Goal: Task Accomplishment & Management: Use online tool/utility

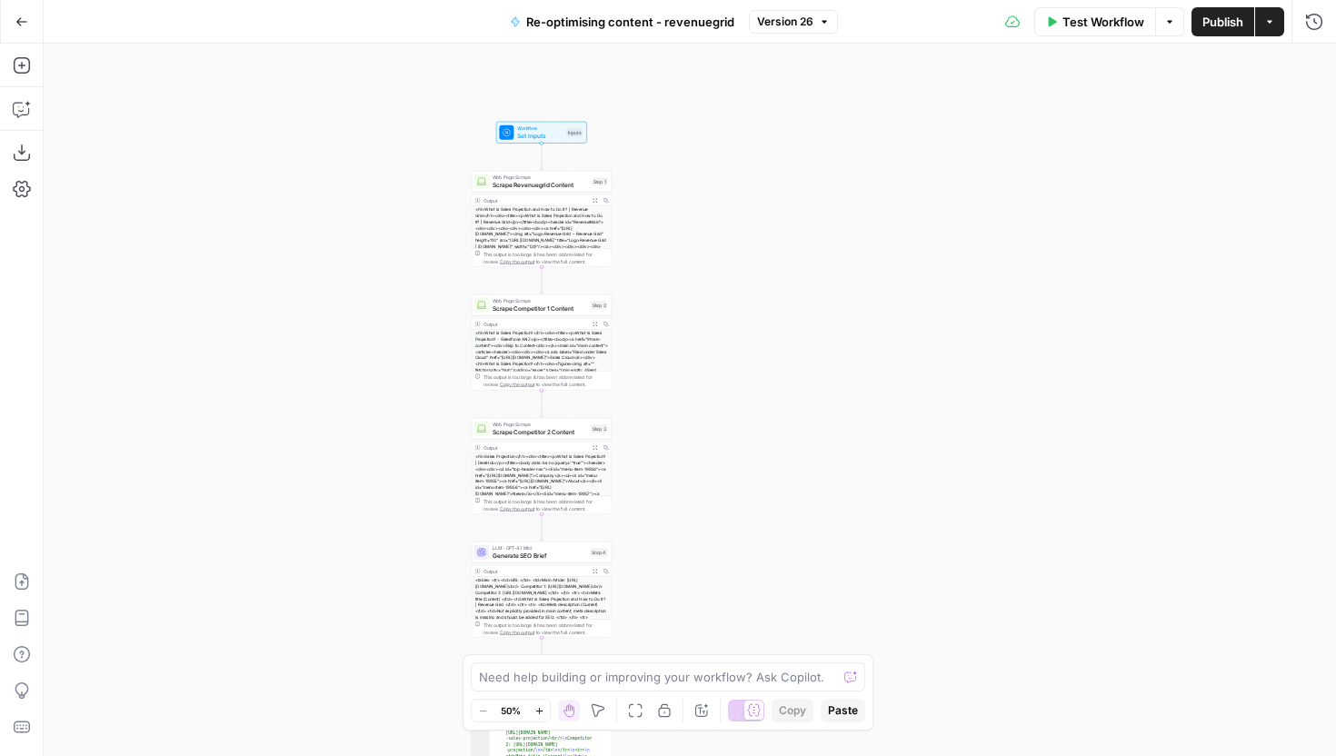
click at [1120, 15] on span "Test Workflow" at bounding box center [1104, 22] width 82 height 18
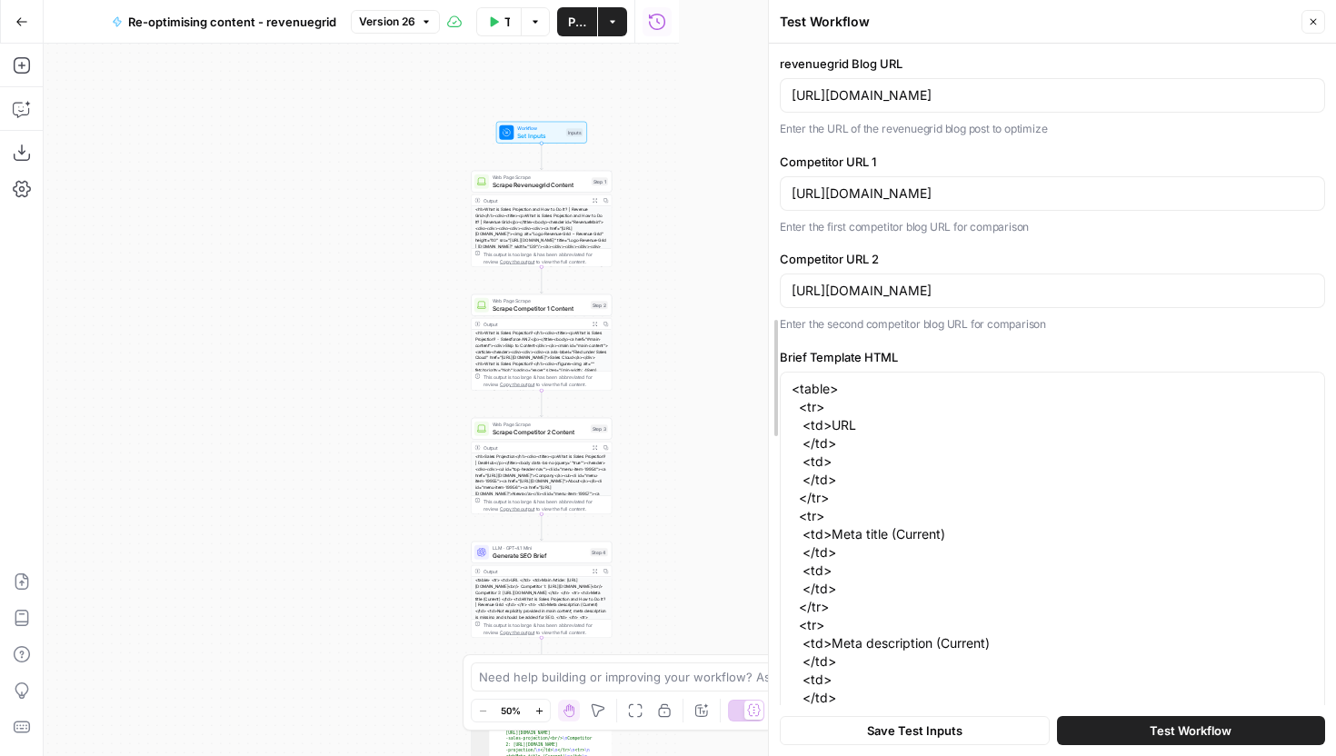
drag, startPoint x: 685, startPoint y: 69, endPoint x: 694, endPoint y: 94, distance: 26.2
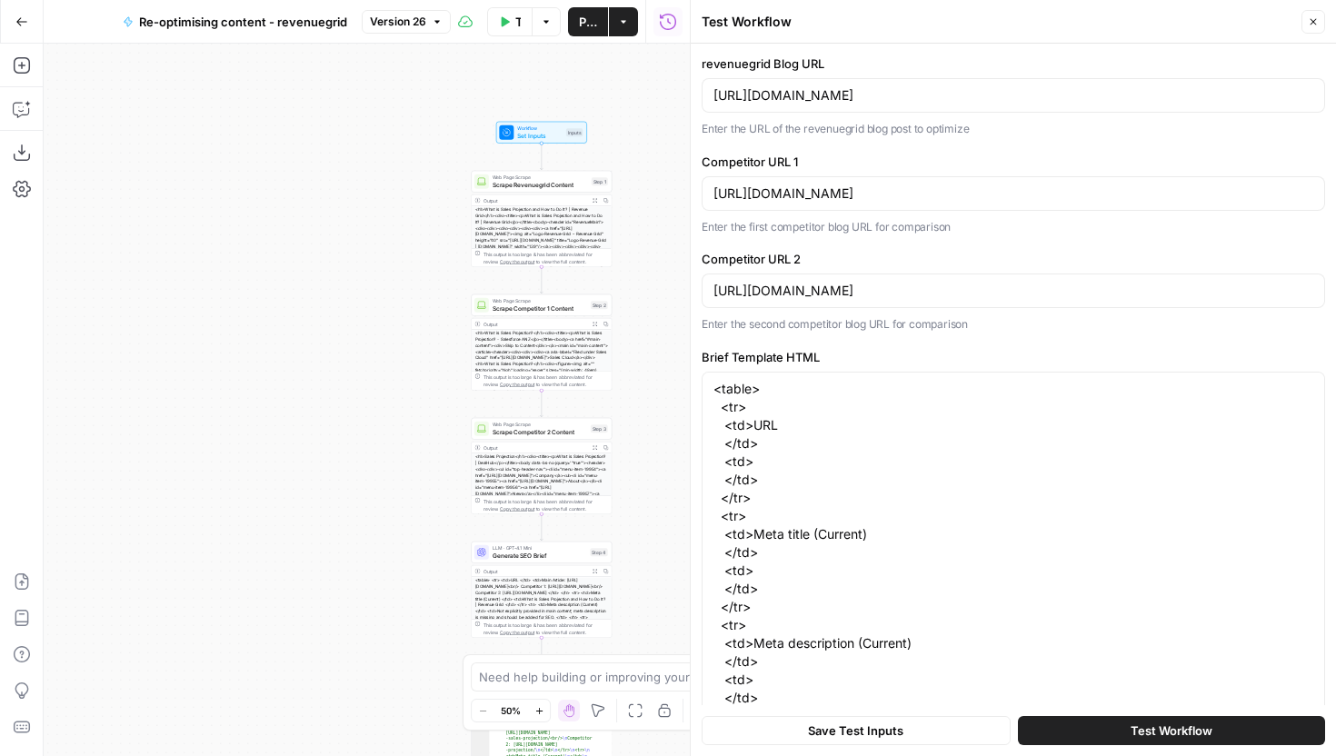
drag, startPoint x: 701, startPoint y: 61, endPoint x: 842, endPoint y: 55, distance: 141.0
click at [842, 55] on label "revenuegrid Blog URL" at bounding box center [1014, 64] width 624 height 18
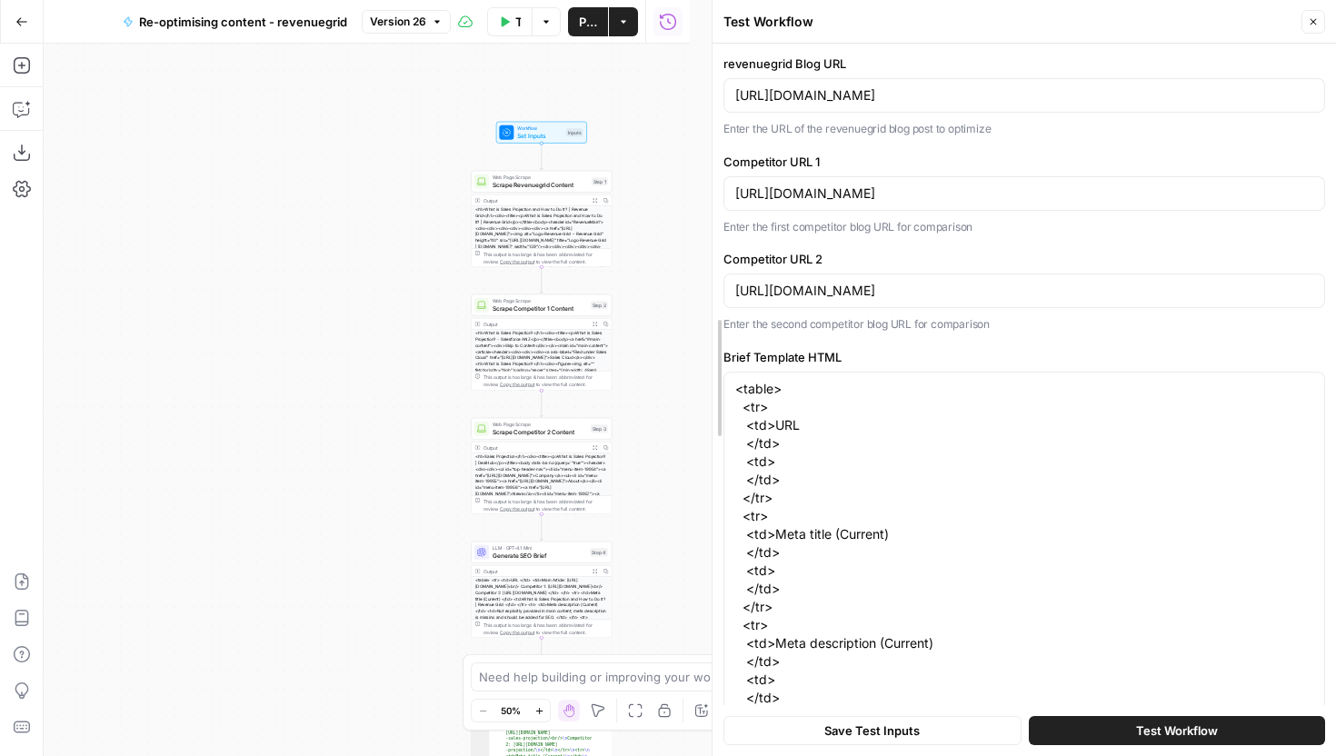
drag, startPoint x: 698, startPoint y: 160, endPoint x: 684, endPoint y: 167, distance: 15.5
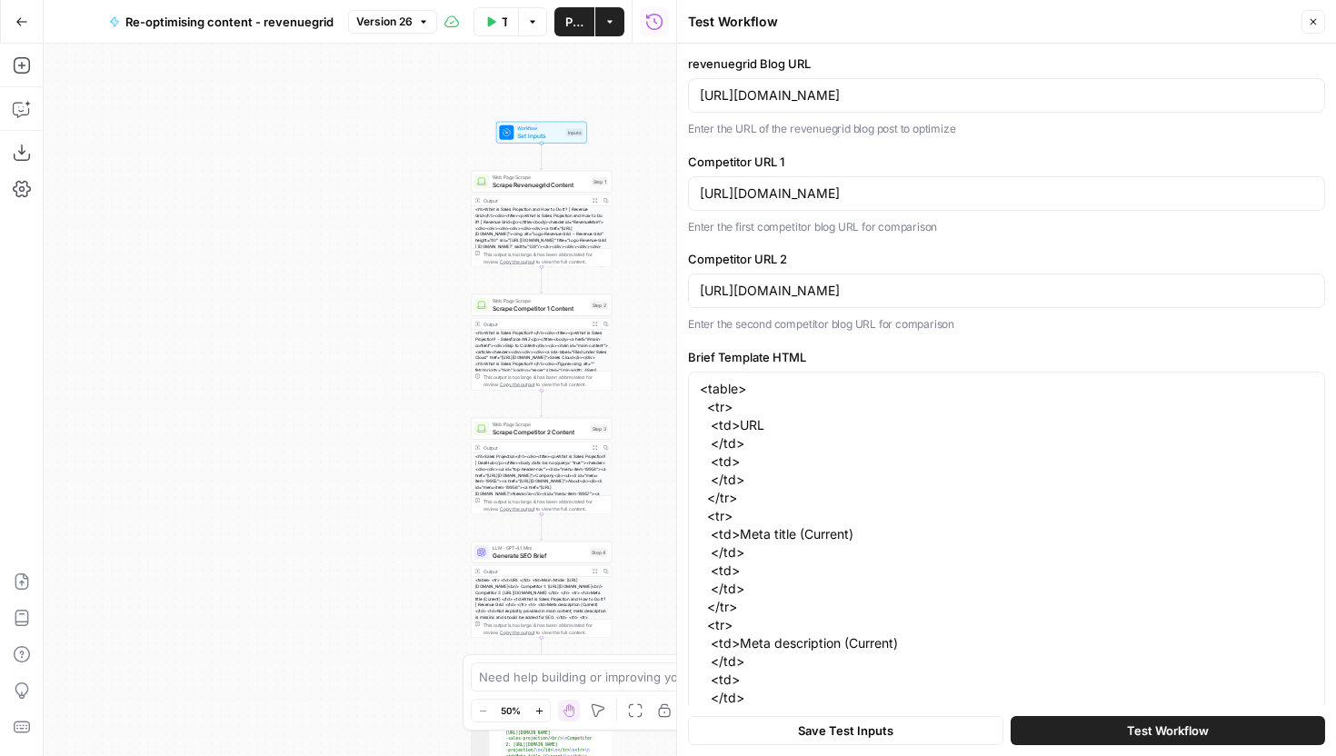
drag, startPoint x: 802, startPoint y: 153, endPoint x: 659, endPoint y: 154, distance: 142.7
click at [659, 155] on body "TripleDart New Home Browse Your Data Usage Settings Recent Grids tarmack blog F…" at bounding box center [668, 378] width 1336 height 756
click at [818, 250] on label "Competitor URL 2" at bounding box center [1006, 259] width 637 height 18
click at [818, 282] on input "https://dealhub.io/glossary/sales-projection/" at bounding box center [1007, 291] width 614 height 18
drag, startPoint x: 810, startPoint y: 261, endPoint x: 686, endPoint y: 257, distance: 123.7
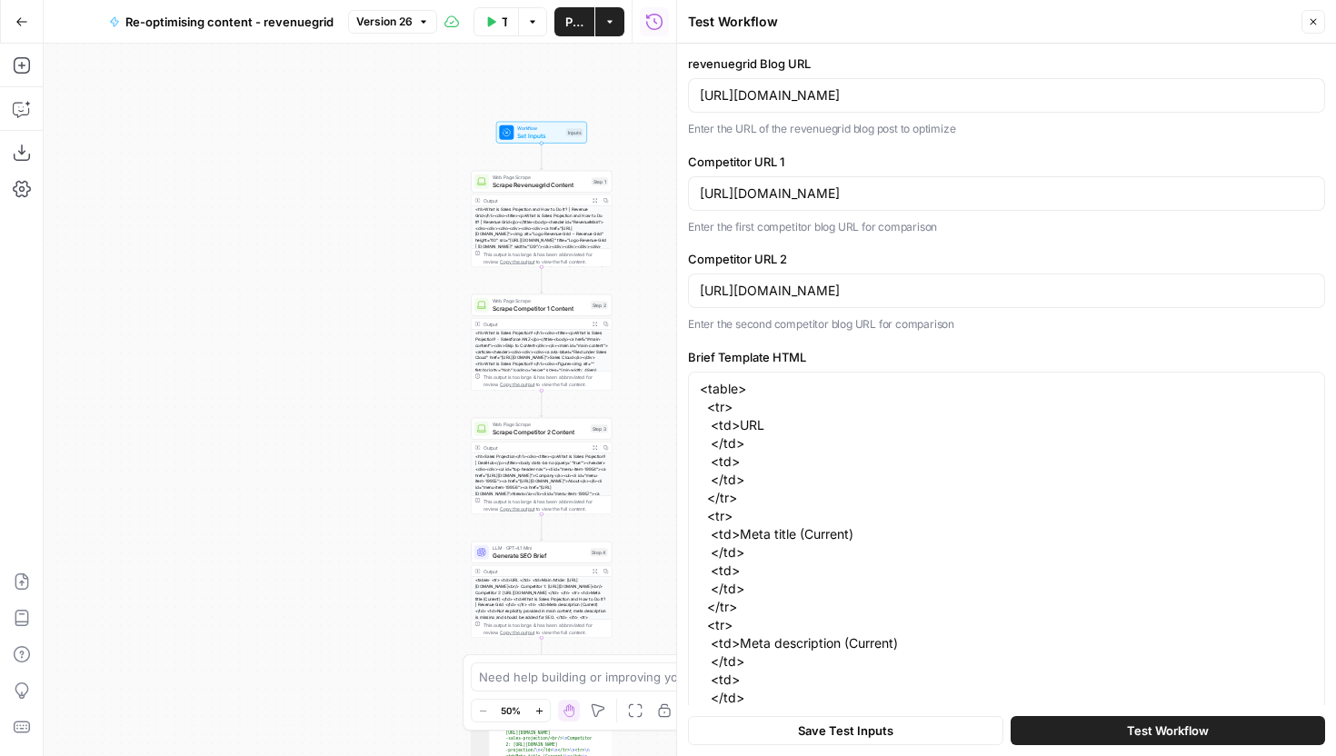
click at [686, 257] on div "revenuegrid Blog URL https://revenuegrid.com/blog/sales-projection/ Enter the U…" at bounding box center [1006, 400] width 659 height 713
click at [615, 16] on button "Actions" at bounding box center [609, 21] width 29 height 29
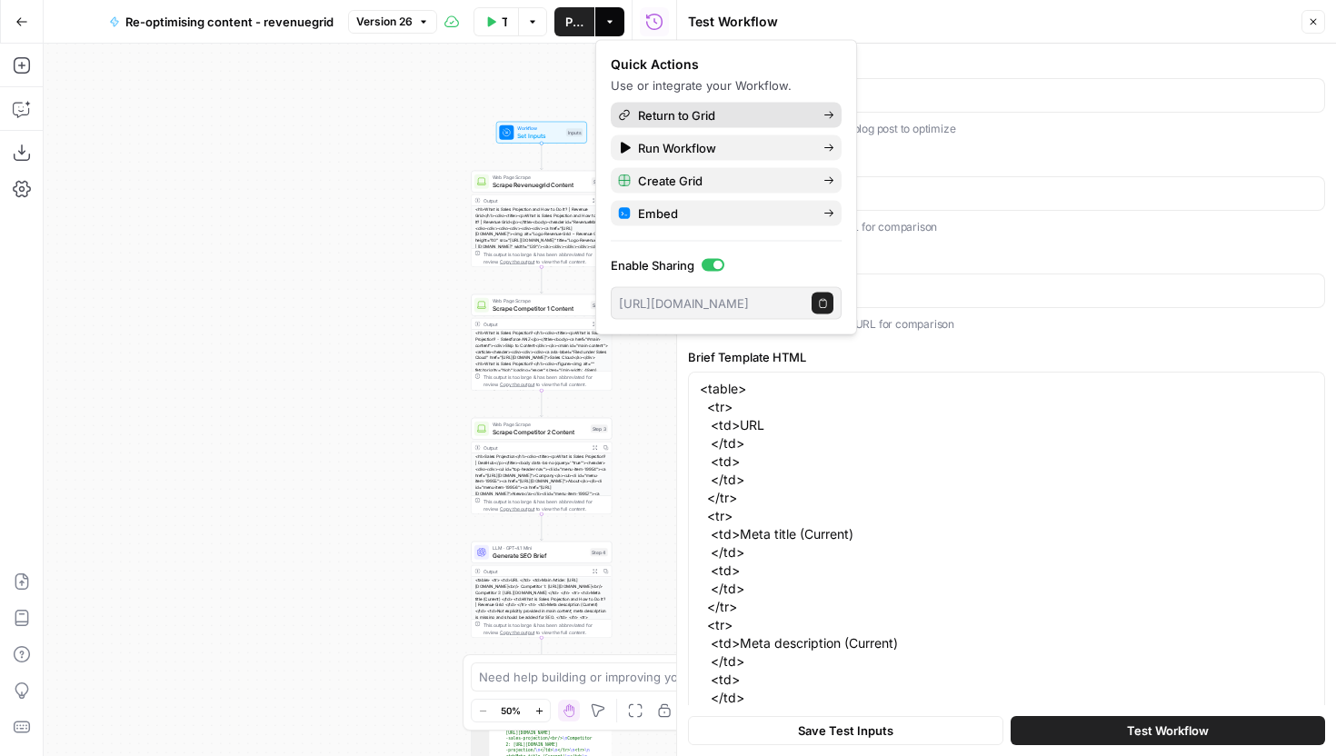
click at [662, 112] on span "Return to Grid" at bounding box center [723, 115] width 171 height 18
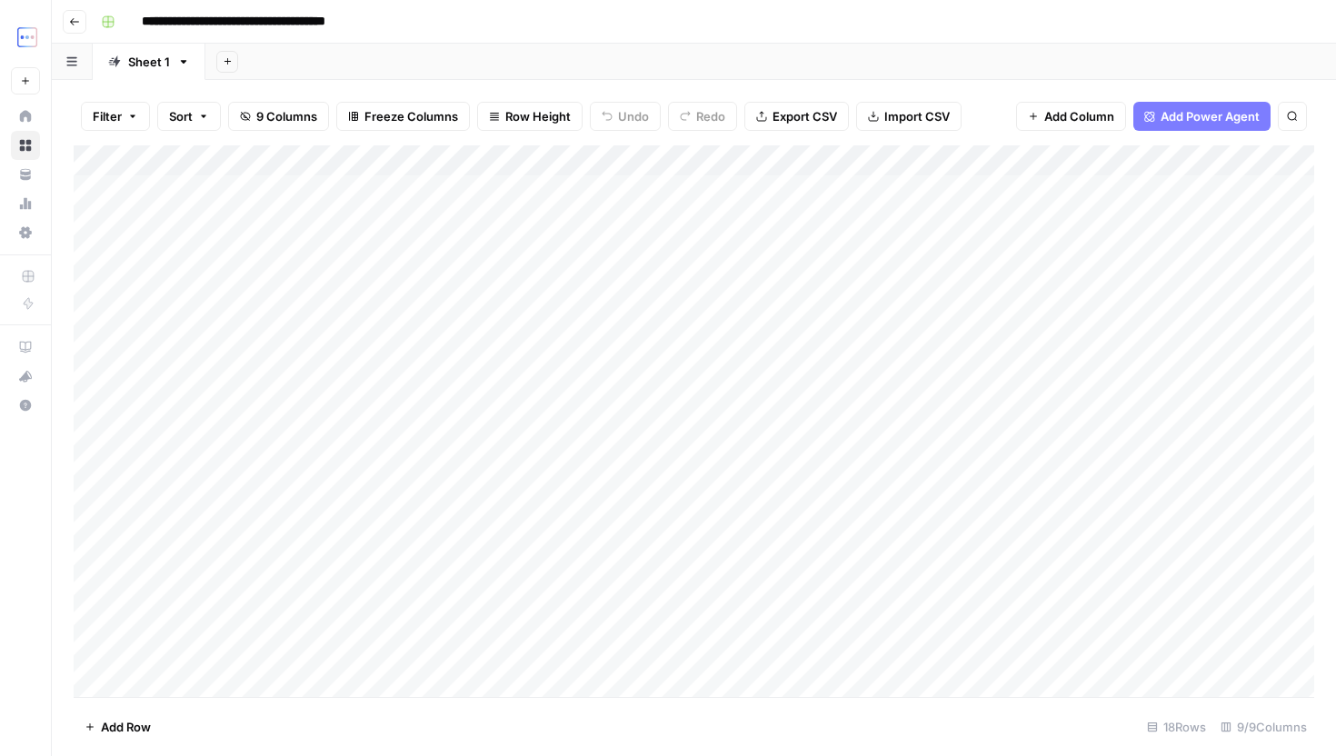
scroll to position [65, 0]
click at [199, 686] on div "Add Column" at bounding box center [694, 421] width 1241 height 552
click at [218, 646] on div "Add Column" at bounding box center [694, 421] width 1241 height 552
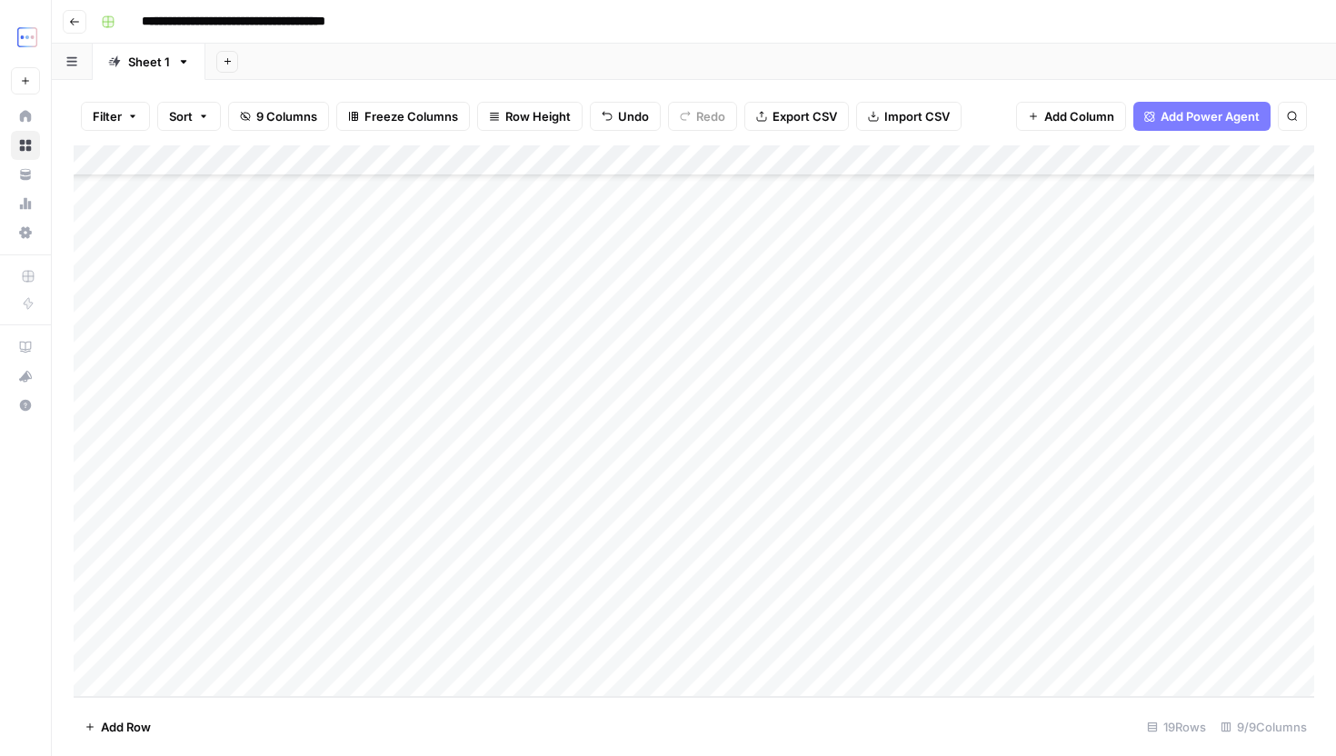
click at [205, 649] on div "Add Column" at bounding box center [694, 421] width 1241 height 552
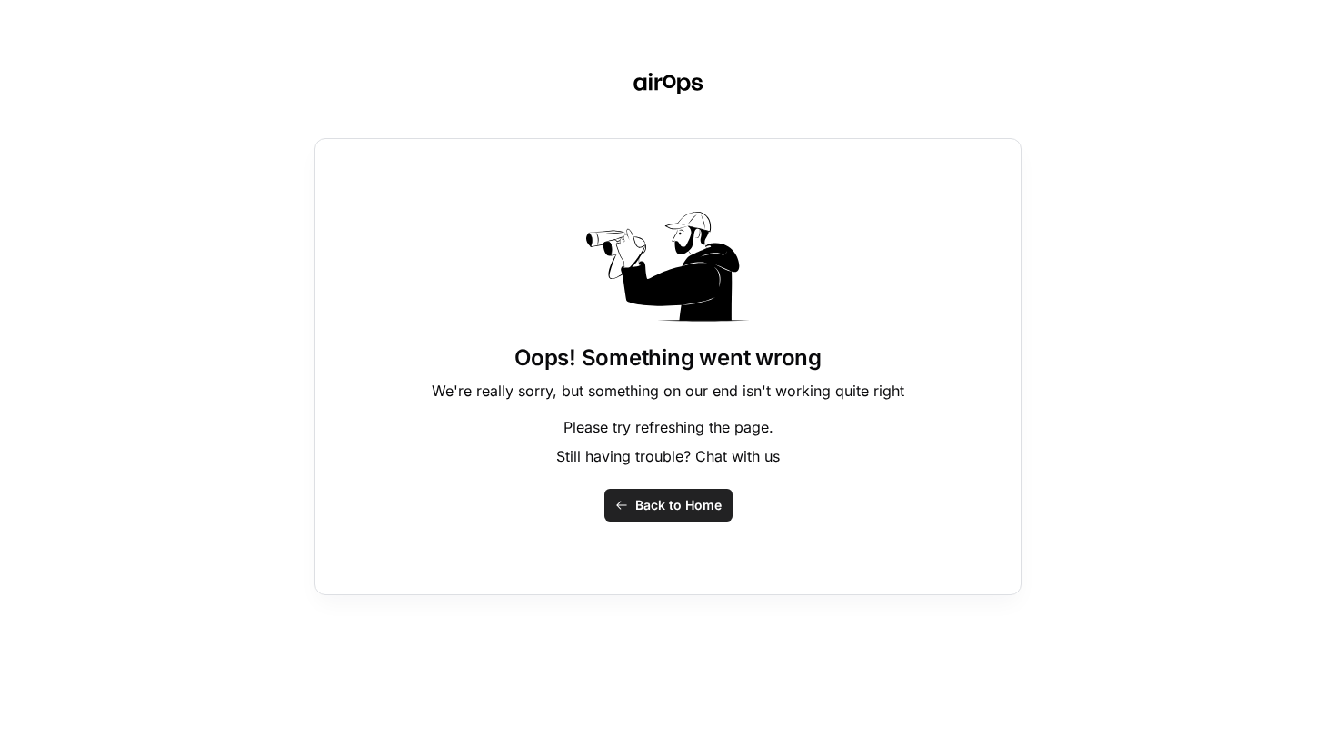
click at [682, 499] on span "Back to Home" at bounding box center [678, 505] width 86 height 18
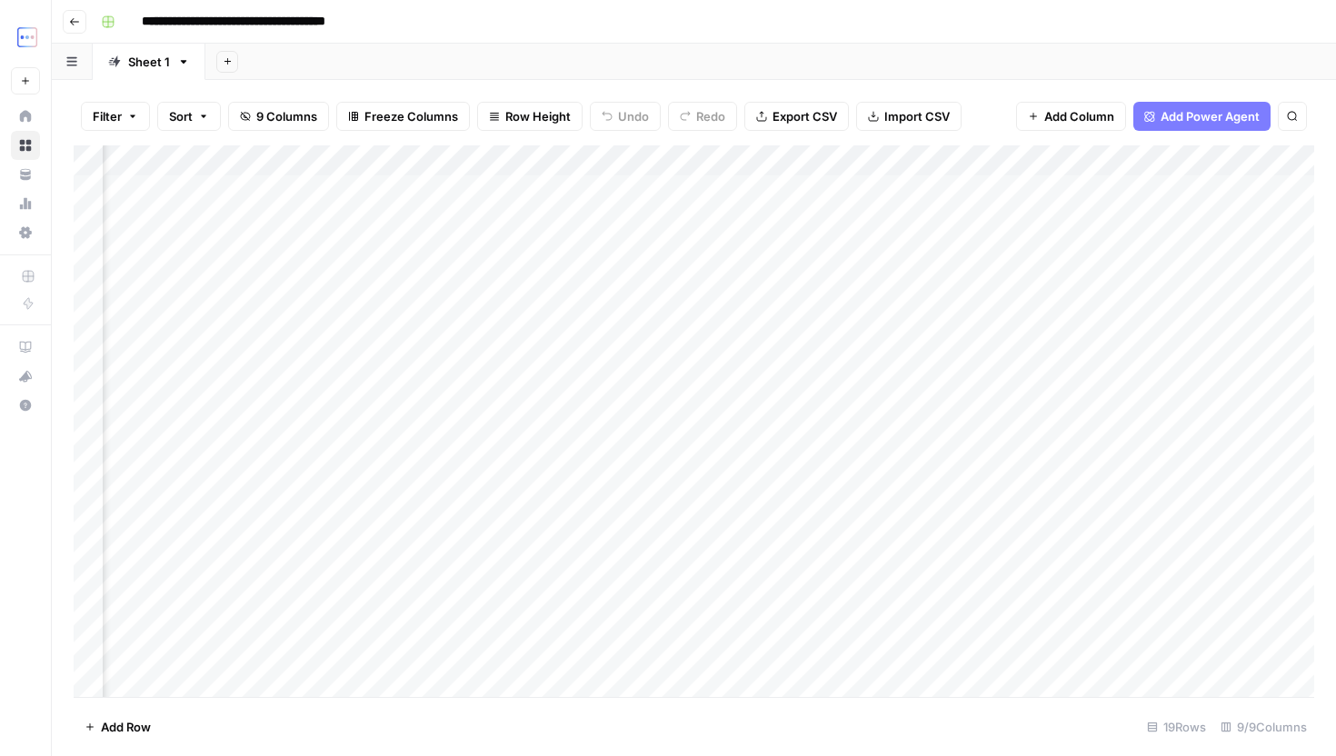
scroll to position [0, 363]
click at [1009, 158] on div "Add Column" at bounding box center [694, 421] width 1241 height 552
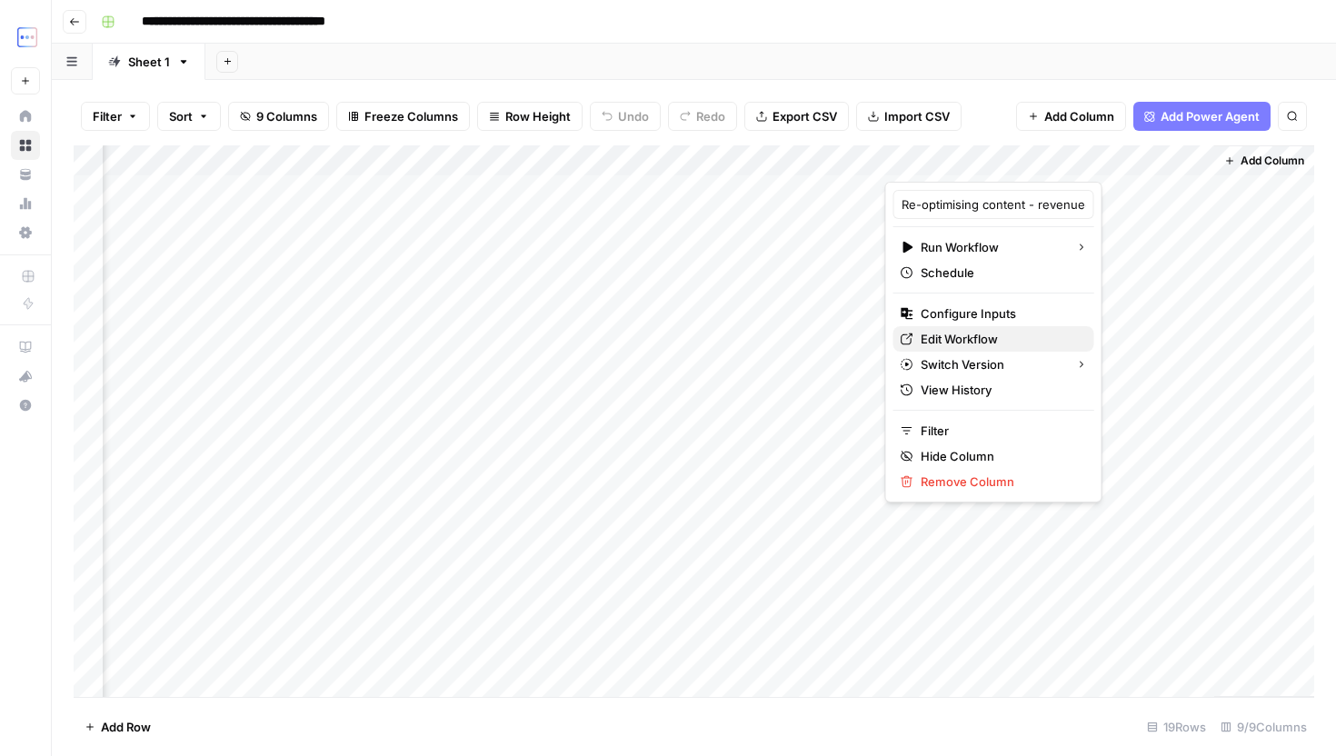
click at [1001, 343] on span "Edit Workflow" at bounding box center [1000, 339] width 159 height 18
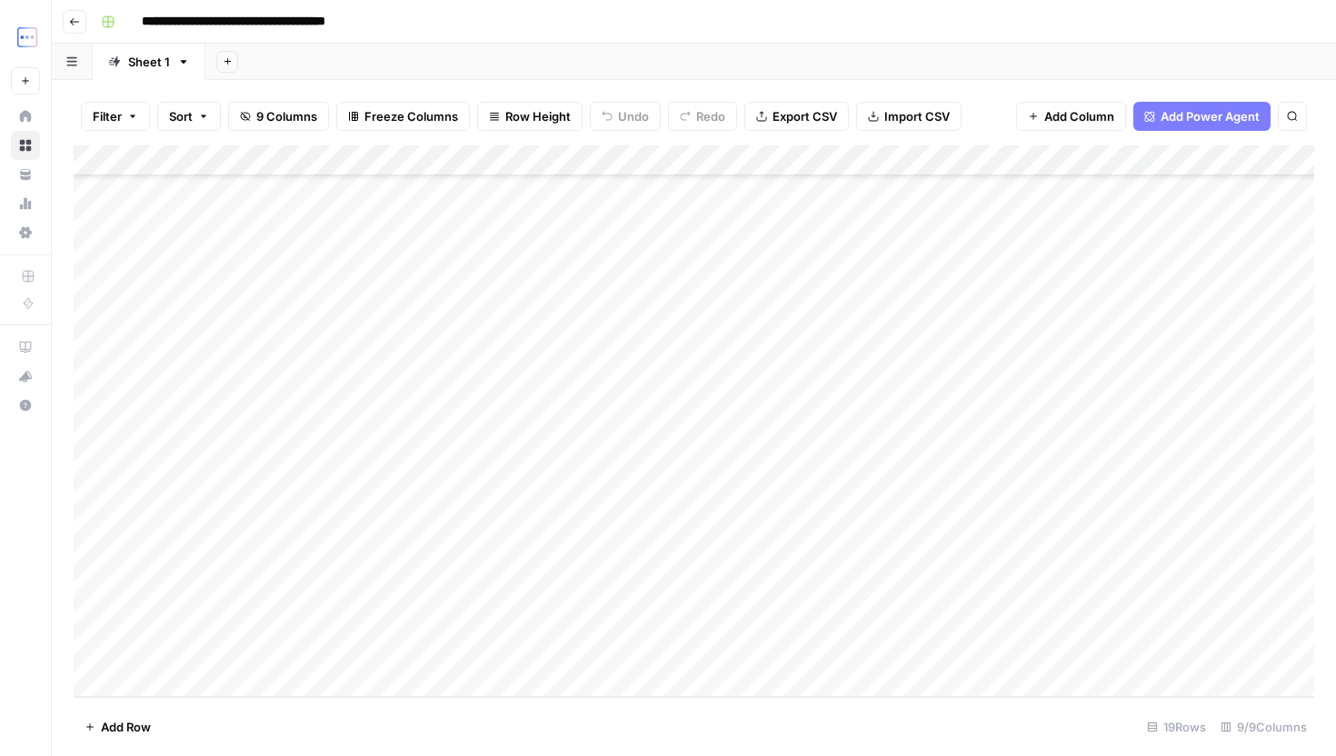
scroll to position [92, 0]
click at [217, 657] on div "Add Column" at bounding box center [694, 421] width 1241 height 552
click at [223, 658] on div "Add Column" at bounding box center [694, 421] width 1241 height 552
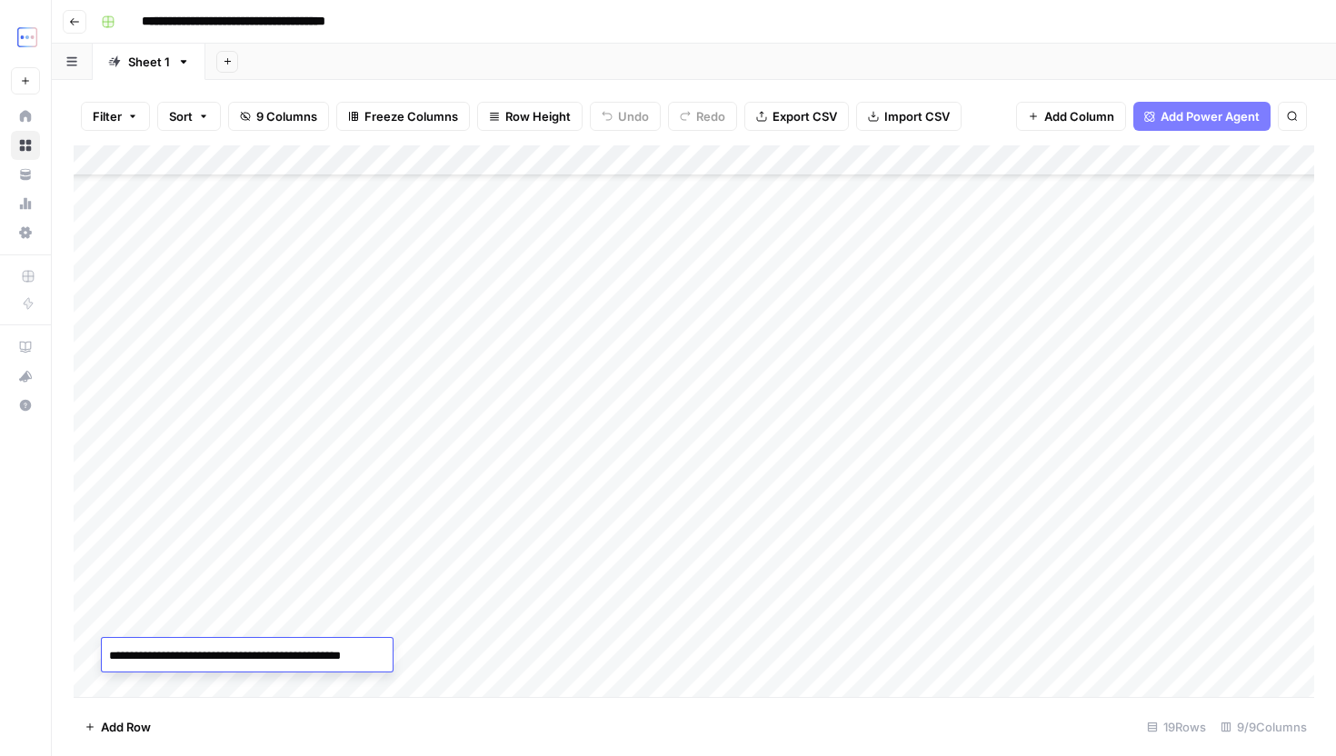
click at [456, 649] on div "Add Column" at bounding box center [694, 421] width 1241 height 552
click at [407, 651] on div "Add Column" at bounding box center [694, 421] width 1241 height 552
click at [477, 651] on div "Add Column" at bounding box center [694, 421] width 1241 height 552
click at [400, 651] on div "Add Column" at bounding box center [694, 421] width 1241 height 552
click at [501, 651] on div "Add Column" at bounding box center [694, 421] width 1241 height 552
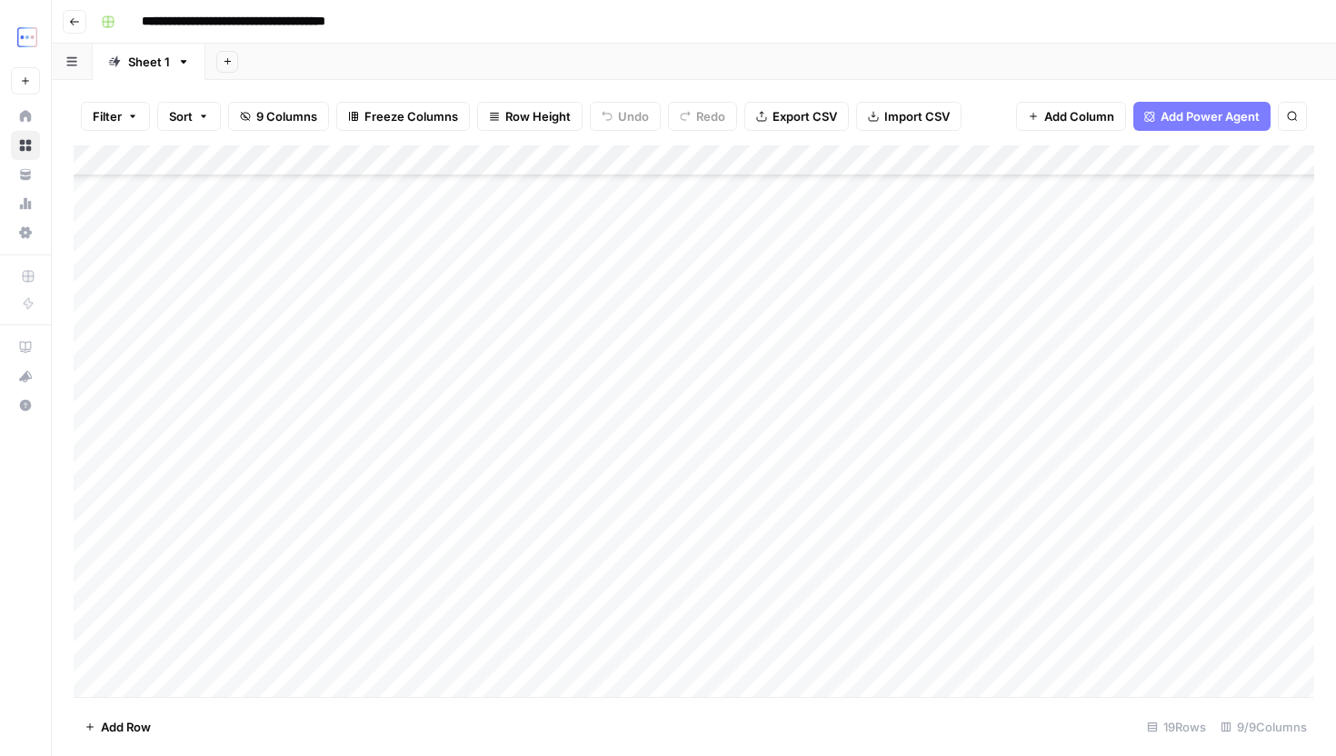
click at [376, 656] on div "Add Column" at bounding box center [694, 421] width 1241 height 552
click at [484, 654] on div "Add Column" at bounding box center [694, 421] width 1241 height 552
click at [340, 664] on div "Add Column" at bounding box center [694, 421] width 1241 height 552
click at [833, 645] on div "Add Column" at bounding box center [694, 421] width 1241 height 552
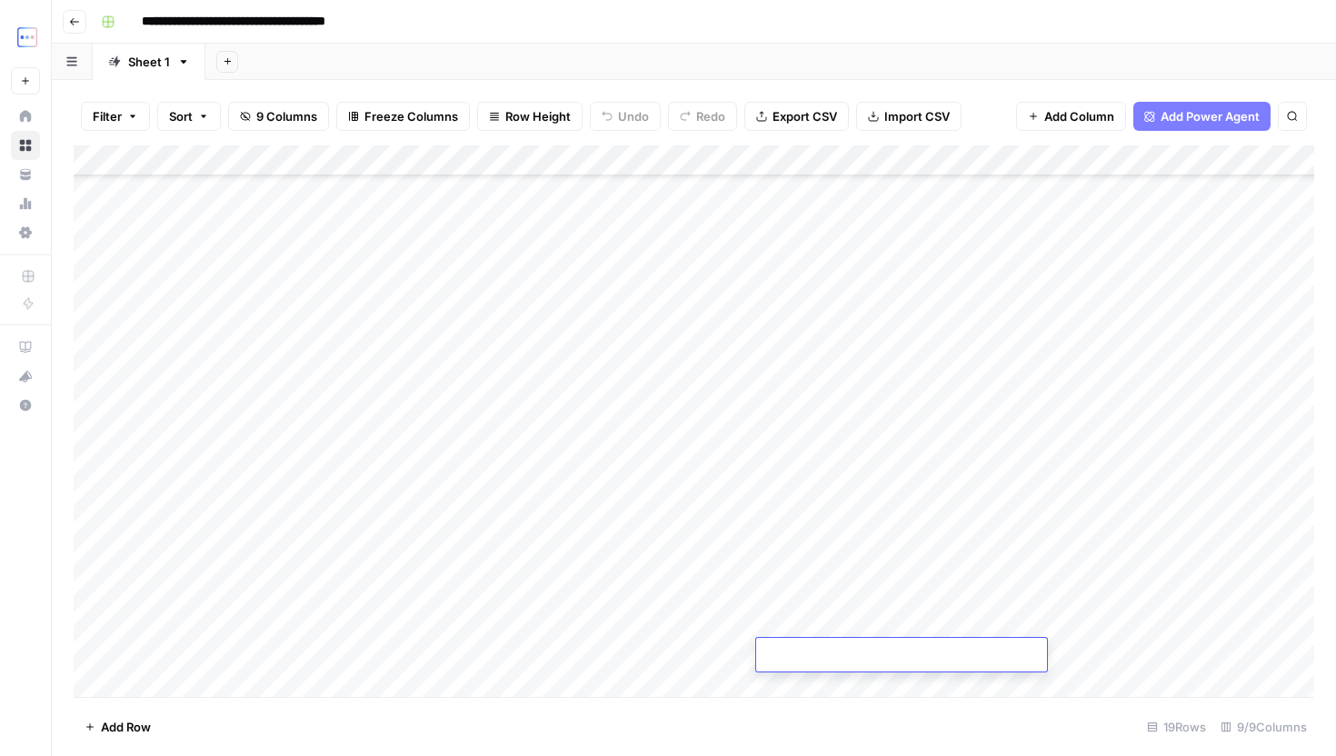
type textarea "**********"
click at [722, 644] on div "Add Column" at bounding box center [694, 421] width 1241 height 552
click at [714, 627] on div "Add Column" at bounding box center [694, 421] width 1241 height 552
click at [756, 644] on div "Add Column" at bounding box center [694, 421] width 1241 height 552
click at [687, 643] on div "Add Column" at bounding box center [694, 421] width 1241 height 552
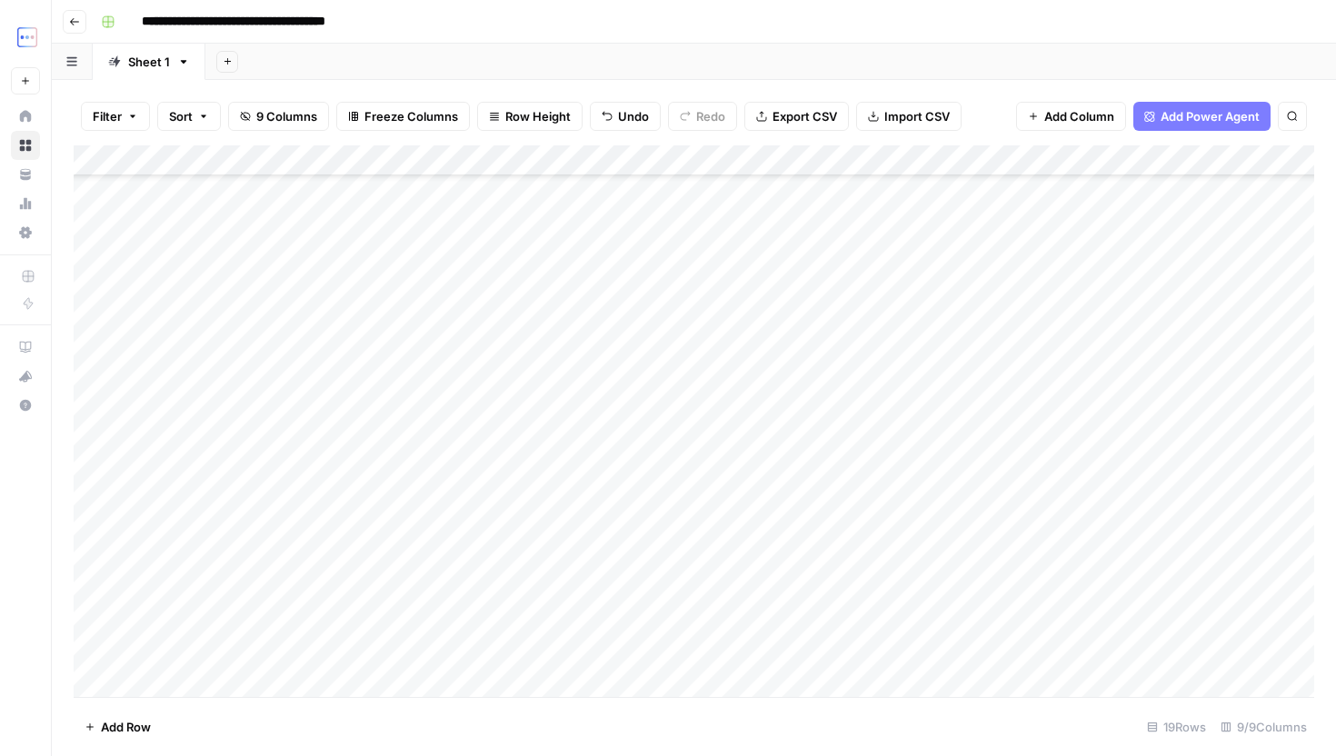
click at [342, 645] on div "Add Column" at bounding box center [694, 421] width 1241 height 552
type textarea "**********"
click at [509, 717] on footer "Add Row 19 Rows 9/9 Columns" at bounding box center [694, 726] width 1241 height 59
click at [508, 656] on div "Add Column" at bounding box center [694, 421] width 1241 height 552
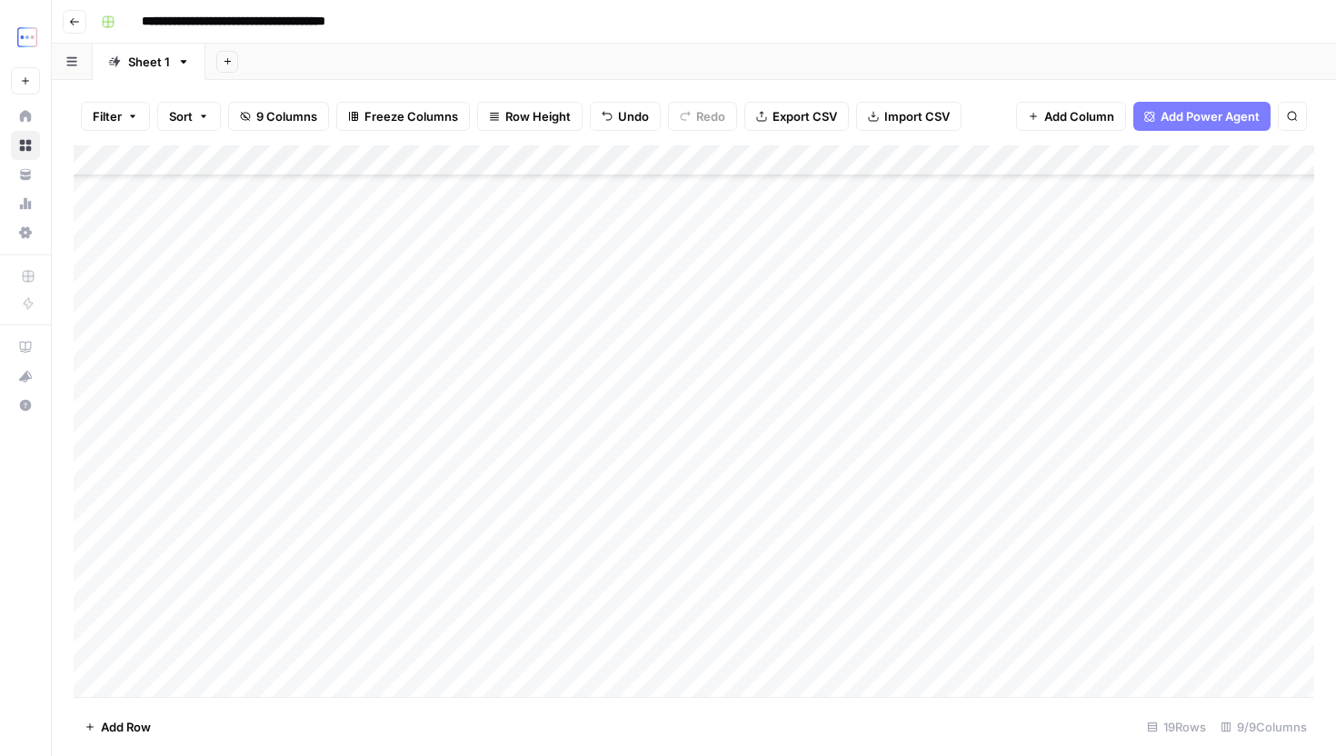
click at [508, 656] on div "Add Column" at bounding box center [694, 421] width 1241 height 552
paste textarea "**********"
type textarea "**********"
click at [996, 647] on div "Add Column" at bounding box center [694, 421] width 1241 height 552
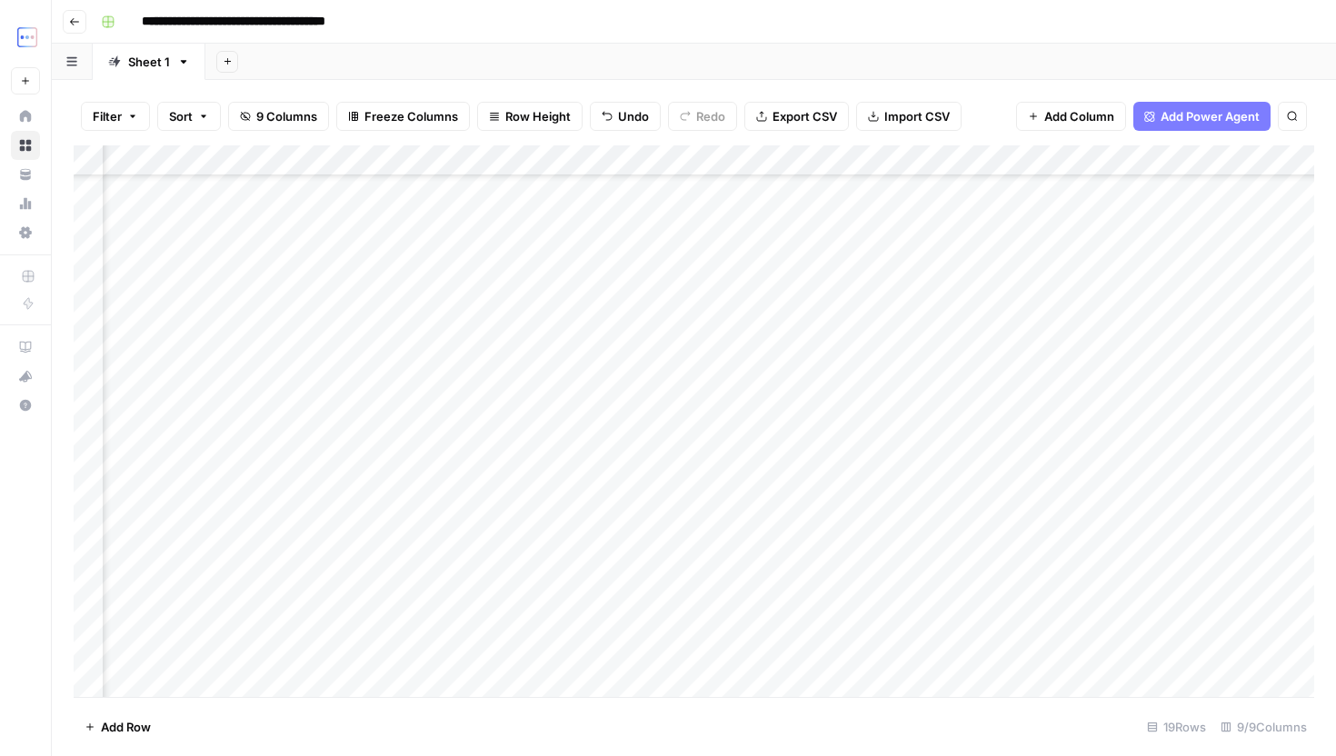
click at [633, 663] on div "Add Column" at bounding box center [694, 421] width 1241 height 552
click at [851, 653] on div "Add Column" at bounding box center [694, 421] width 1241 height 552
click at [651, 661] on div "Add Column" at bounding box center [694, 421] width 1241 height 552
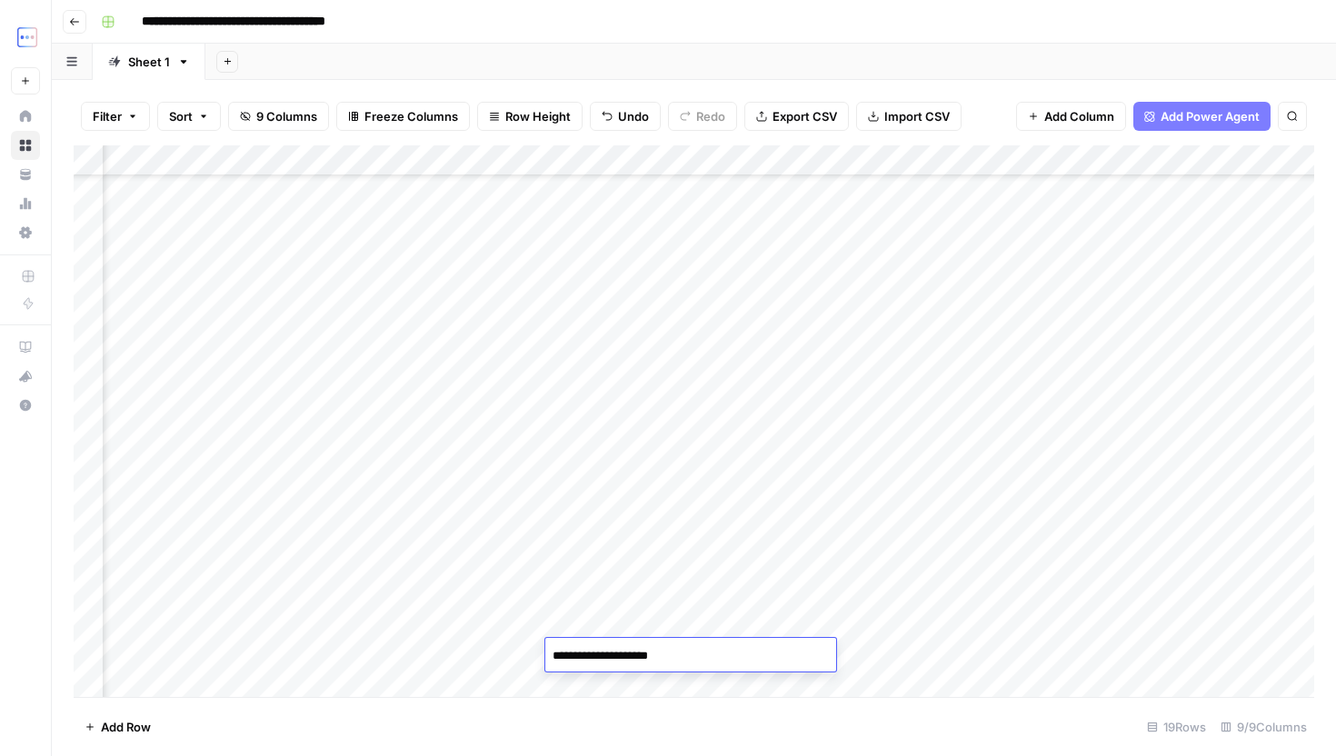
click at [853, 650] on div "Add Column" at bounding box center [694, 421] width 1241 height 552
click at [814, 653] on div "Add Column" at bounding box center [694, 421] width 1241 height 552
type textarea "**********"
click at [682, 732] on footer "Add Row 19 Rows 9/9 Columns" at bounding box center [694, 726] width 1241 height 59
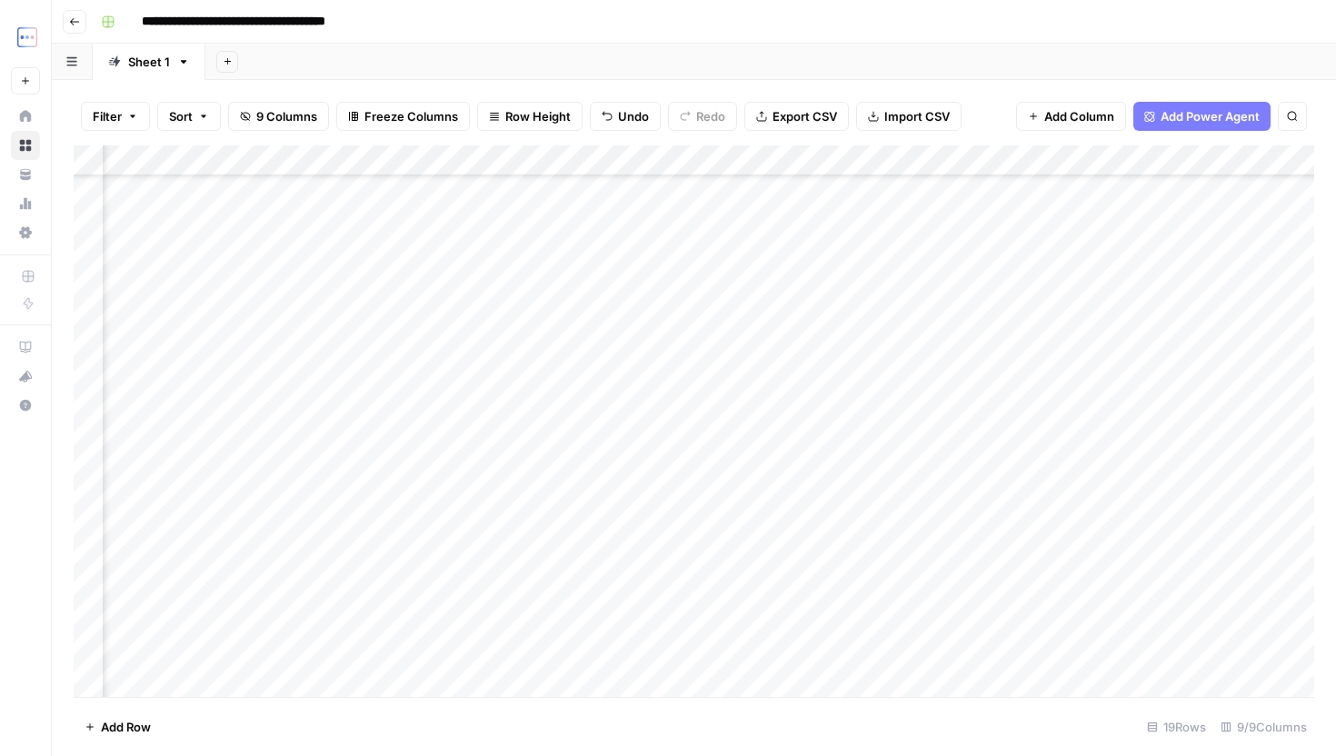
scroll to position [92, 283]
click at [746, 655] on div "Add Column" at bounding box center [694, 421] width 1241 height 552
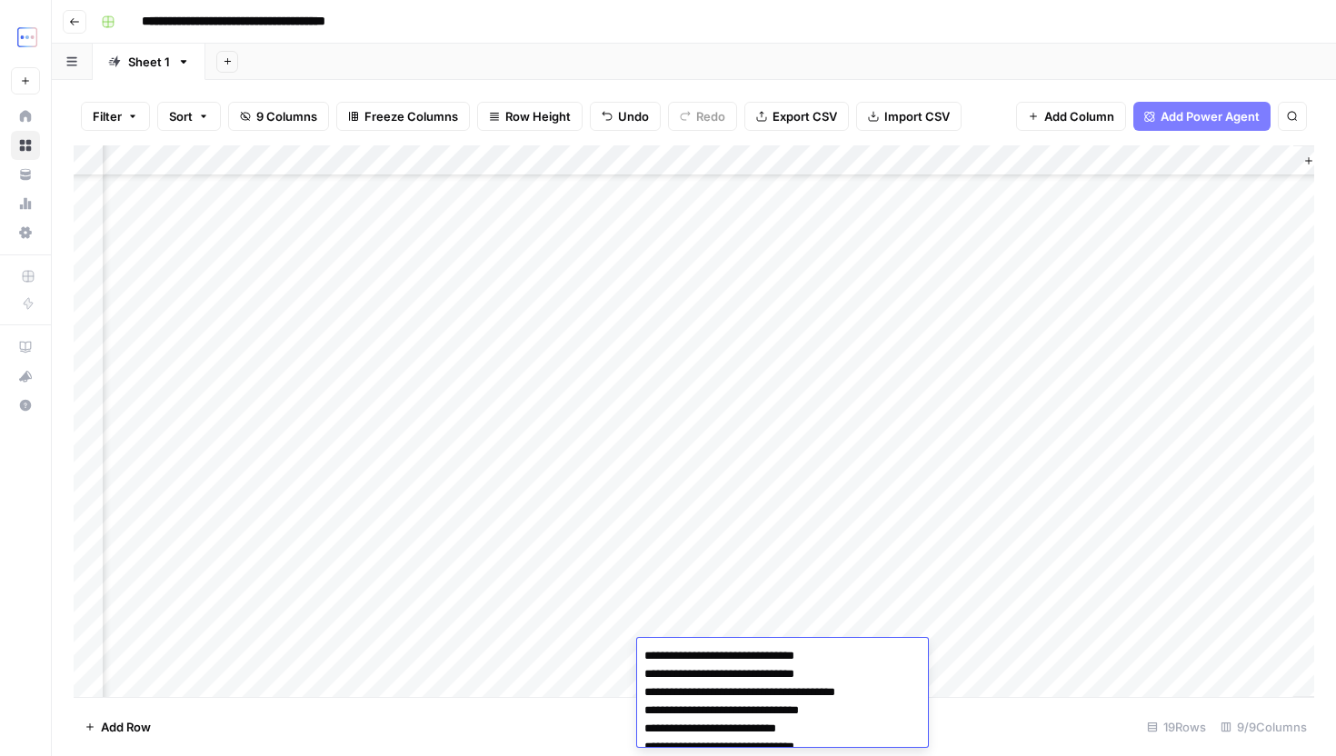
scroll to position [13, 0]
drag, startPoint x: 791, startPoint y: 673, endPoint x: 797, endPoint y: 729, distance: 56.7
click at [797, 730] on textarea "**********" at bounding box center [782, 689] width 291 height 116
click at [859, 712] on textarea "**********" at bounding box center [782, 689] width 291 height 116
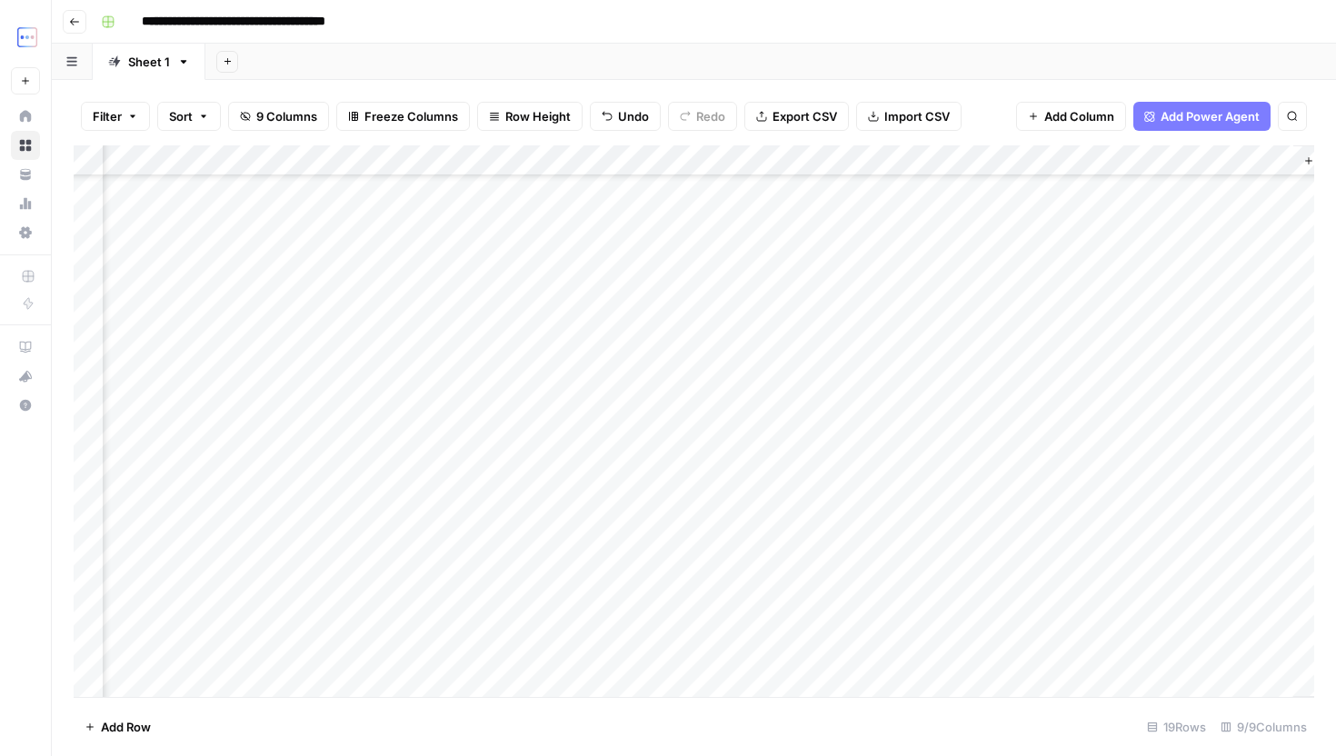
click at [963, 721] on footer "Add Row 19 Rows 9/9 Columns" at bounding box center [694, 726] width 1241 height 59
click at [892, 649] on div "Add Column" at bounding box center [694, 421] width 1241 height 552
click at [904, 653] on div "Add Column" at bounding box center [694, 421] width 1241 height 552
click at [926, 443] on div "Add Column" at bounding box center [694, 421] width 1241 height 552
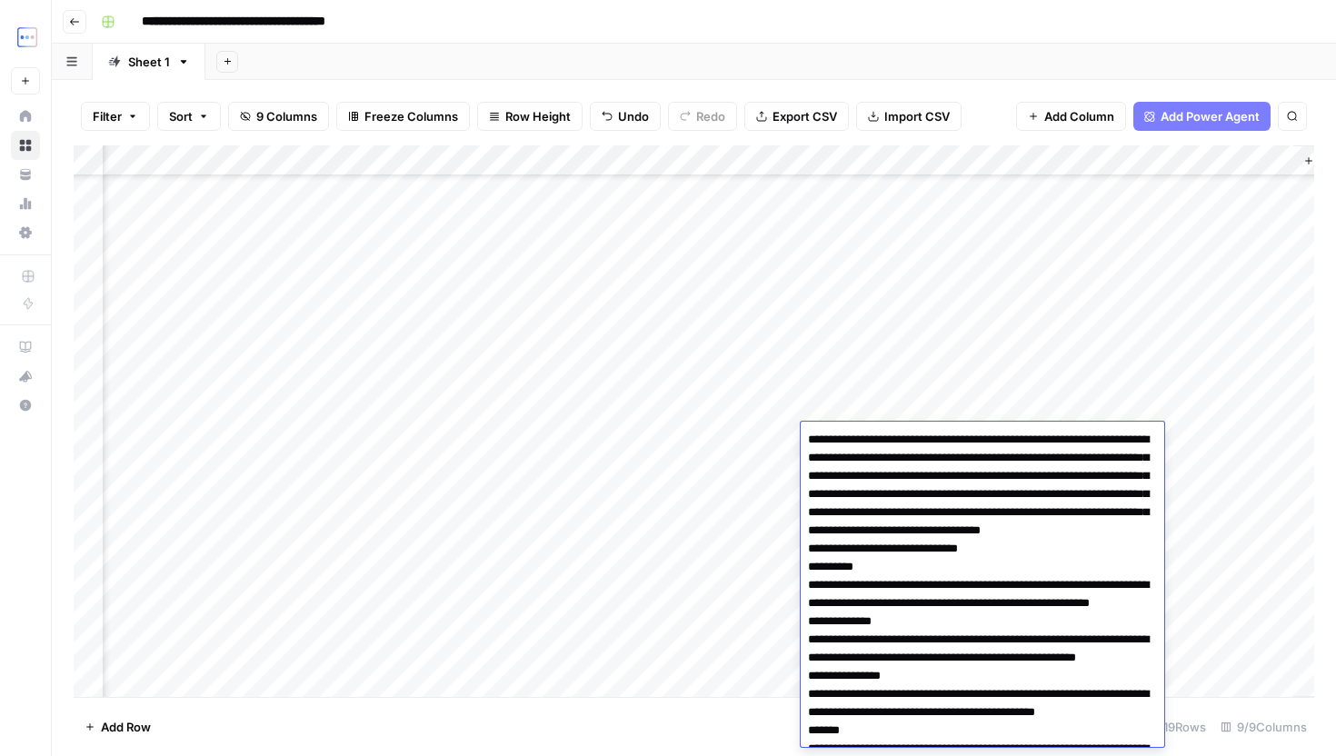
scroll to position [560, 0]
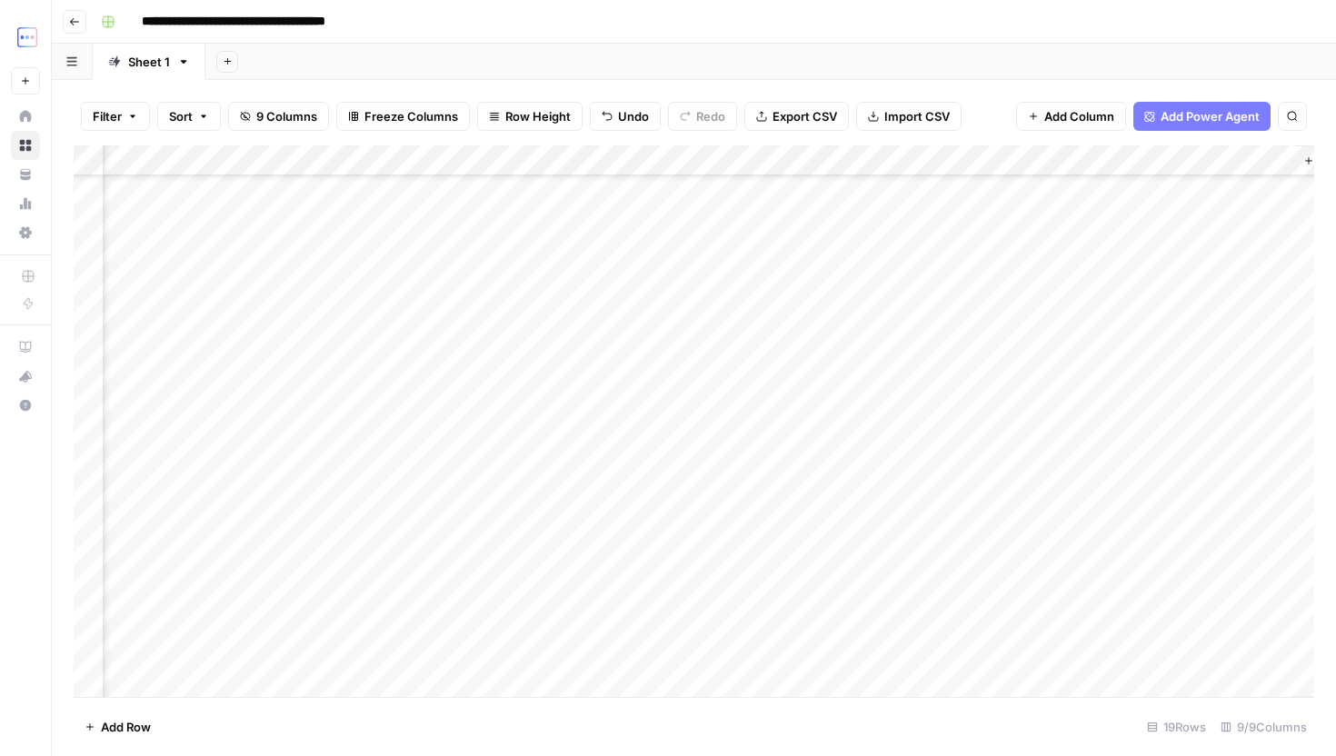
click at [875, 341] on div "Add Column" at bounding box center [694, 421] width 1241 height 552
click at [780, 653] on div "Add Column" at bounding box center [694, 421] width 1241 height 552
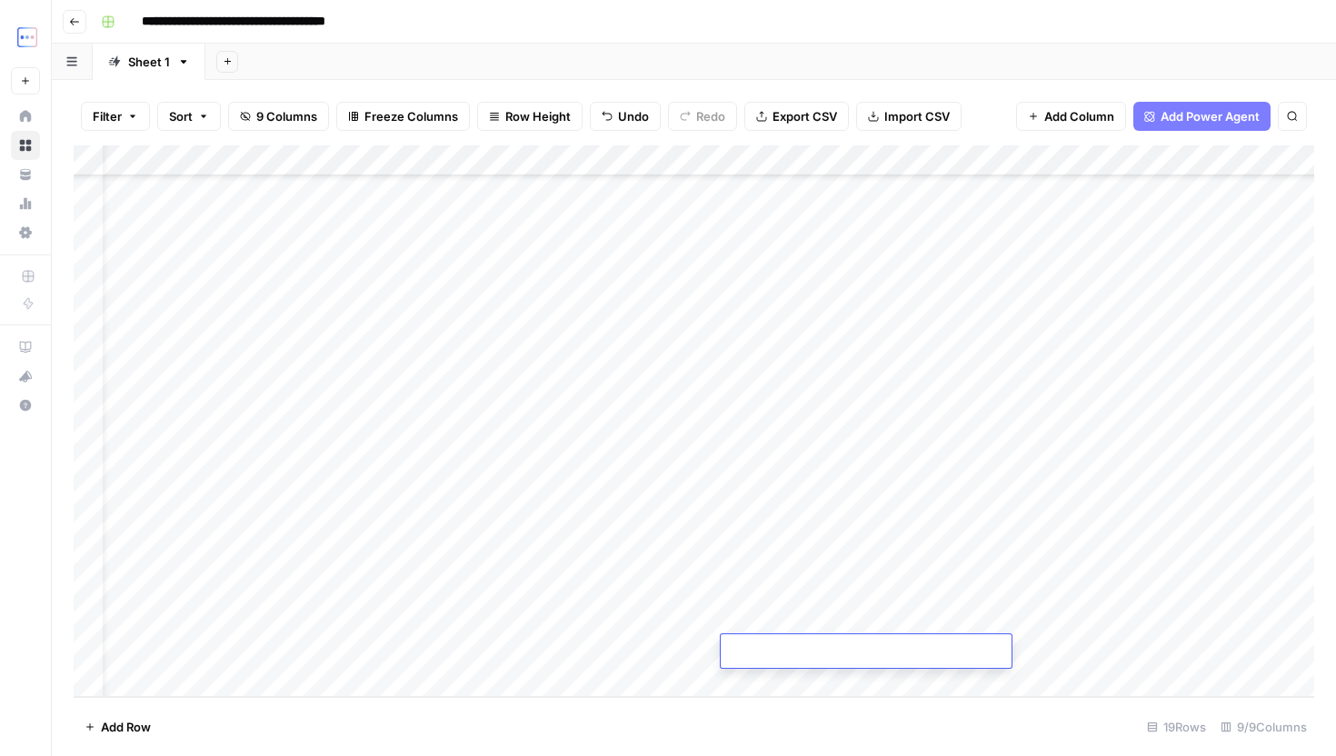
click at [625, 651] on div "Add Column" at bounding box center [694, 421] width 1241 height 552
click at [530, 644] on div "Add Column" at bounding box center [694, 421] width 1241 height 552
click at [963, 655] on div "Add Column" at bounding box center [694, 421] width 1241 height 552
click at [969, 641] on div "Add Column" at bounding box center [694, 421] width 1241 height 552
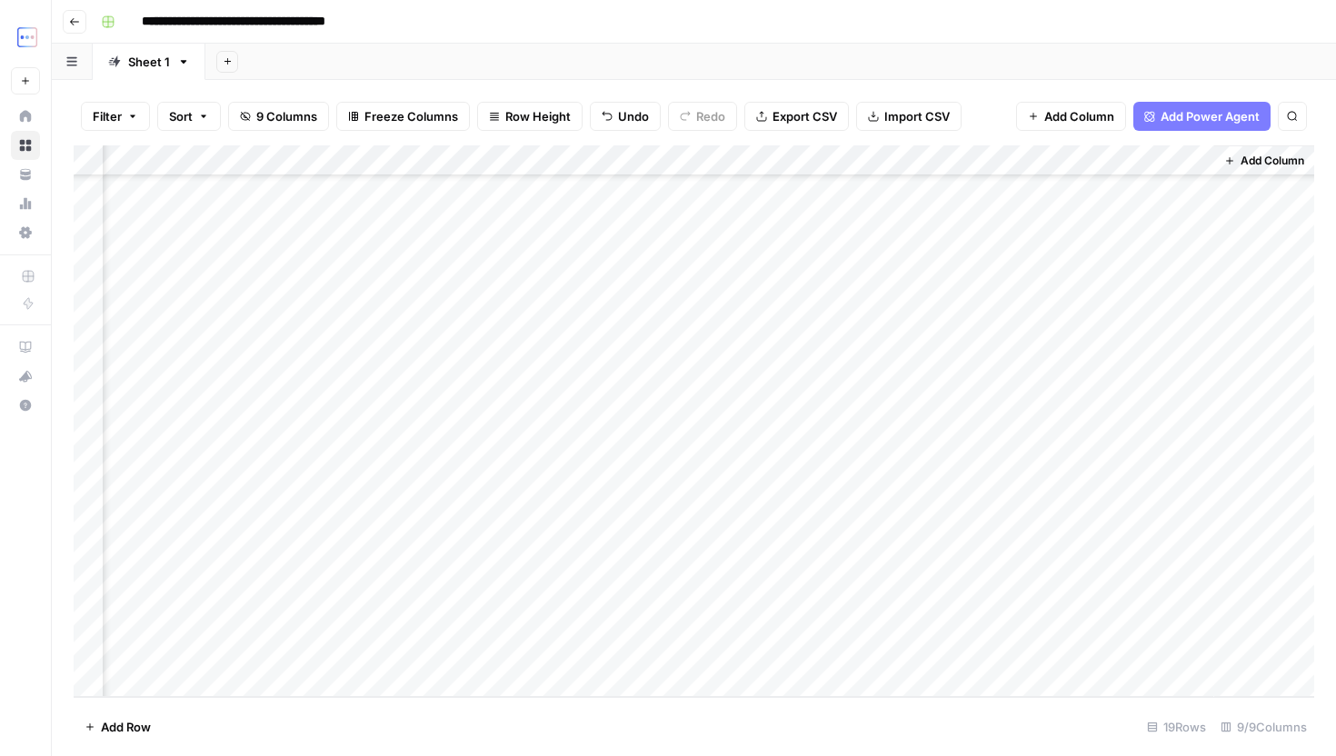
scroll to position [95, 355]
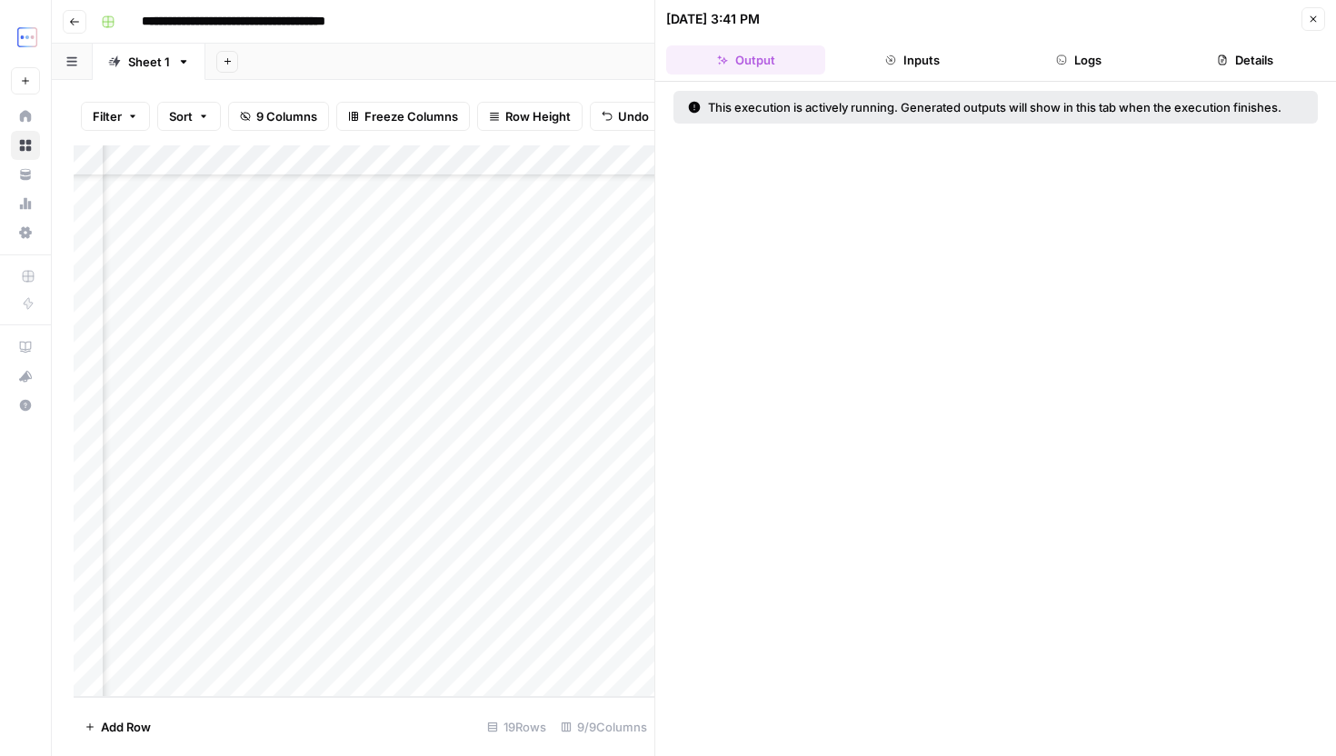
click at [1102, 53] on button "Logs" at bounding box center [1079, 59] width 159 height 29
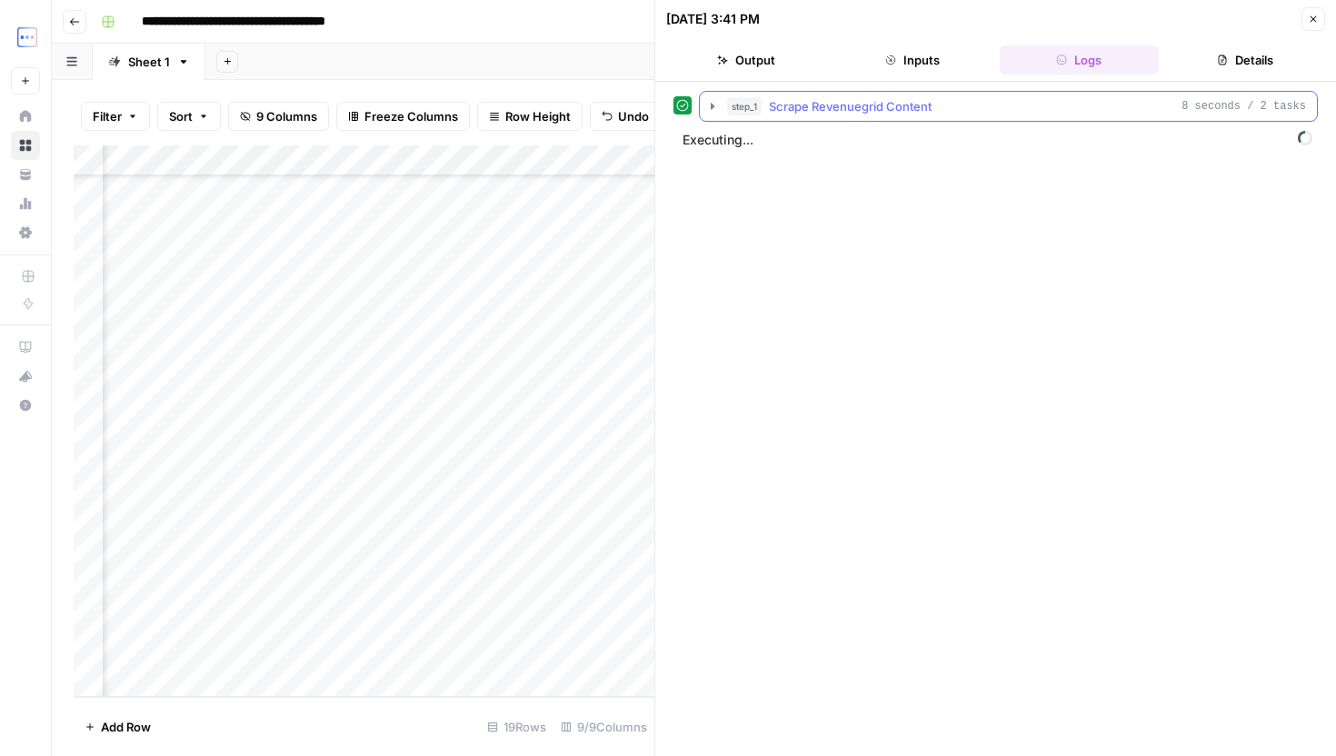
click at [1075, 104] on div "step_1 Scrape Revenuegrid Content 8 seconds / 2 tasks" at bounding box center [1016, 106] width 579 height 18
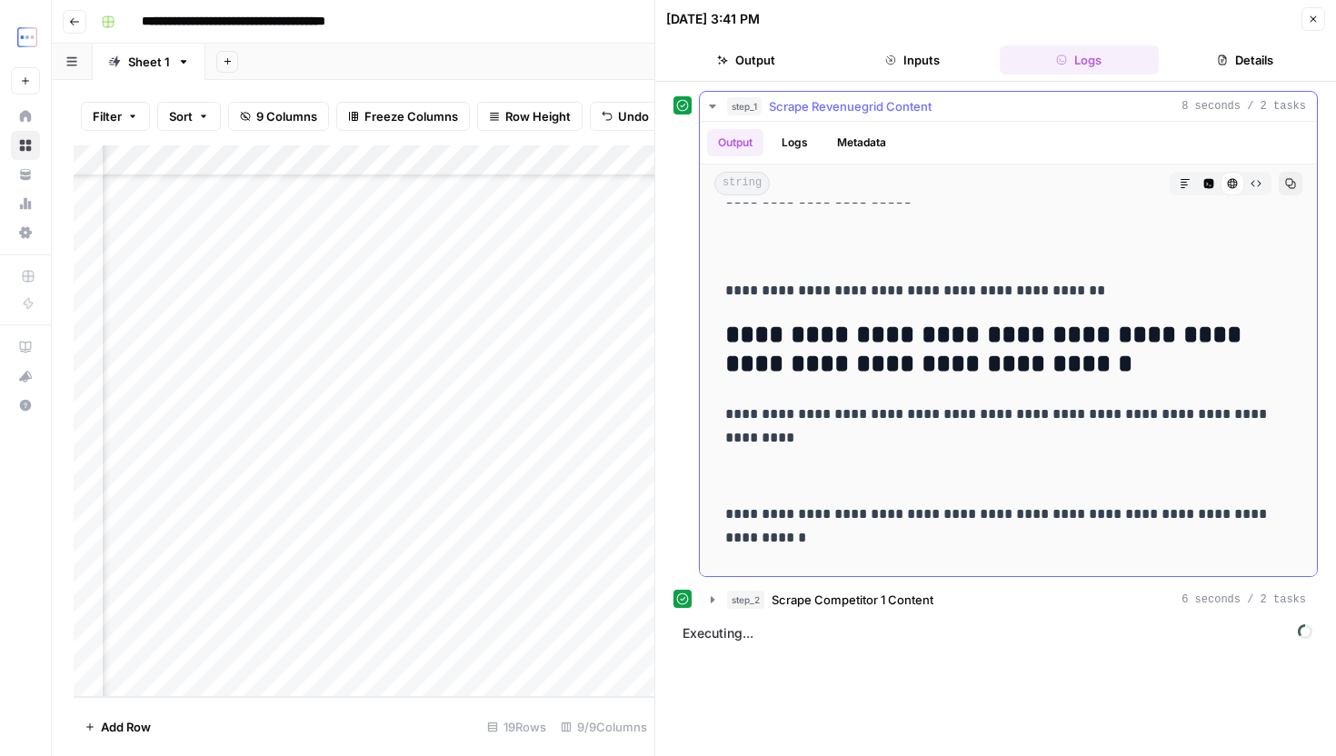
scroll to position [13357, 0]
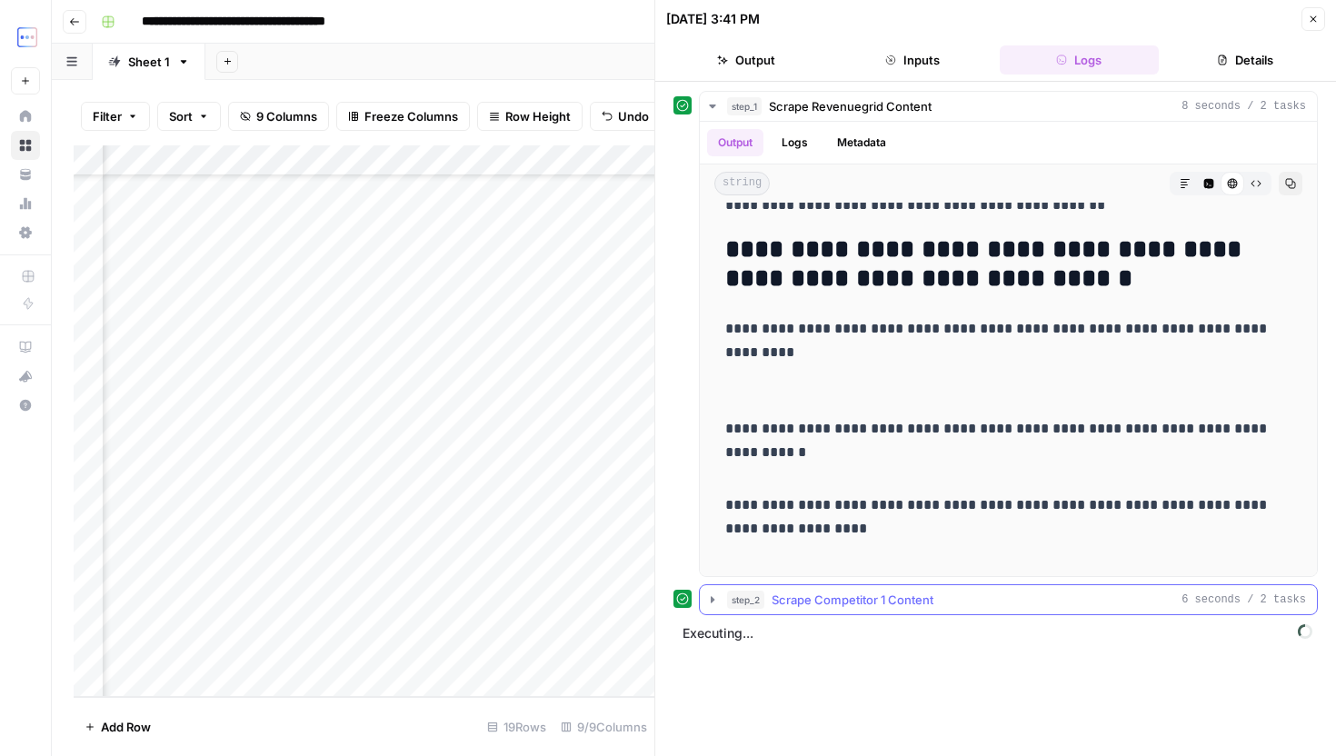
click at [870, 590] on button "step_2 Scrape Competitor 1 Content 6 seconds / 2 tasks" at bounding box center [1008, 599] width 617 height 29
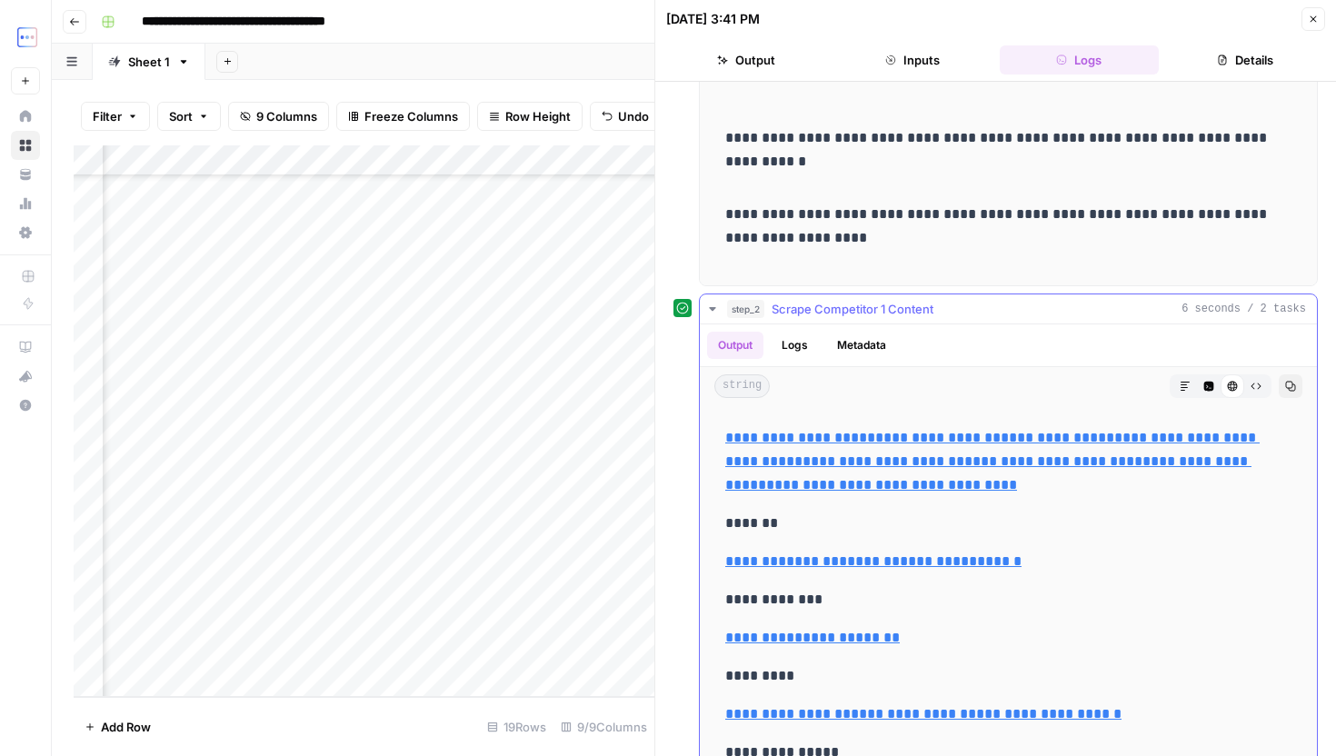
scroll to position [394, 0]
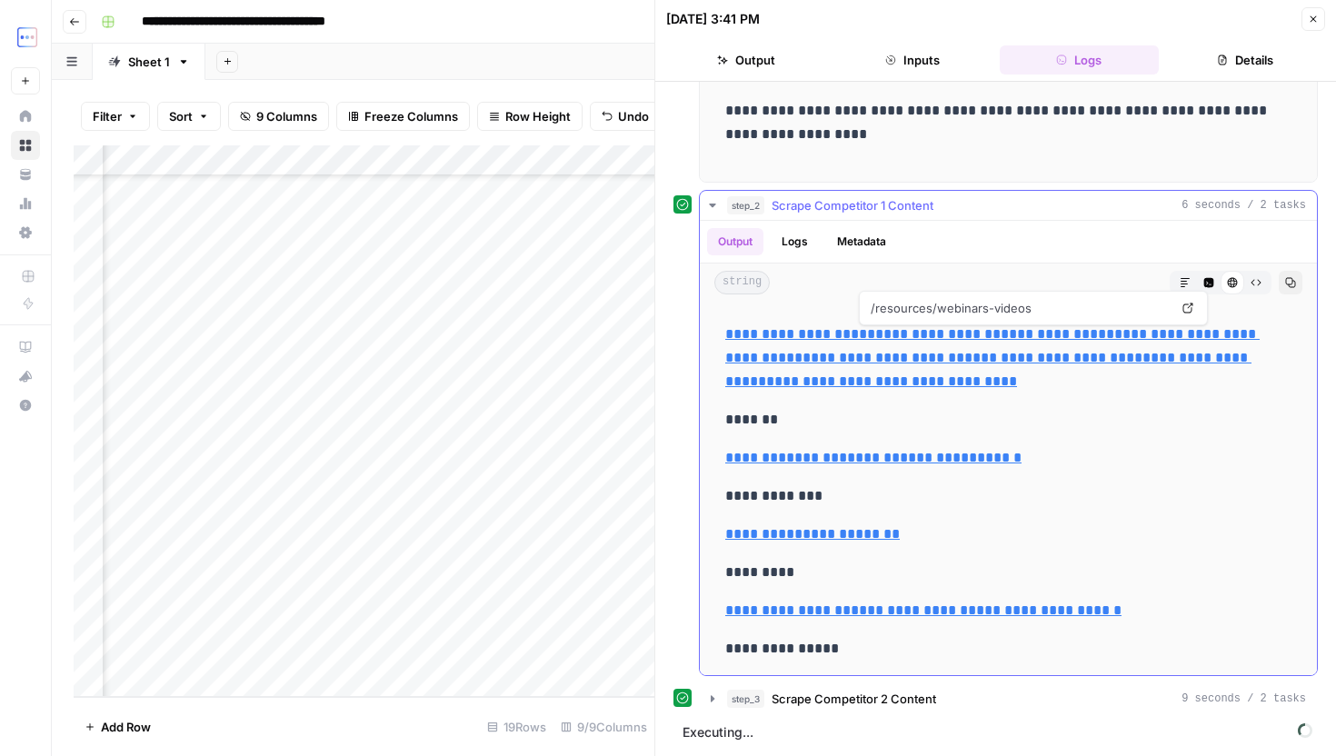
click at [932, 201] on span "Scrape Competitor 1 Content" at bounding box center [853, 205] width 162 height 18
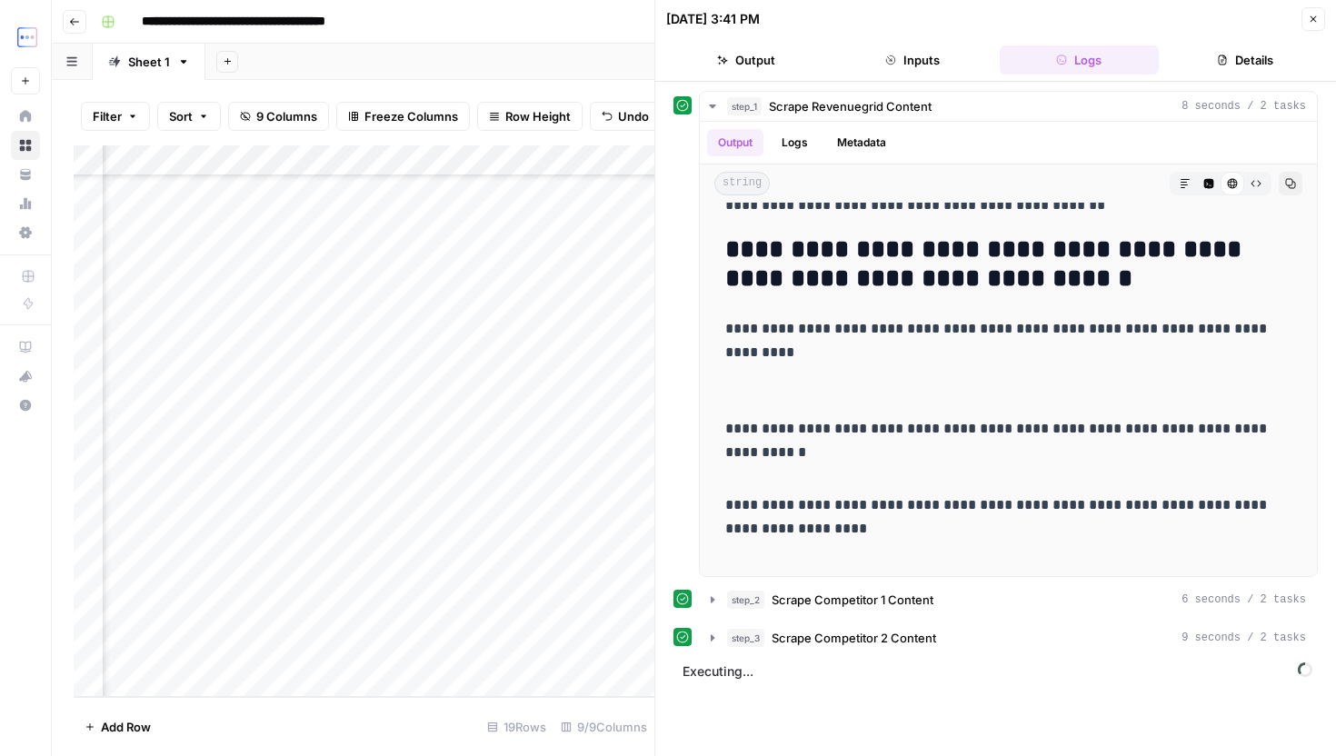
scroll to position [0, 0]
click at [929, 634] on span "Scrape Competitor 2 Content" at bounding box center [854, 638] width 165 height 18
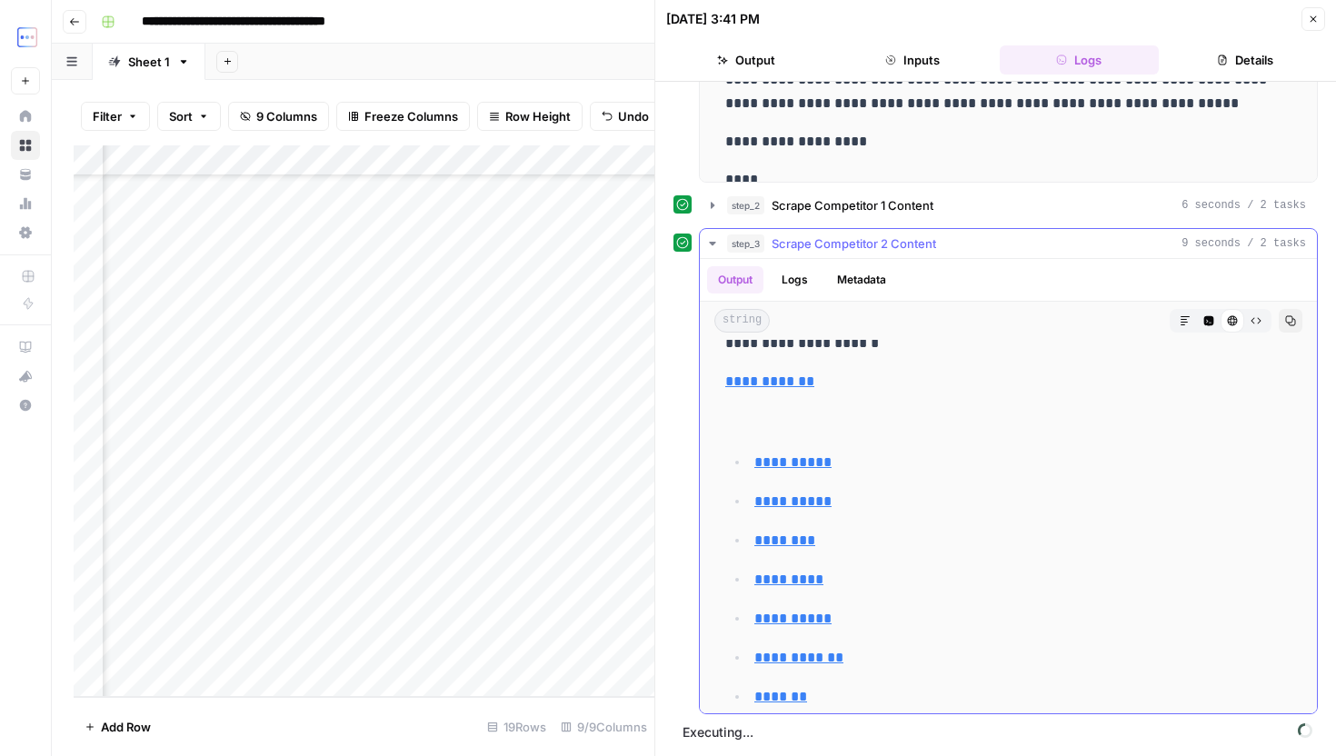
scroll to position [16769, 0]
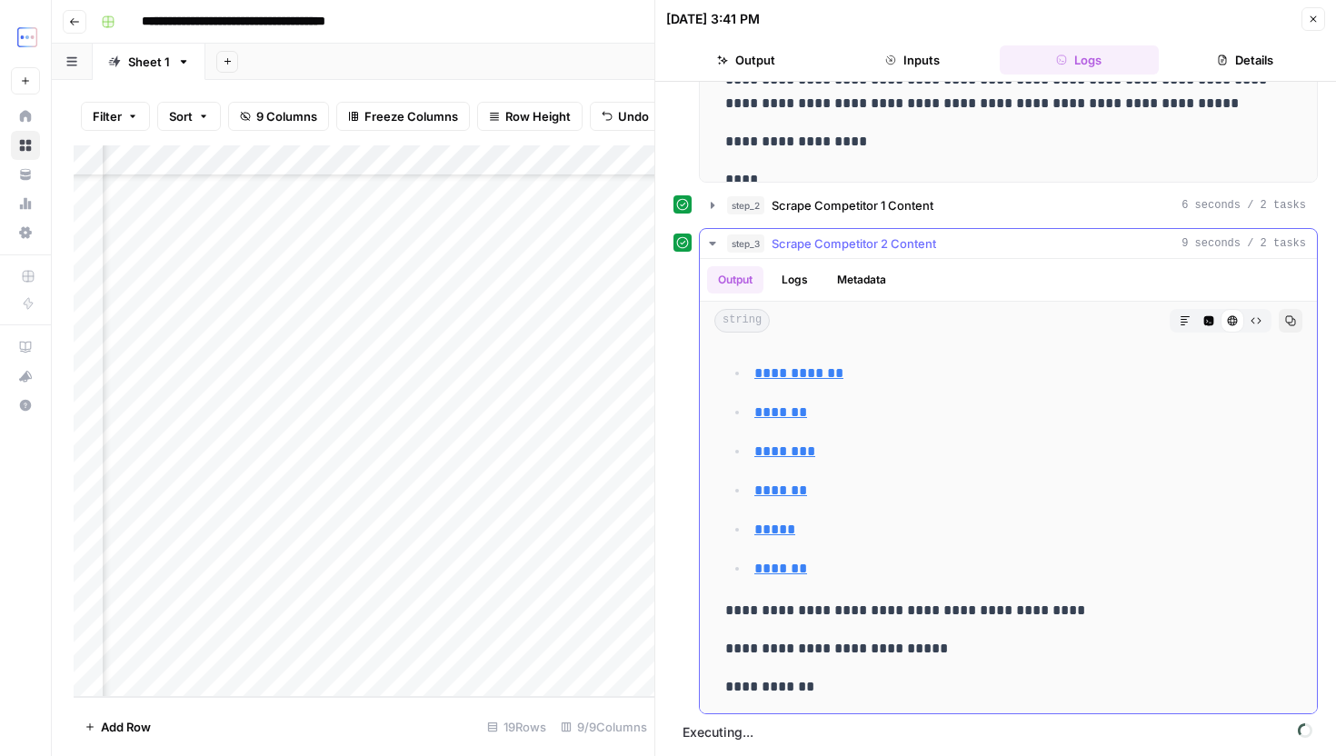
click at [888, 252] on span "Scrape Competitor 2 Content" at bounding box center [854, 244] width 165 height 18
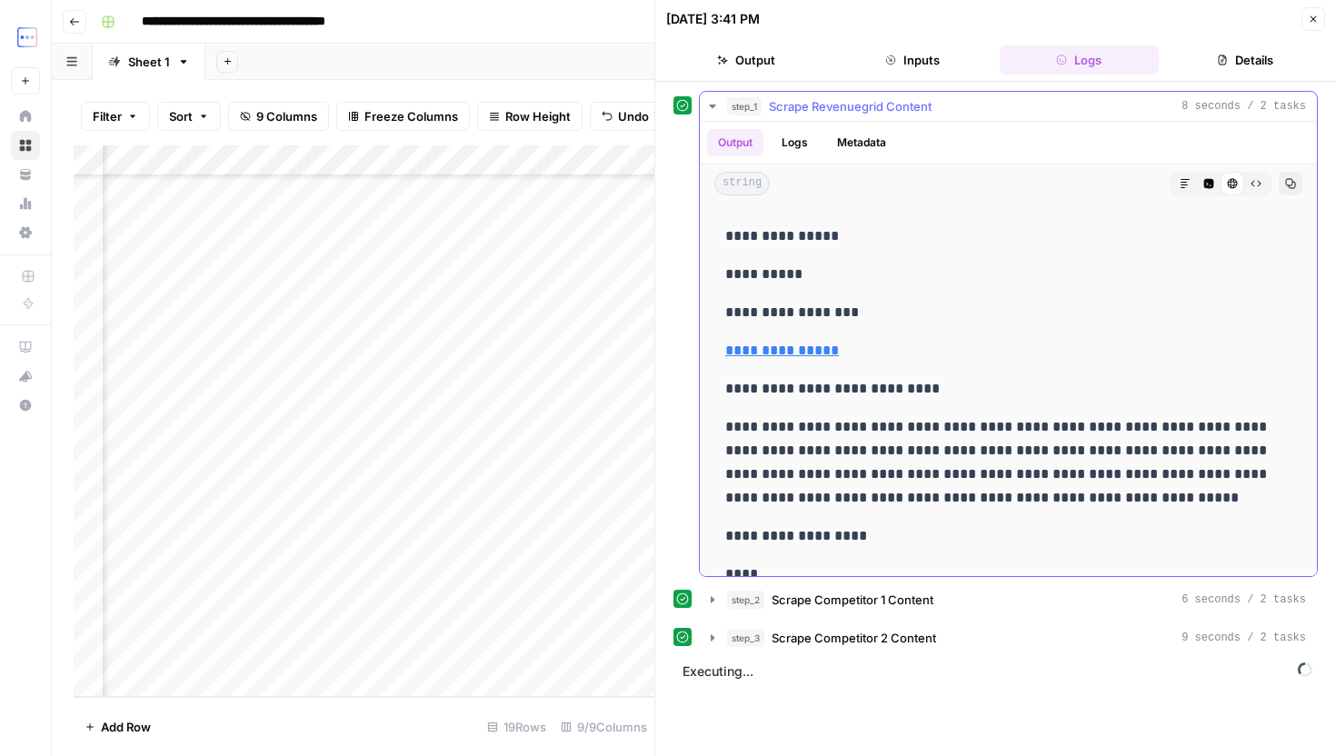
click at [807, 105] on span "Scrape Revenuegrid Content" at bounding box center [850, 106] width 163 height 18
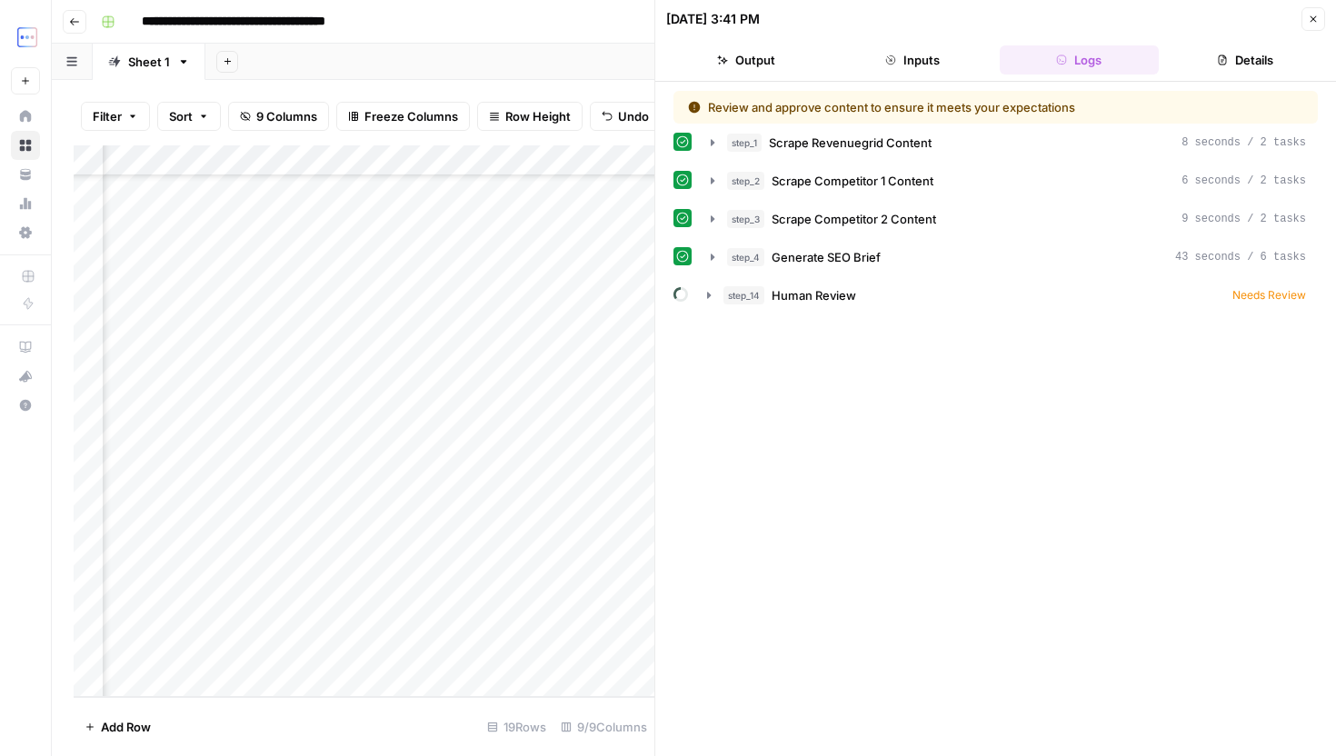
click at [1321, 12] on button "Close" at bounding box center [1314, 19] width 24 height 24
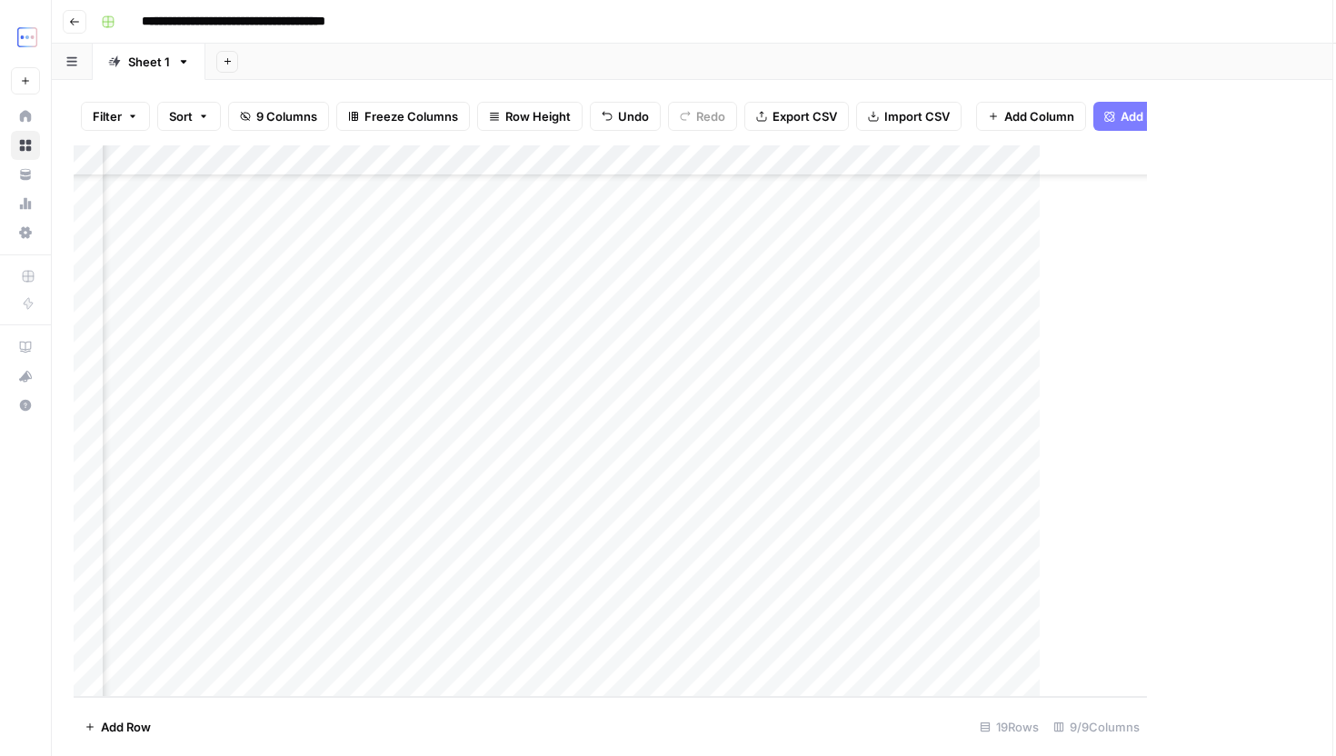
scroll to position [95, 341]
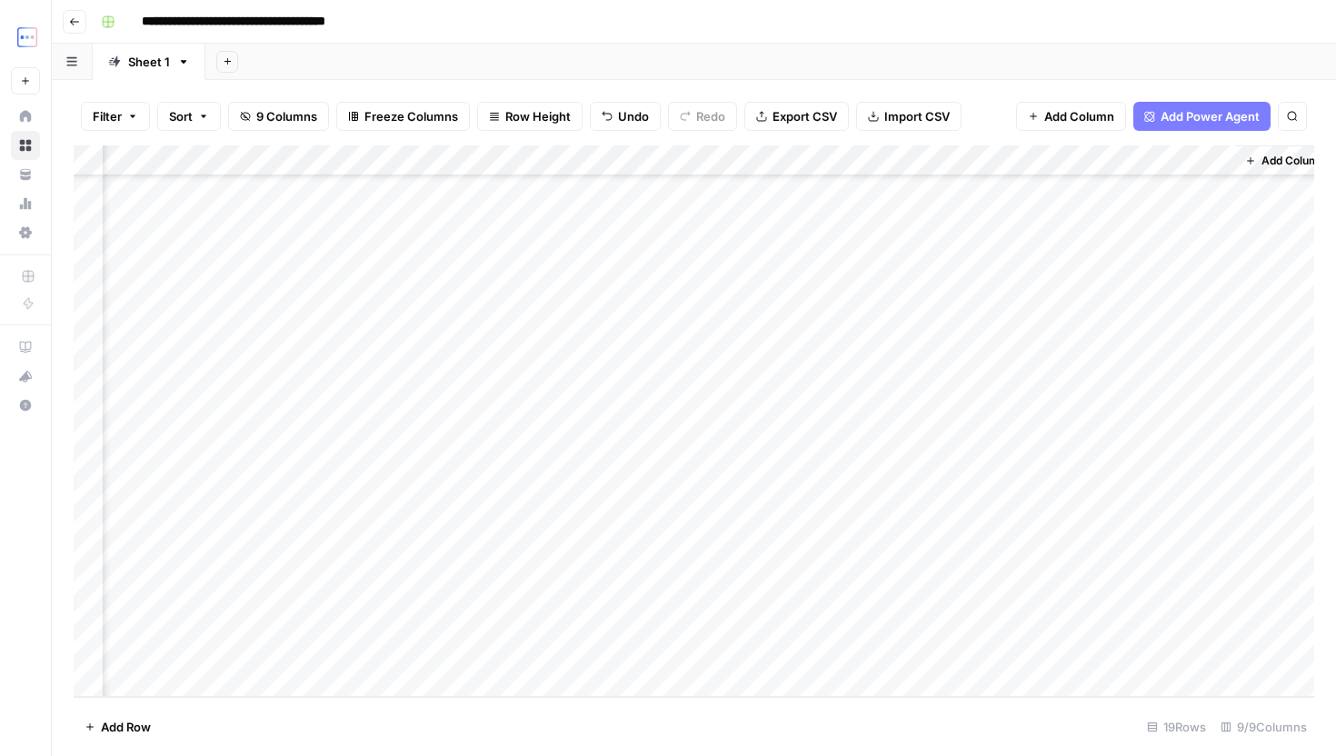
click at [983, 659] on div "Add Column" at bounding box center [694, 421] width 1241 height 552
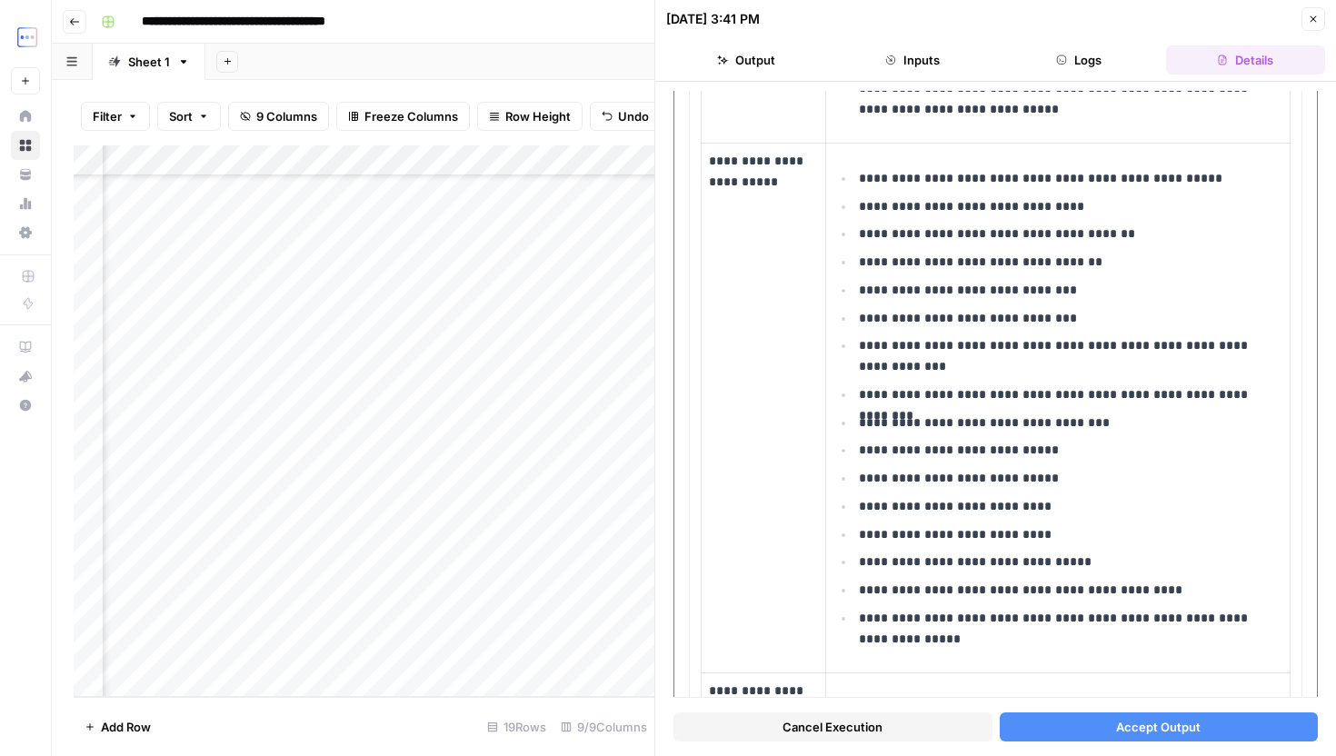
scroll to position [791, 0]
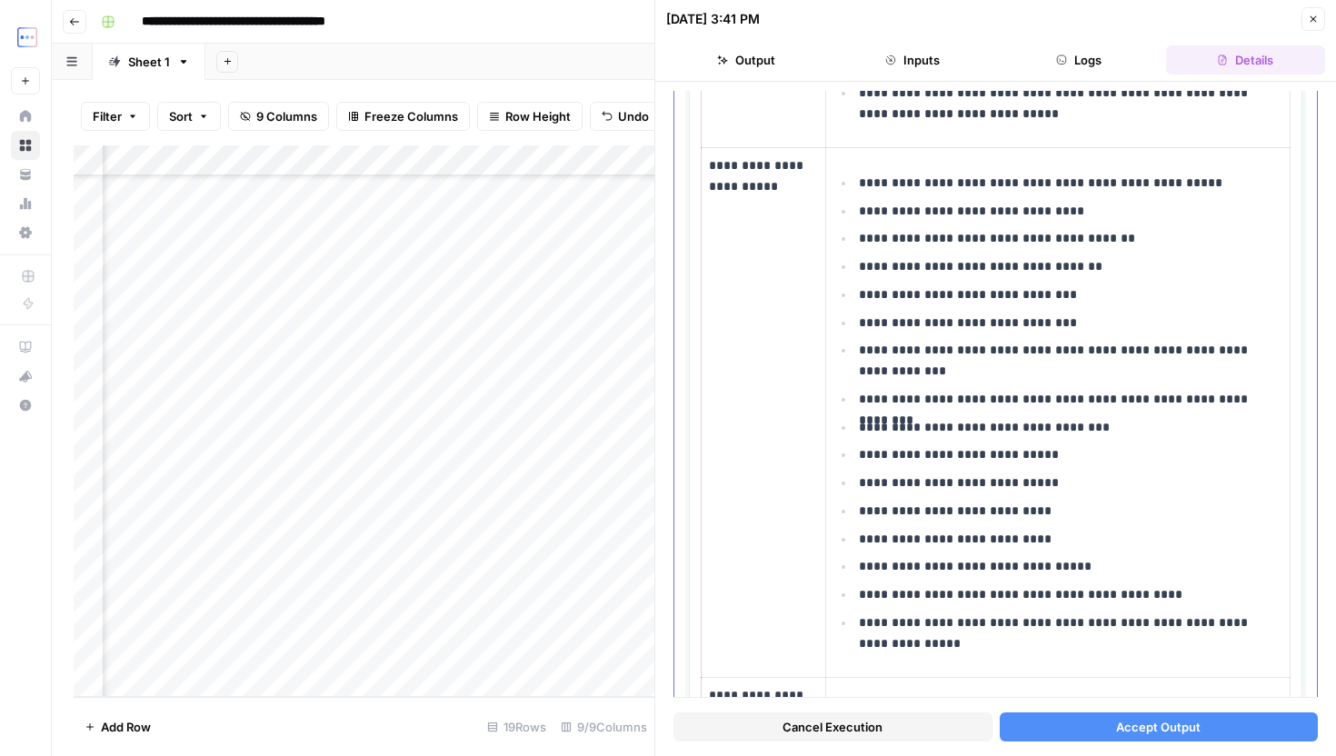
drag, startPoint x: 855, startPoint y: 175, endPoint x: 1008, endPoint y: 572, distance: 424.7
click at [1008, 570] on ul "**********" at bounding box center [1058, 413] width 449 height 483
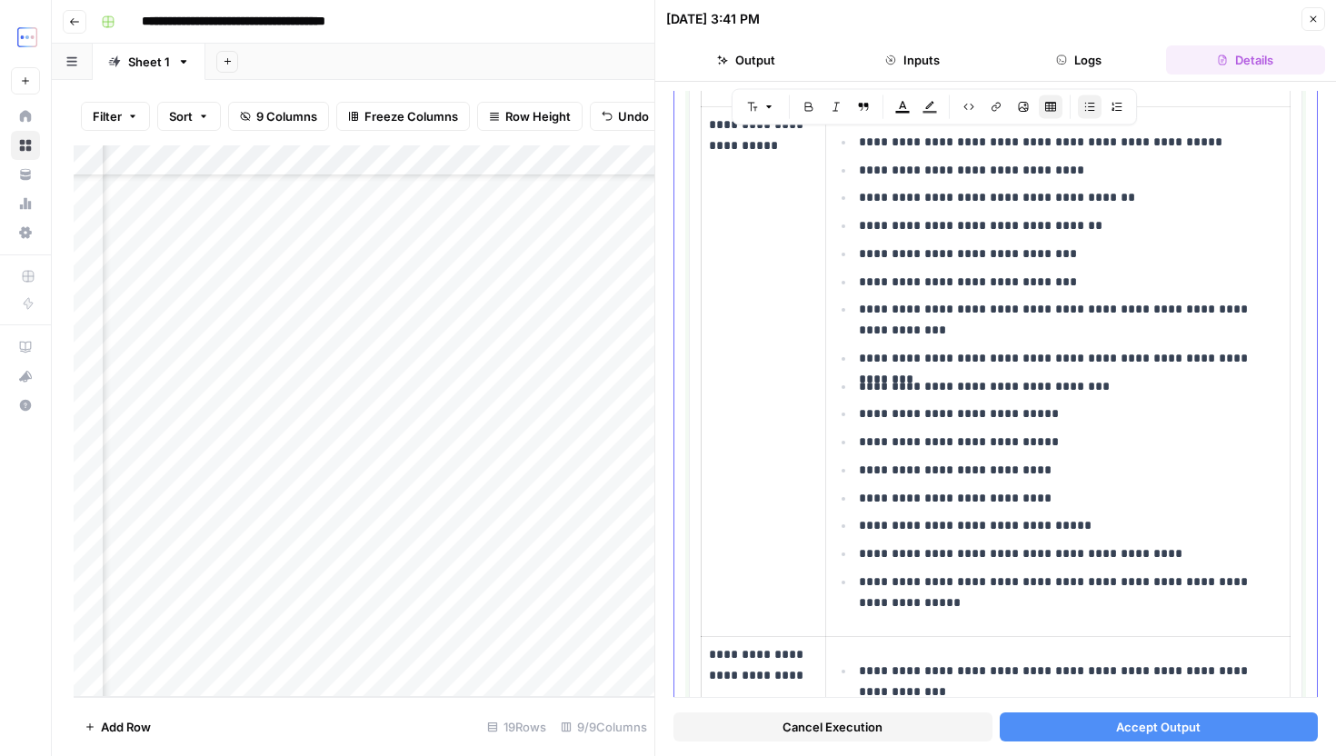
click at [976, 604] on p "**********" at bounding box center [1071, 593] width 424 height 42
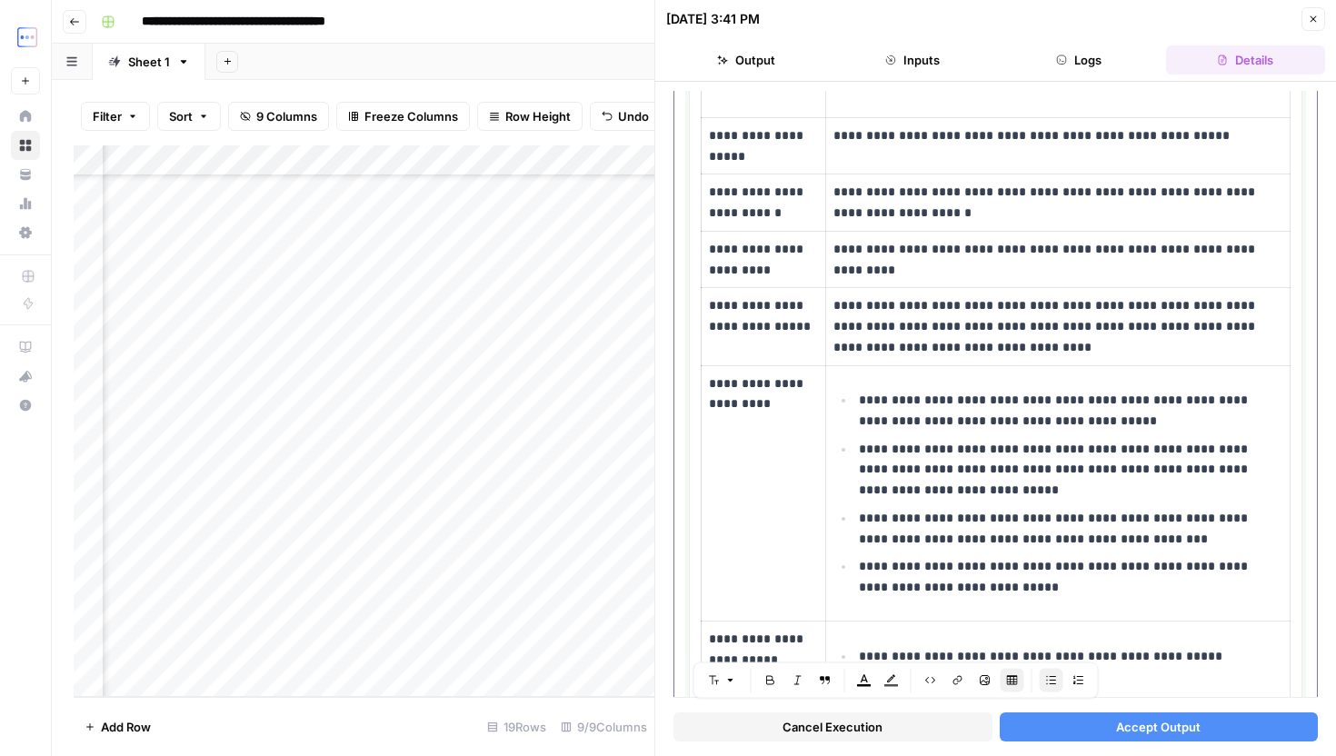
scroll to position [0, 0]
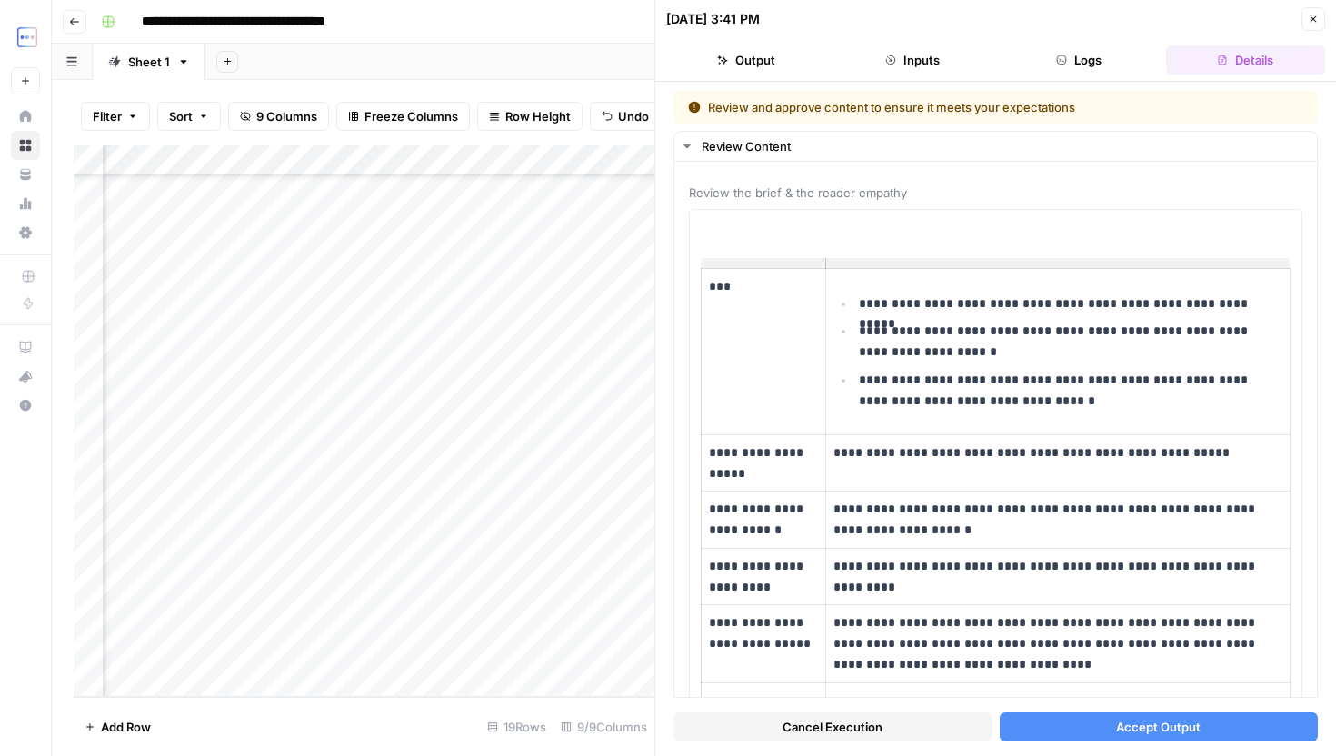
click at [1315, 19] on icon "button" at bounding box center [1313, 19] width 11 height 11
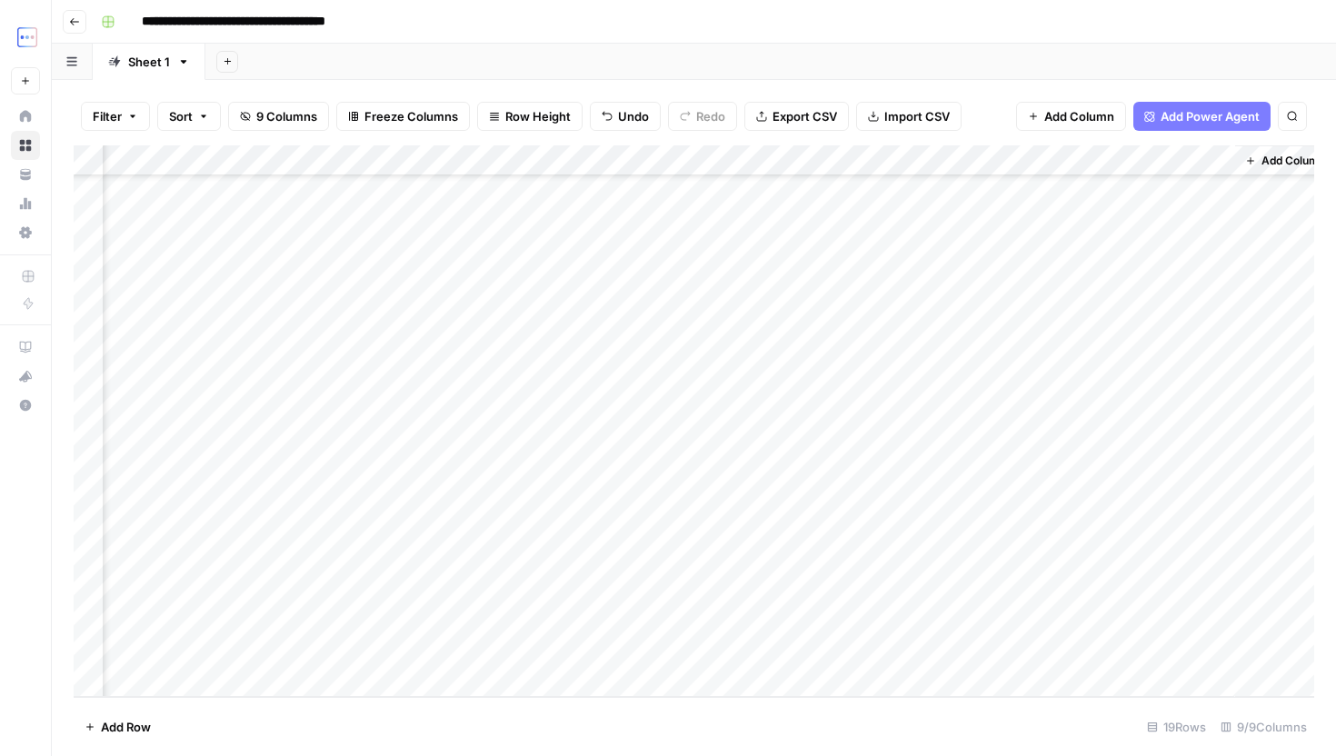
click at [979, 649] on div "Add Column" at bounding box center [694, 421] width 1241 height 552
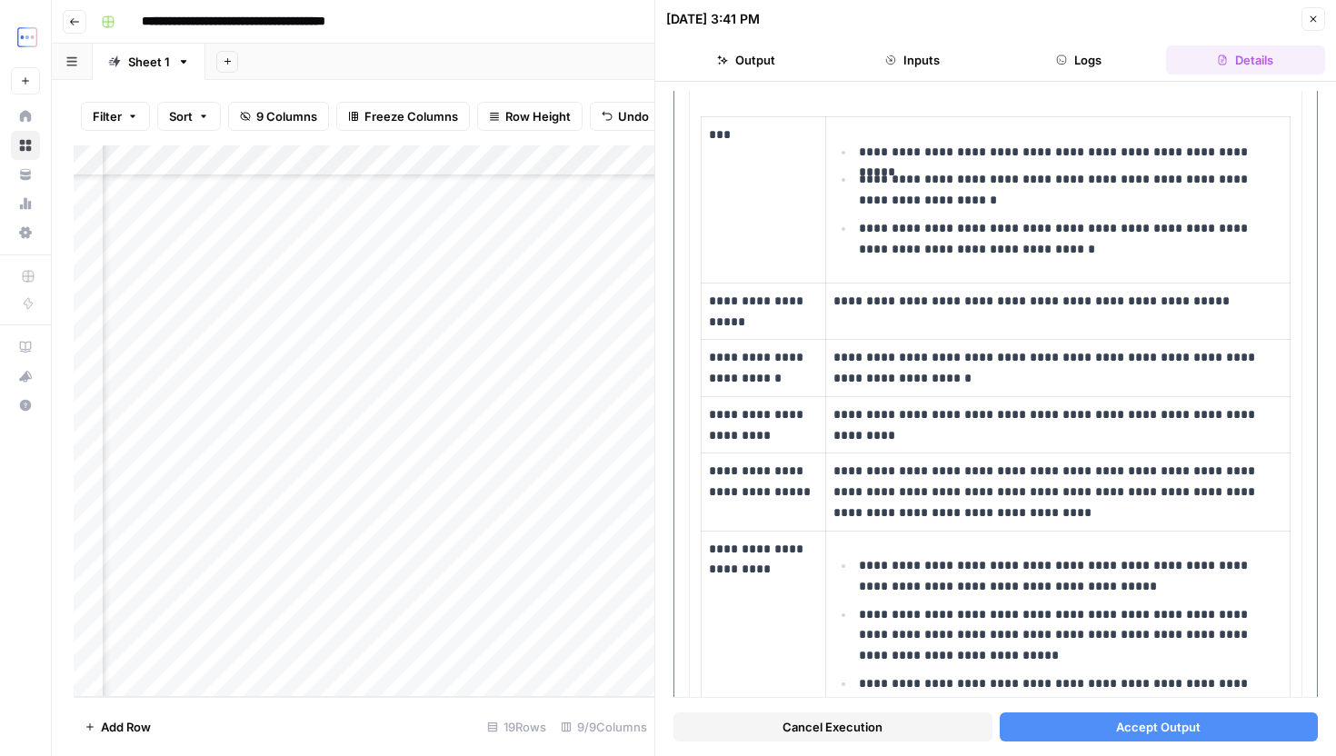
scroll to position [149, 0]
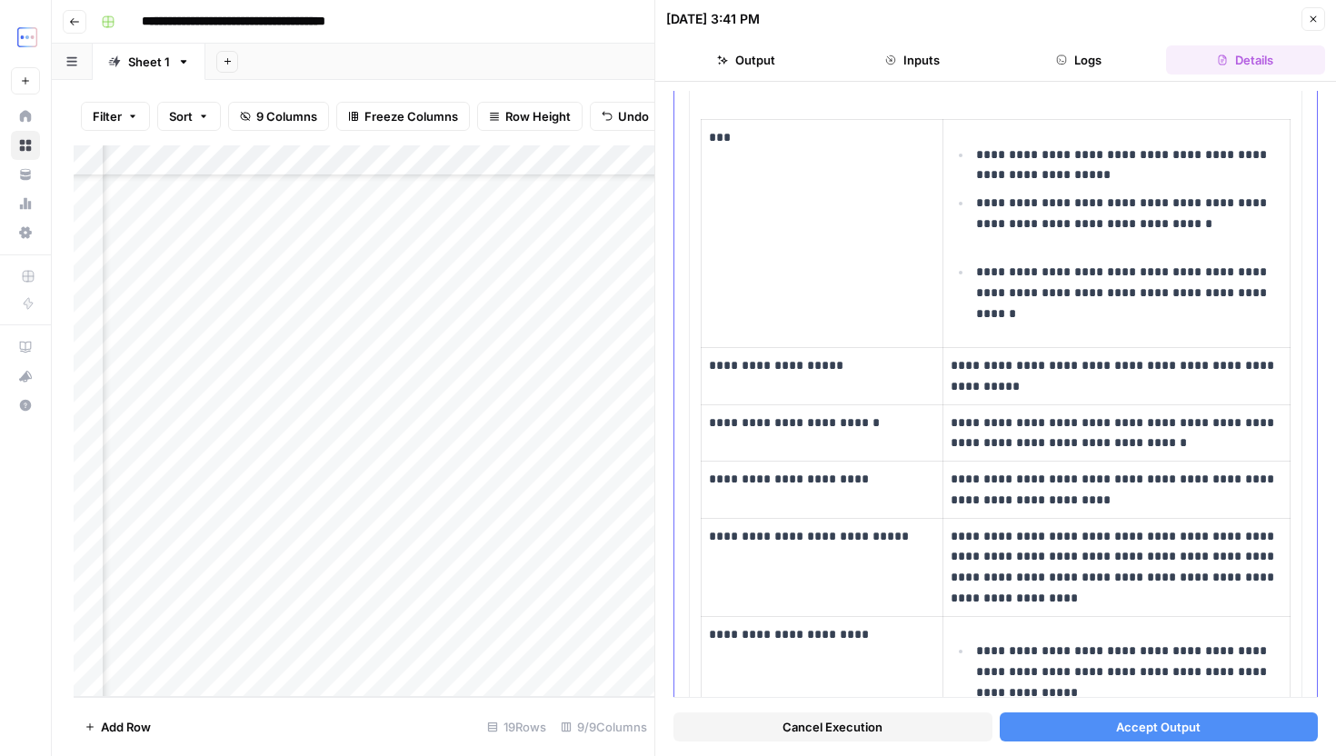
drag, startPoint x: 828, startPoint y: 302, endPoint x: 1138, endPoint y: 486, distance: 360.7
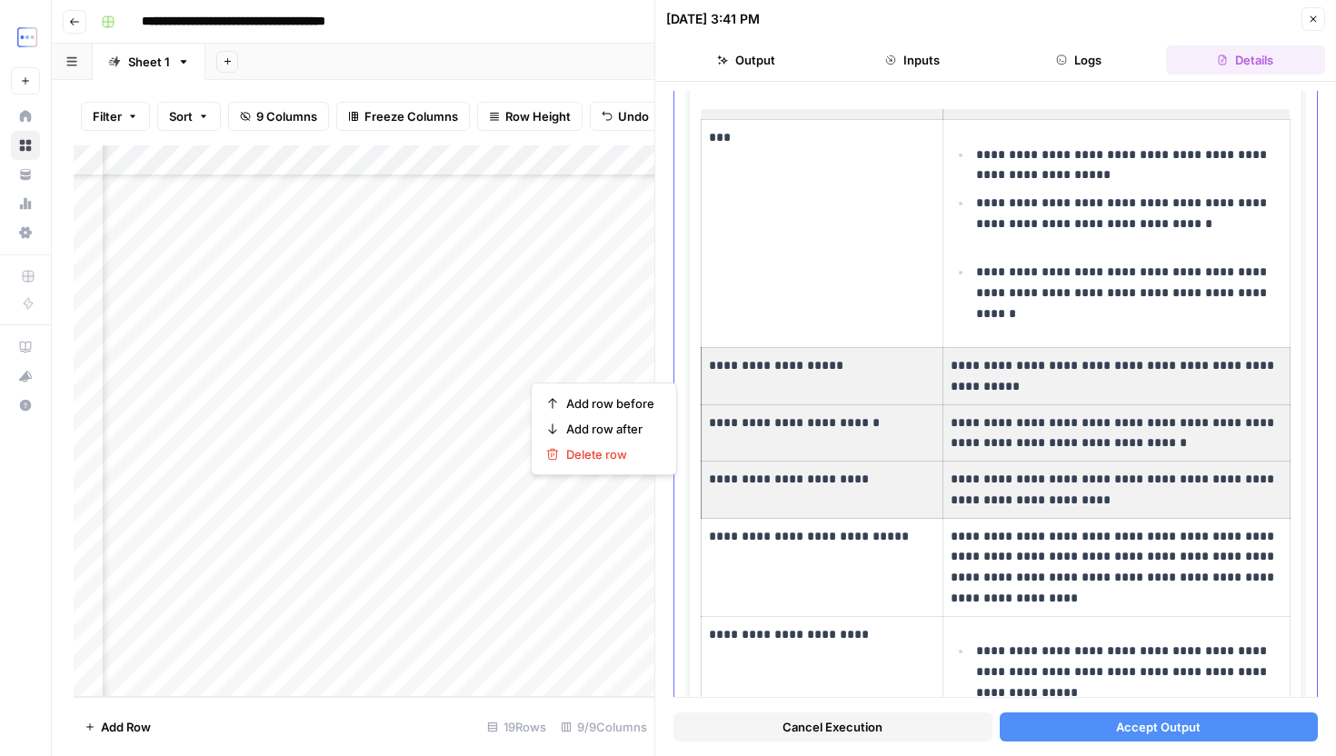
drag, startPoint x: 709, startPoint y: 368, endPoint x: 1073, endPoint y: 501, distance: 387.0
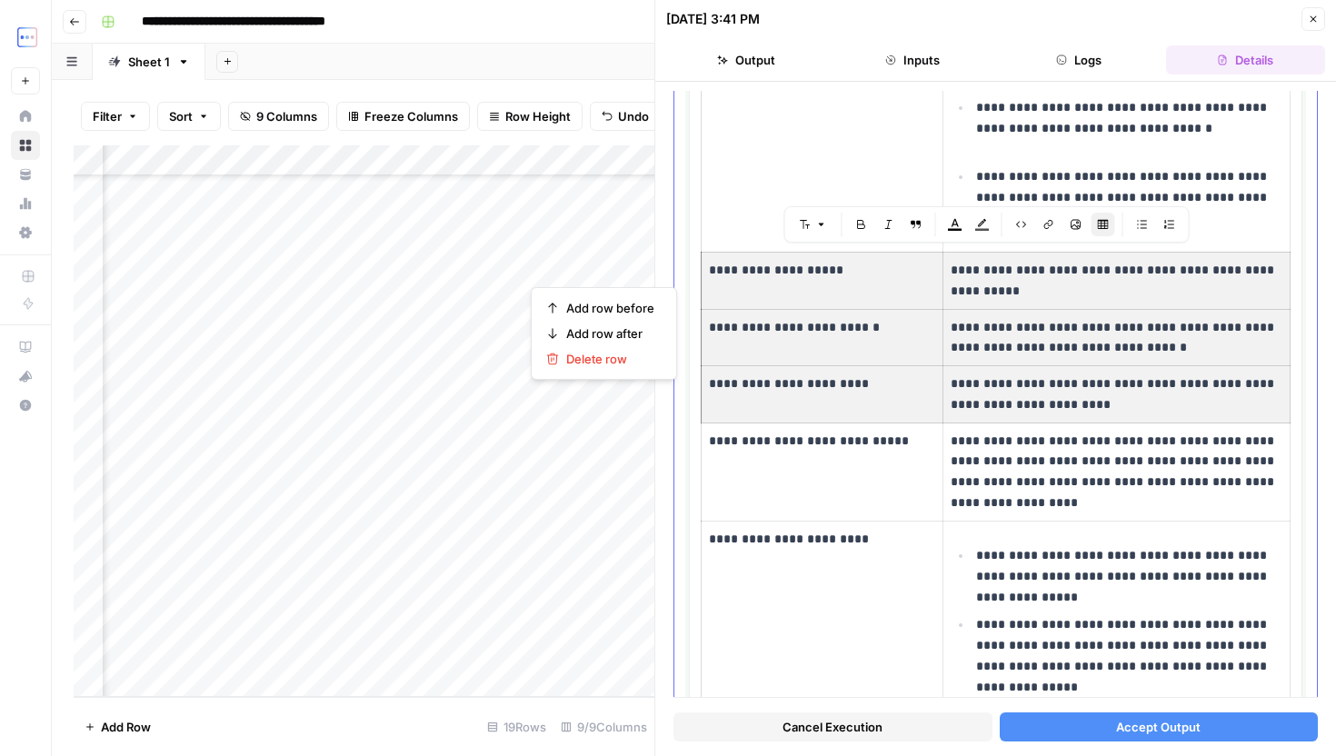
click at [1144, 499] on p "**********" at bounding box center [1117, 472] width 332 height 83
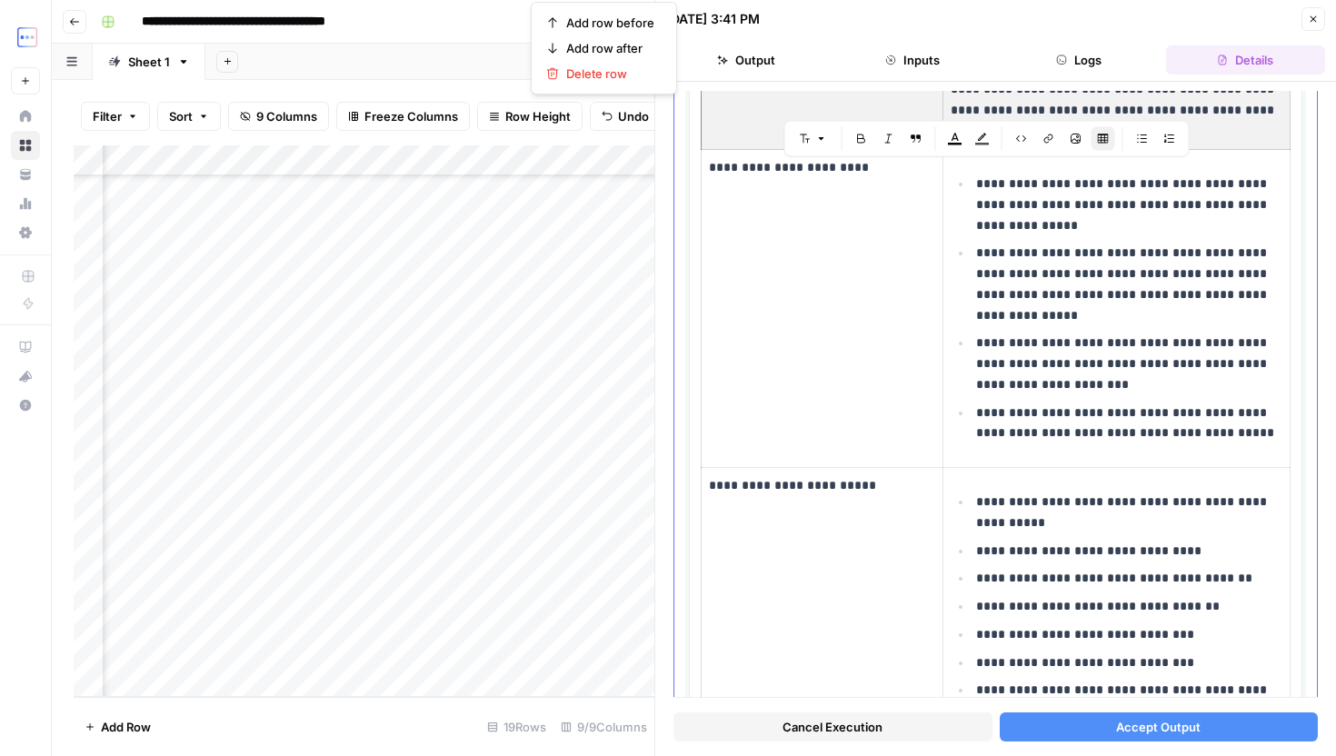
scroll to position [653, 0]
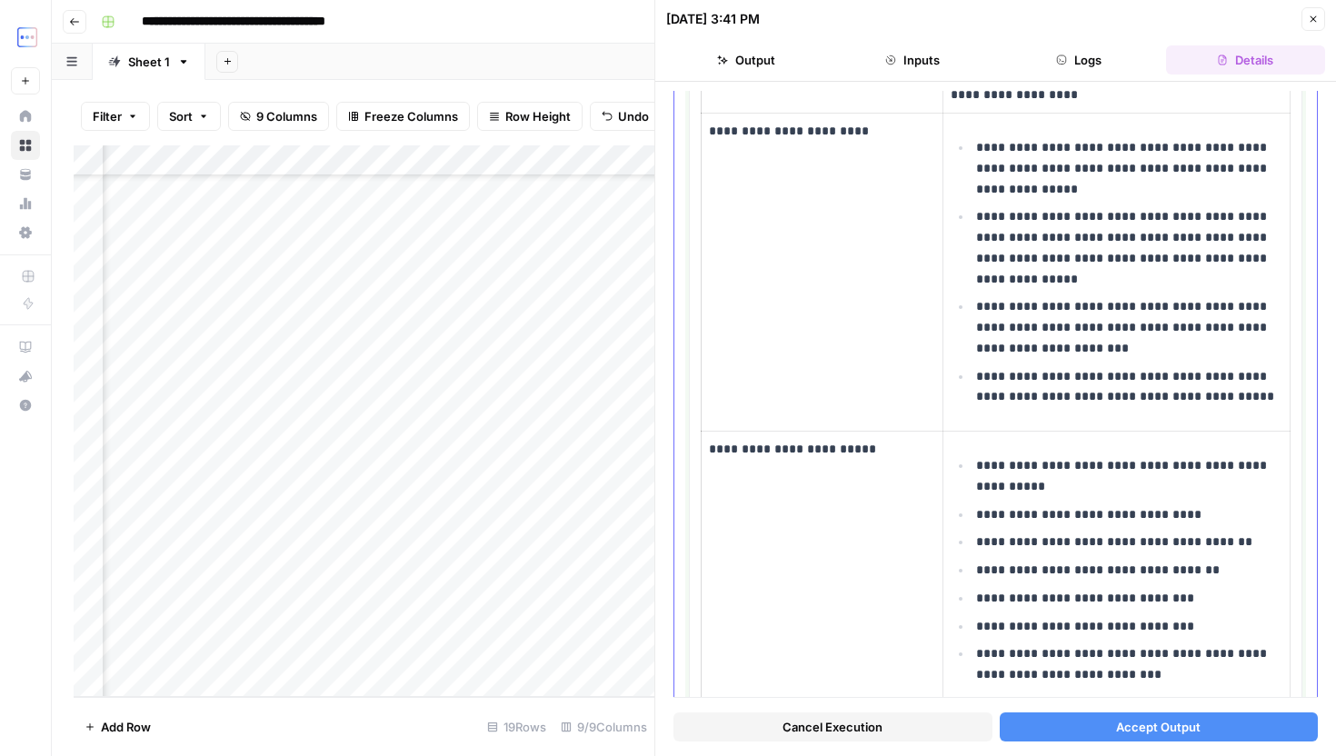
click at [973, 465] on li "**********" at bounding box center [1127, 475] width 311 height 43
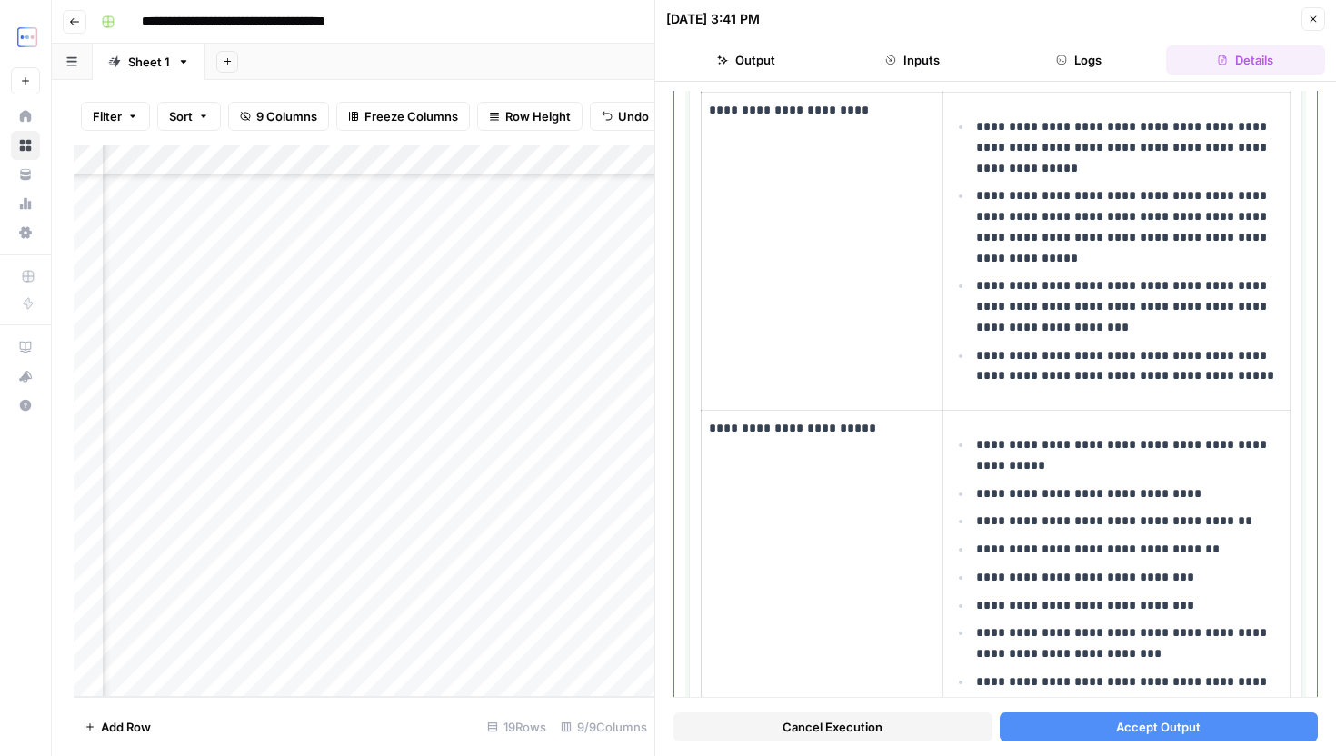
scroll to position [680, 0]
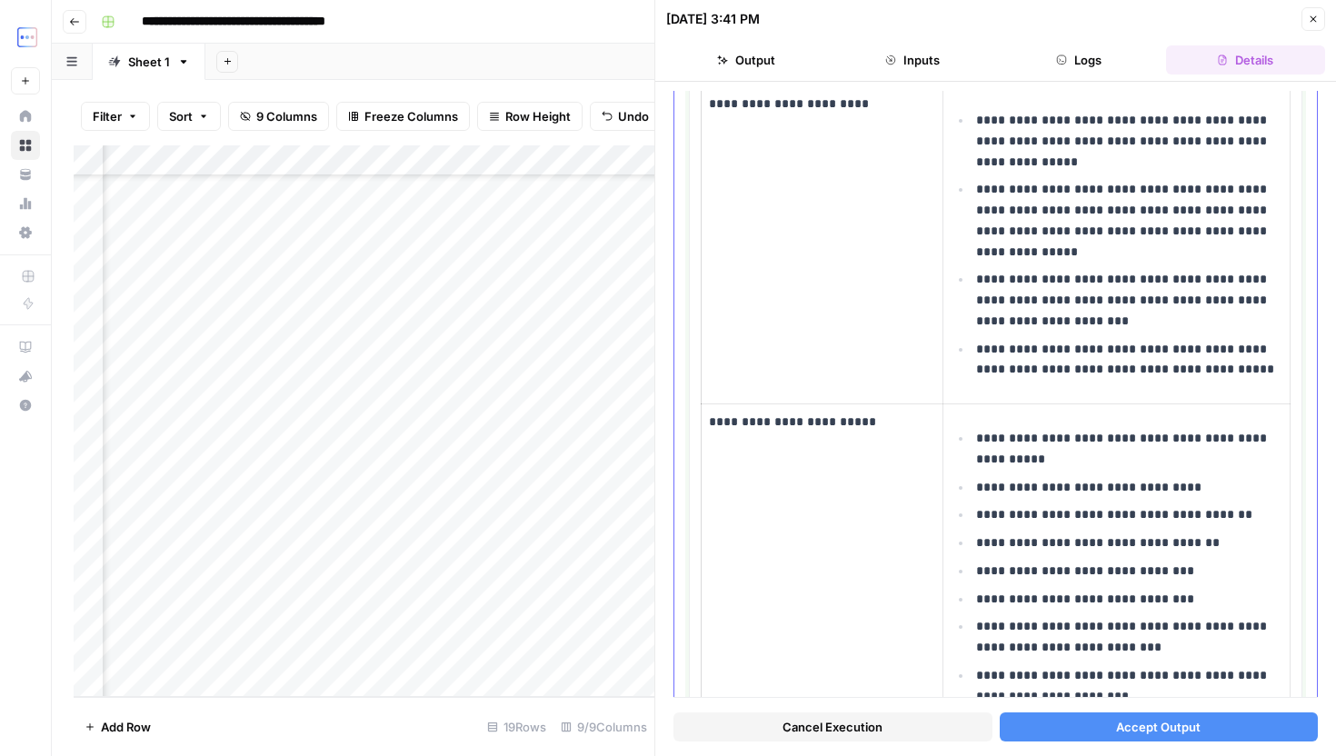
click at [1041, 464] on p "**********" at bounding box center [1129, 449] width 306 height 42
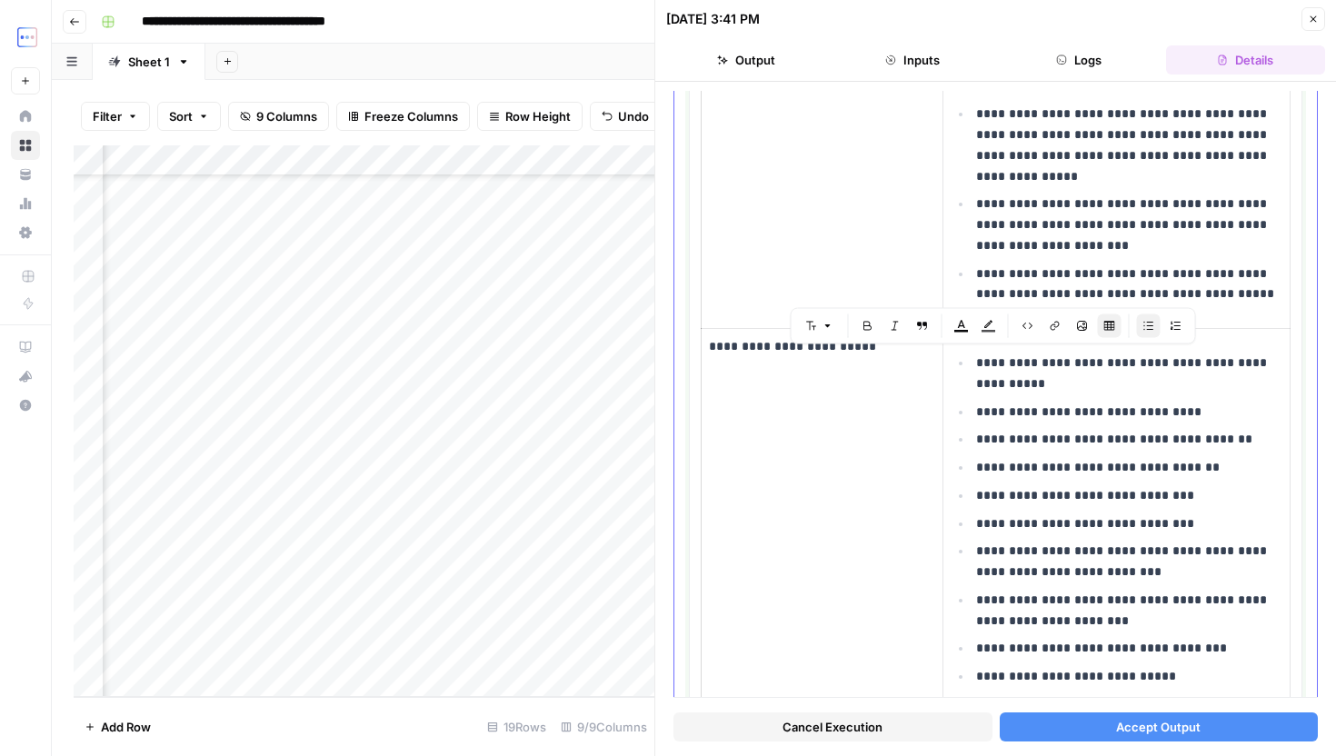
scroll to position [757, 0]
drag, startPoint x: 998, startPoint y: 411, endPoint x: 1253, endPoint y: 411, distance: 254.5
click at [1255, 411] on p "**********" at bounding box center [1129, 410] width 306 height 21
drag, startPoint x: 993, startPoint y: 440, endPoint x: 1198, endPoint y: 441, distance: 204.5
click at [1198, 441] on p "**********" at bounding box center [1129, 437] width 306 height 21
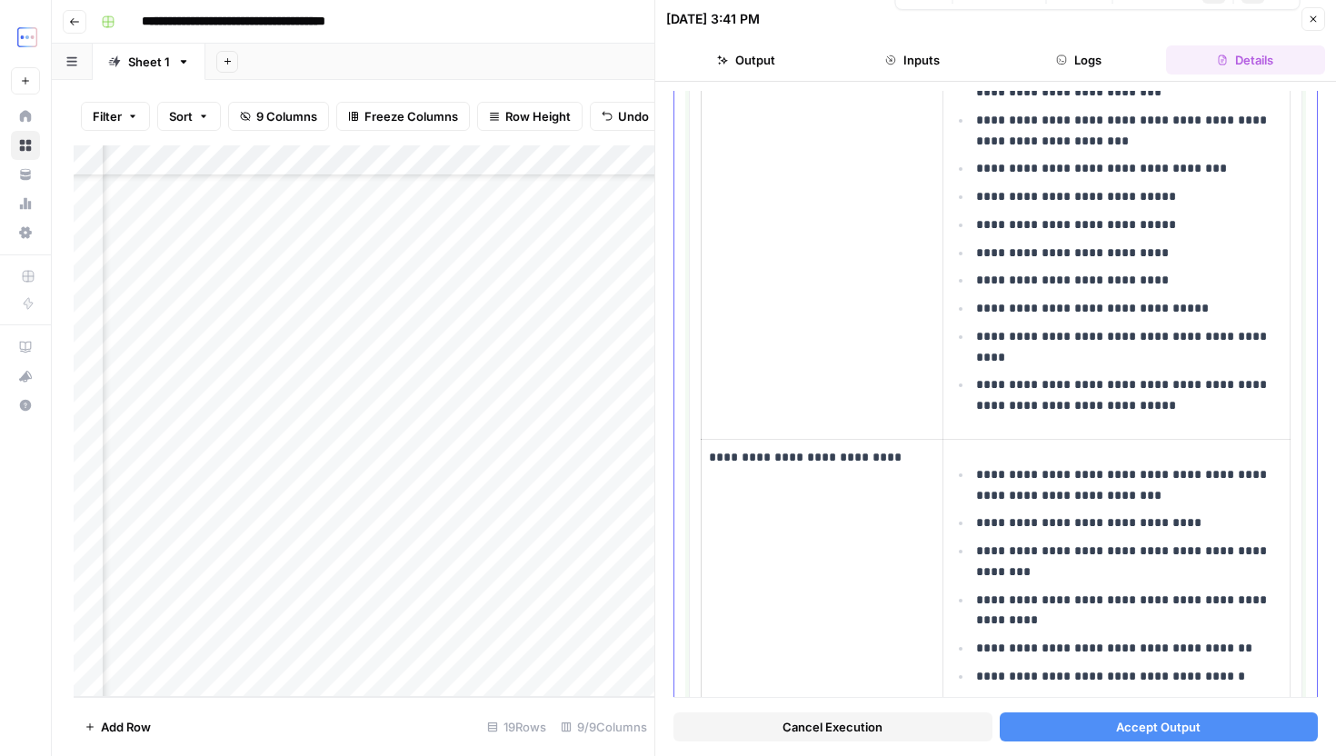
scroll to position [1252, 0]
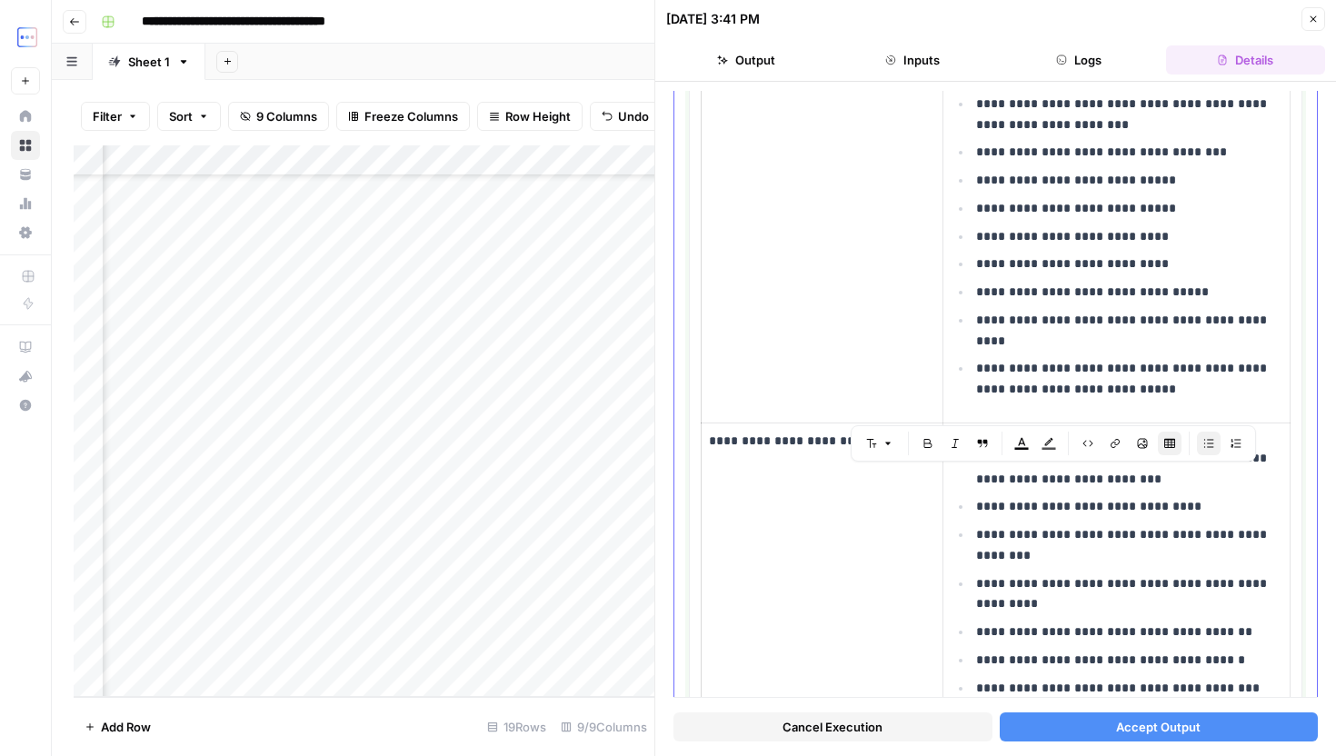
drag, startPoint x: 976, startPoint y: 469, endPoint x: 1170, endPoint y: 479, distance: 193.9
click at [1169, 479] on p "**********" at bounding box center [1129, 469] width 306 height 42
click at [1170, 481] on p "**********" at bounding box center [1129, 469] width 306 height 42
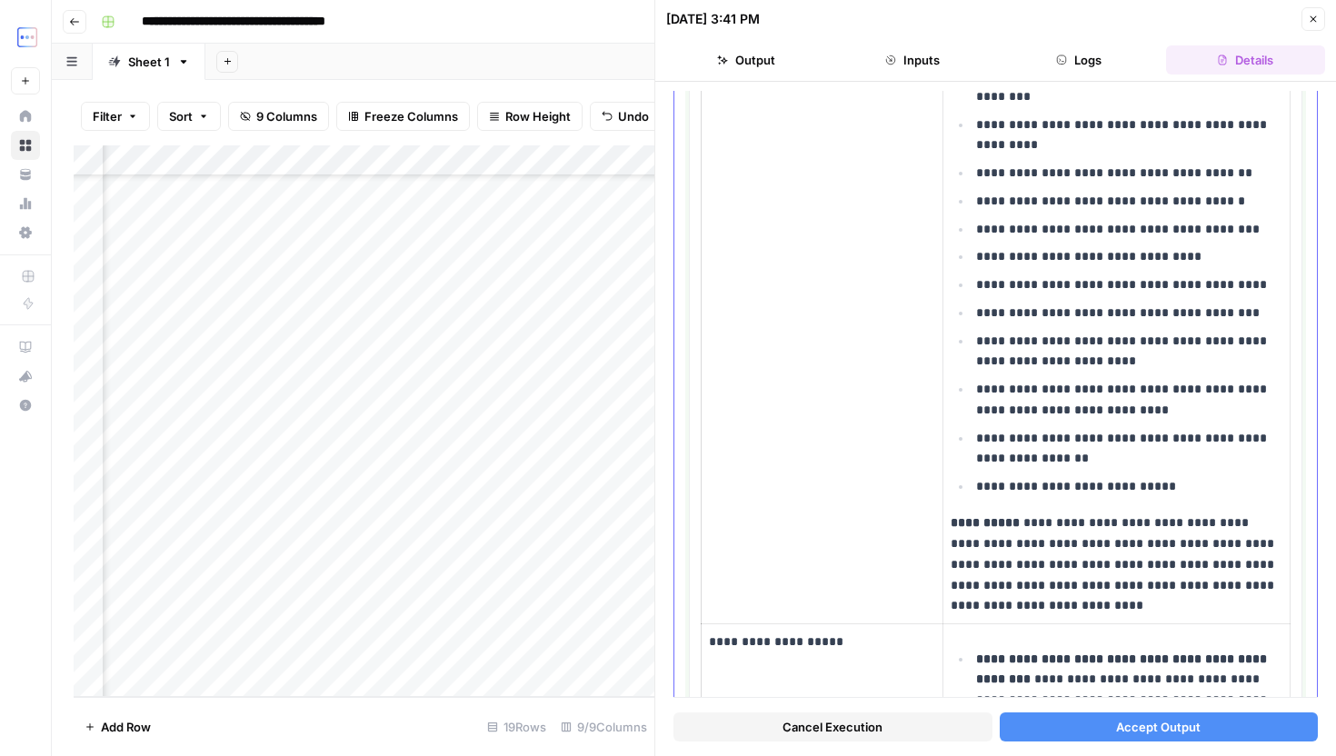
scroll to position [1712, 0]
drag, startPoint x: 1101, startPoint y: 455, endPoint x: 973, endPoint y: 432, distance: 130.3
click at [973, 432] on li "**********" at bounding box center [1127, 447] width 311 height 43
click at [1051, 482] on p "**********" at bounding box center [1129, 485] width 306 height 21
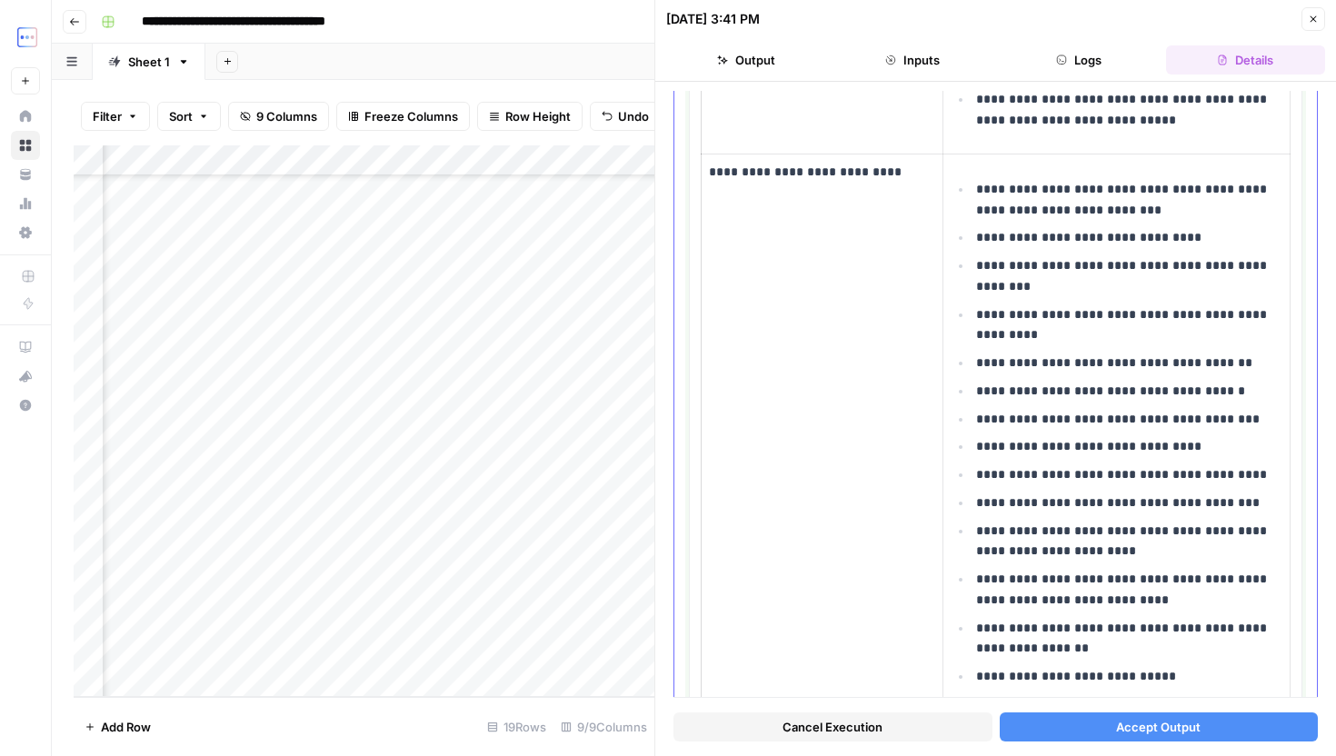
scroll to position [1521, 0]
drag, startPoint x: 973, startPoint y: 190, endPoint x: 1144, endPoint y: 215, distance: 172.8
click at [1145, 215] on li "**********" at bounding box center [1127, 199] width 311 height 43
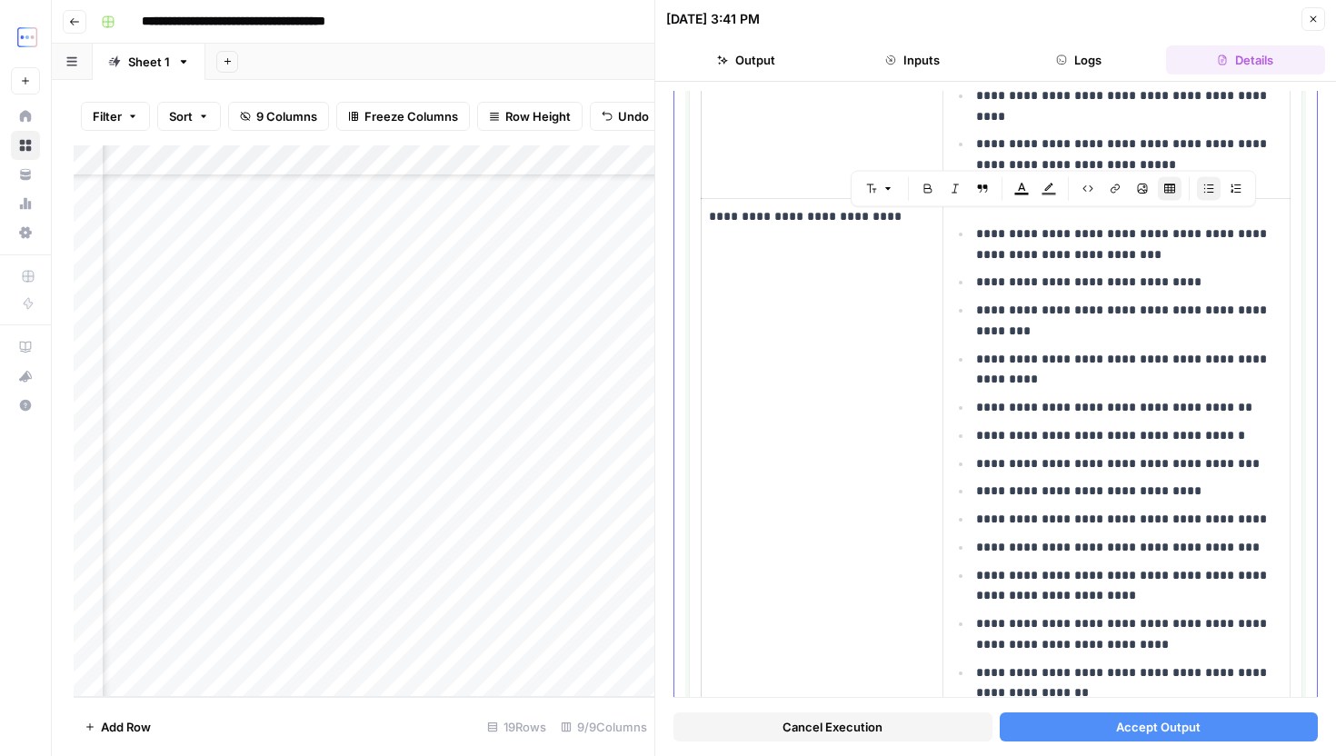
scroll to position [1486, 0]
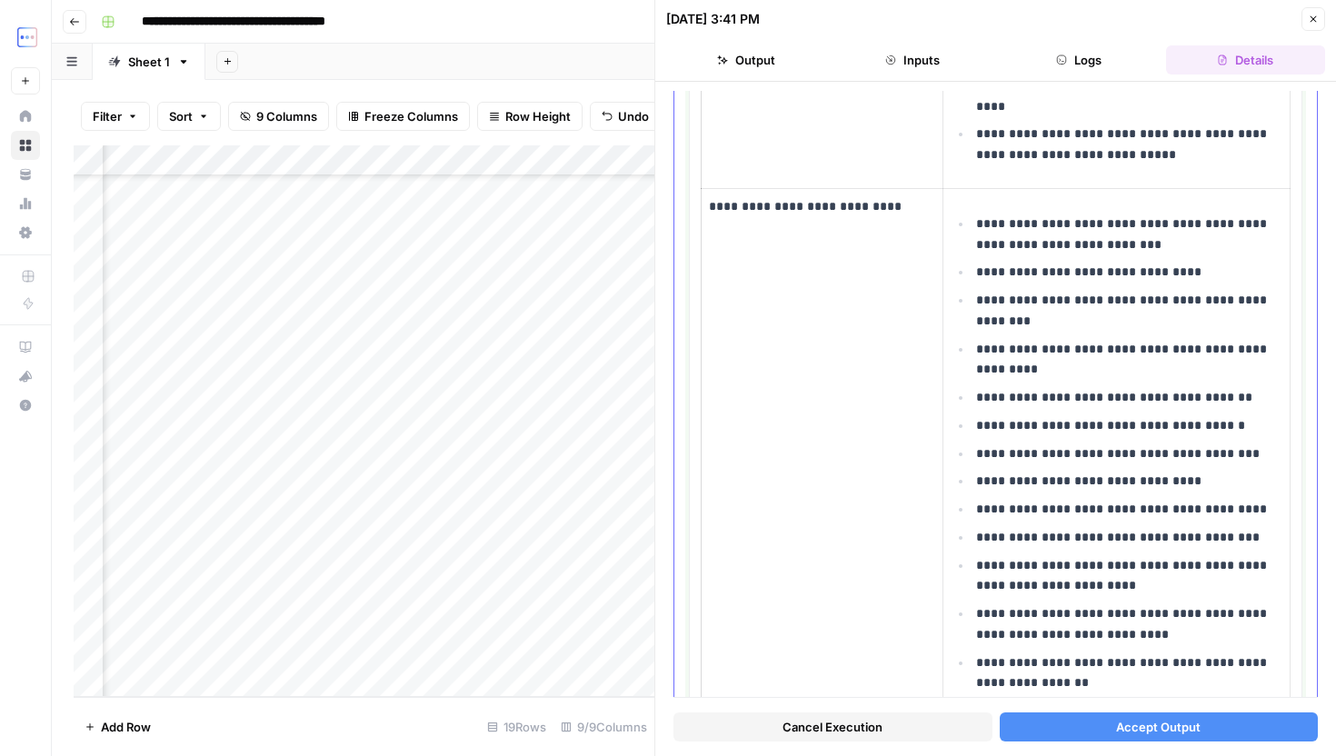
drag, startPoint x: 978, startPoint y: 276, endPoint x: 1076, endPoint y: 291, distance: 99.2
click at [1076, 291] on ul "**********" at bounding box center [1117, 467] width 332 height 509
drag, startPoint x: 975, startPoint y: 327, endPoint x: 1093, endPoint y: 387, distance: 131.7
click at [1093, 399] on ul "**********" at bounding box center [1117, 467] width 332 height 509
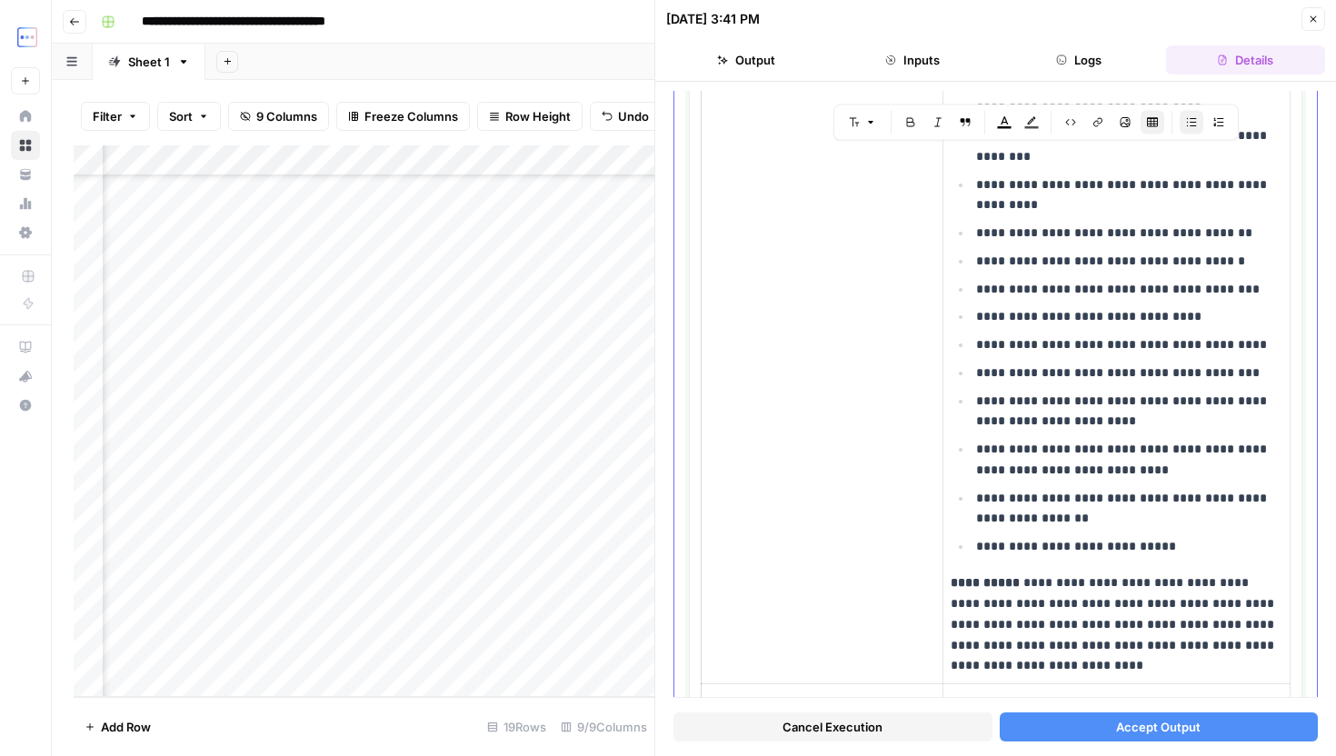
scroll to position [1650, 0]
click at [983, 193] on p "**********" at bounding box center [1129, 196] width 306 height 42
drag, startPoint x: 982, startPoint y: 192, endPoint x: 1016, endPoint y: 195, distance: 34.6
click at [1016, 195] on p "**********" at bounding box center [1129, 196] width 306 height 42
click at [998, 228] on p "**********" at bounding box center [1129, 234] width 306 height 21
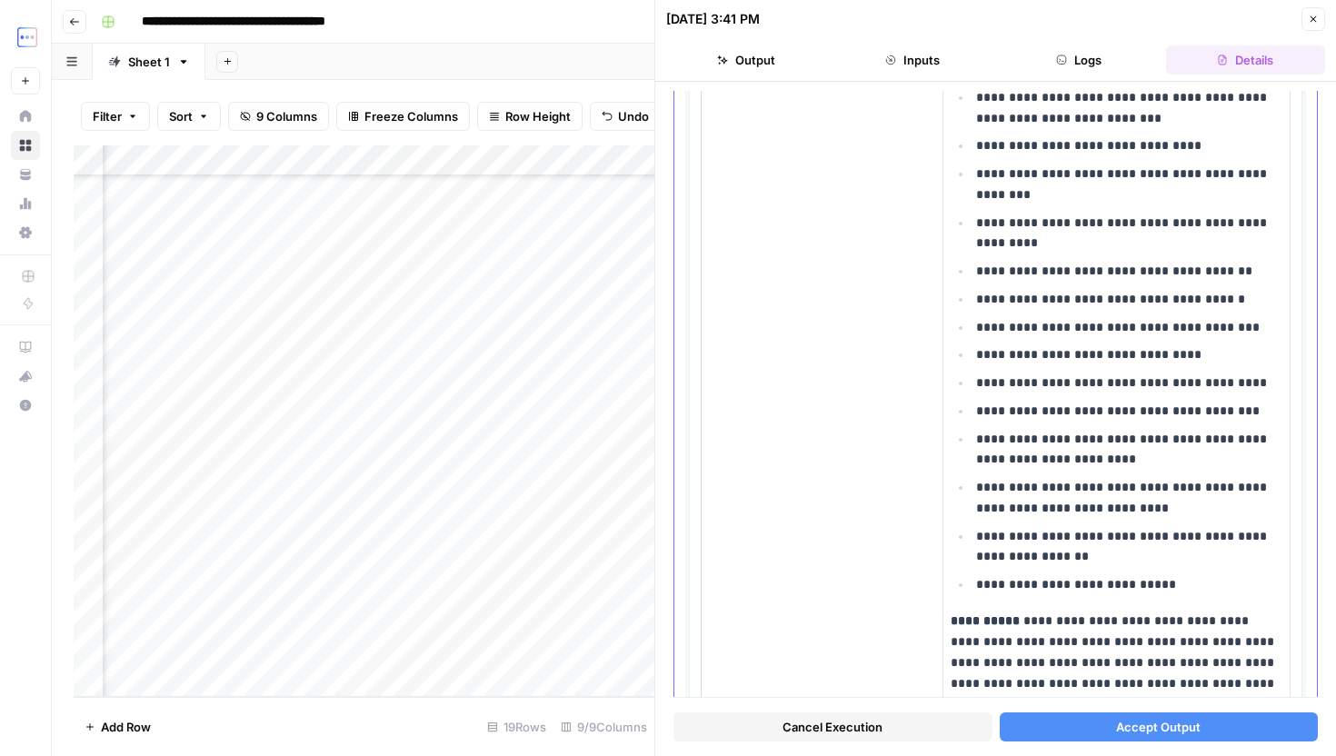
scroll to position [1615, 0]
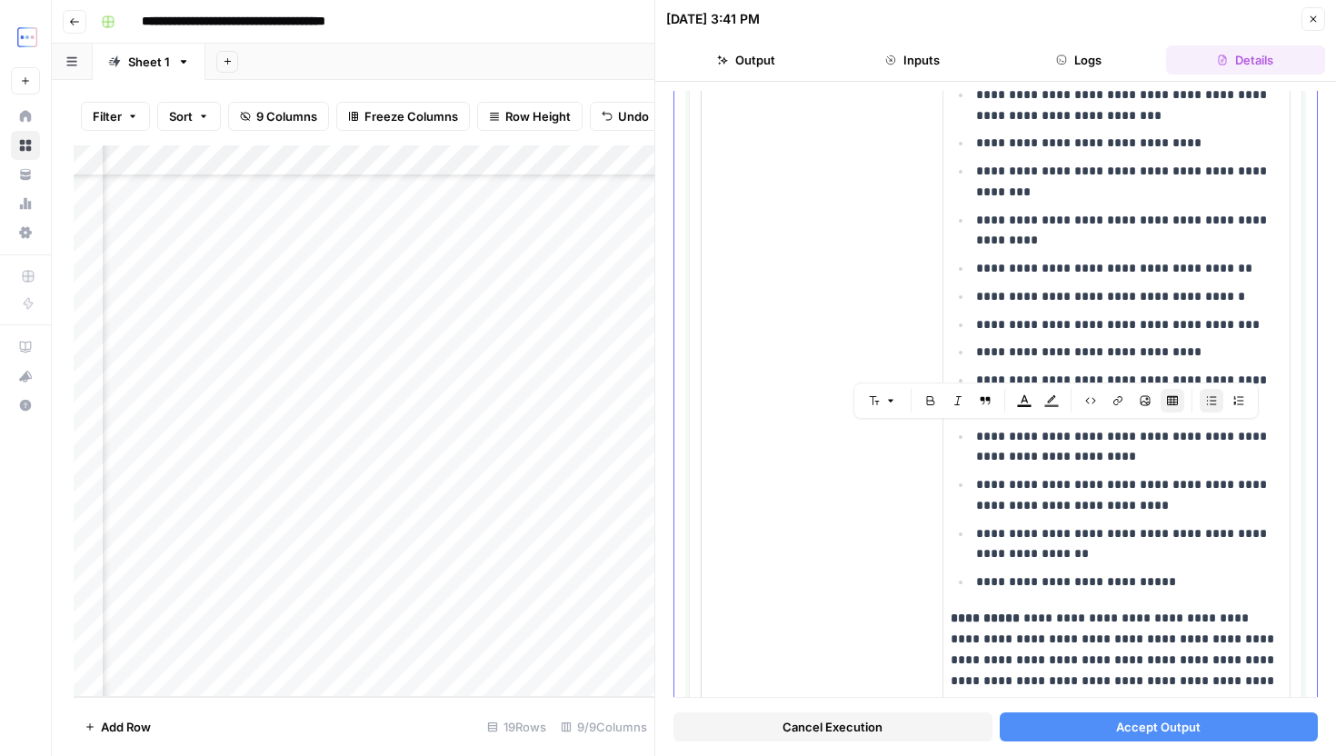
drag, startPoint x: 1001, startPoint y: 435, endPoint x: 1123, endPoint y: 452, distance: 123.8
click at [1123, 452] on p "**********" at bounding box center [1129, 447] width 306 height 42
click at [1169, 473] on ul "**********" at bounding box center [1117, 338] width 332 height 509
drag, startPoint x: 1003, startPoint y: 434, endPoint x: 1124, endPoint y: 463, distance: 124.3
click at [1124, 464] on p "**********" at bounding box center [1129, 447] width 306 height 42
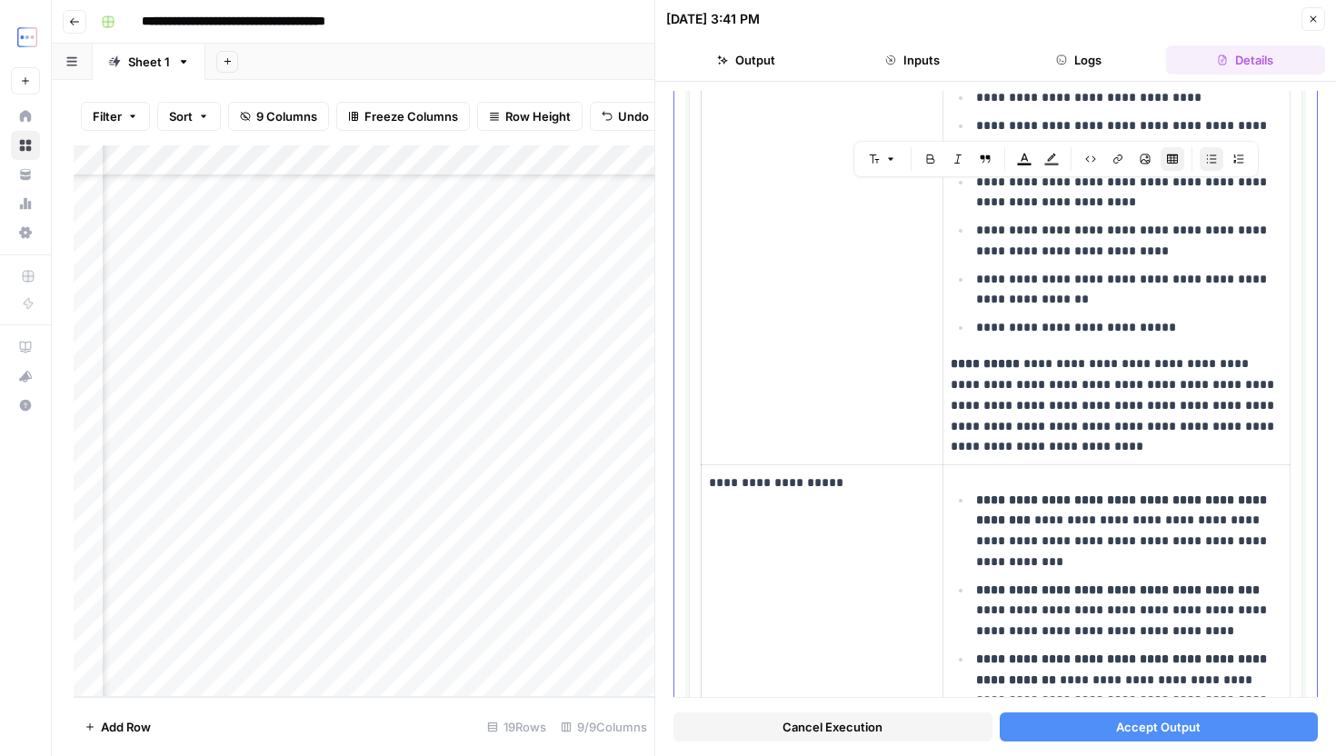
scroll to position [1845, 0]
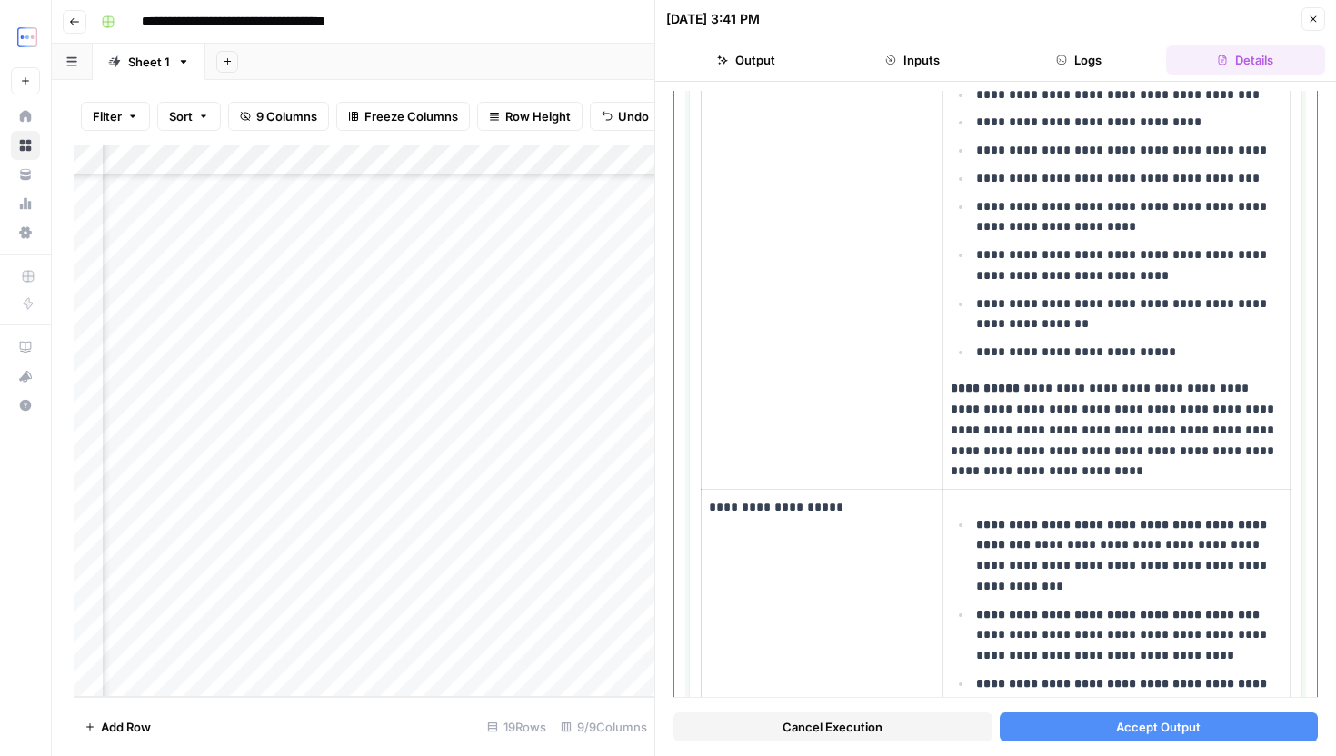
drag, startPoint x: 976, startPoint y: 347, endPoint x: 1153, endPoint y: 344, distance: 176.4
click at [1153, 344] on p "**********" at bounding box center [1129, 352] width 306 height 21
drag, startPoint x: 1002, startPoint y: 204, endPoint x: 1121, endPoint y: 235, distance: 123.3
click at [1121, 235] on p "**********" at bounding box center [1129, 217] width 306 height 42
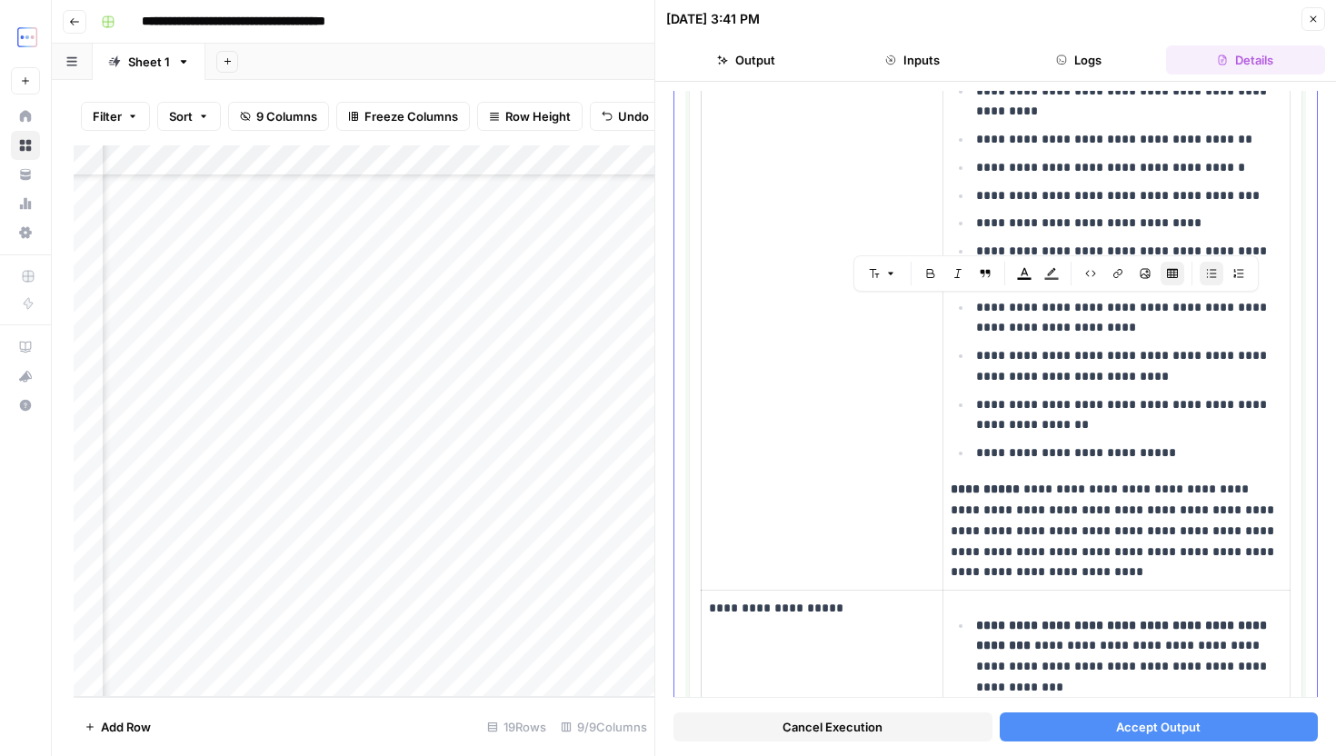
scroll to position [1742, 0]
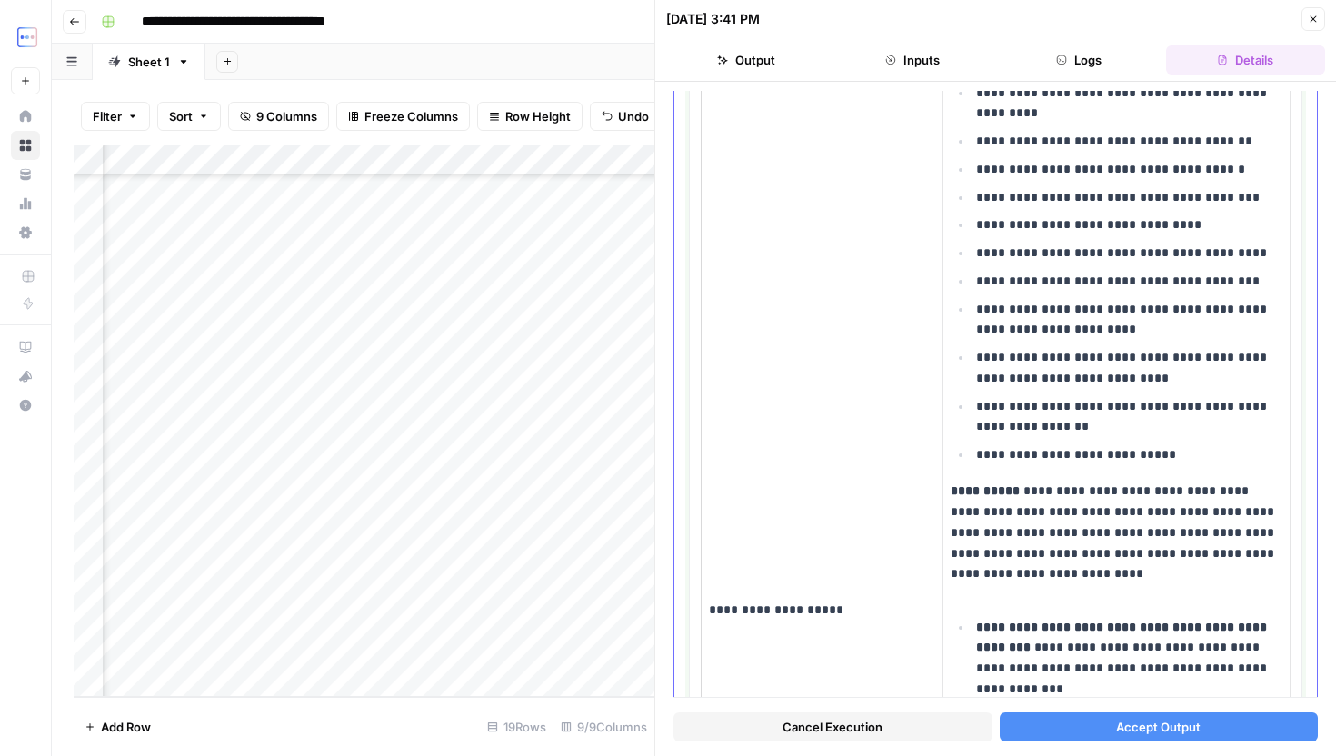
click at [1159, 408] on p "**********" at bounding box center [1129, 417] width 306 height 42
drag, startPoint x: 975, startPoint y: 308, endPoint x: 1138, endPoint y: 334, distance: 164.8
click at [1138, 338] on li "**********" at bounding box center [1127, 319] width 311 height 43
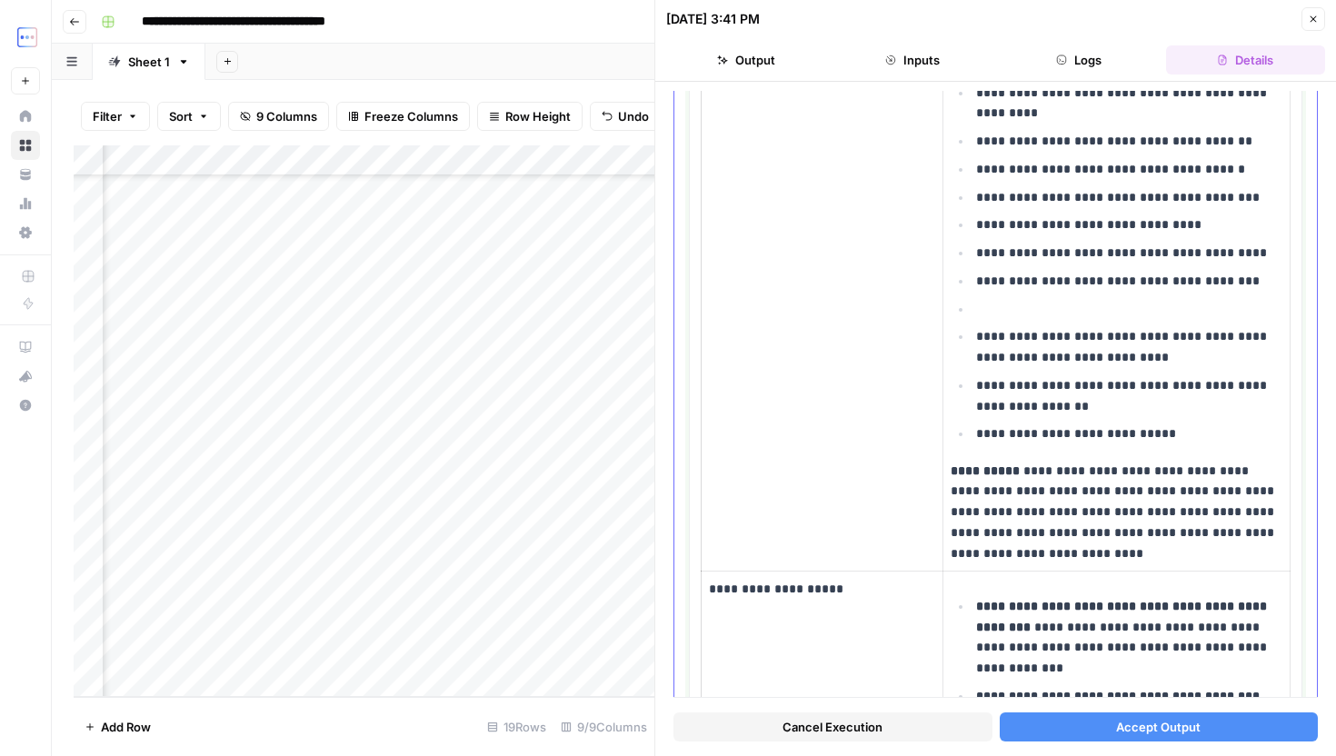
click at [1186, 433] on p "**********" at bounding box center [1129, 434] width 306 height 21
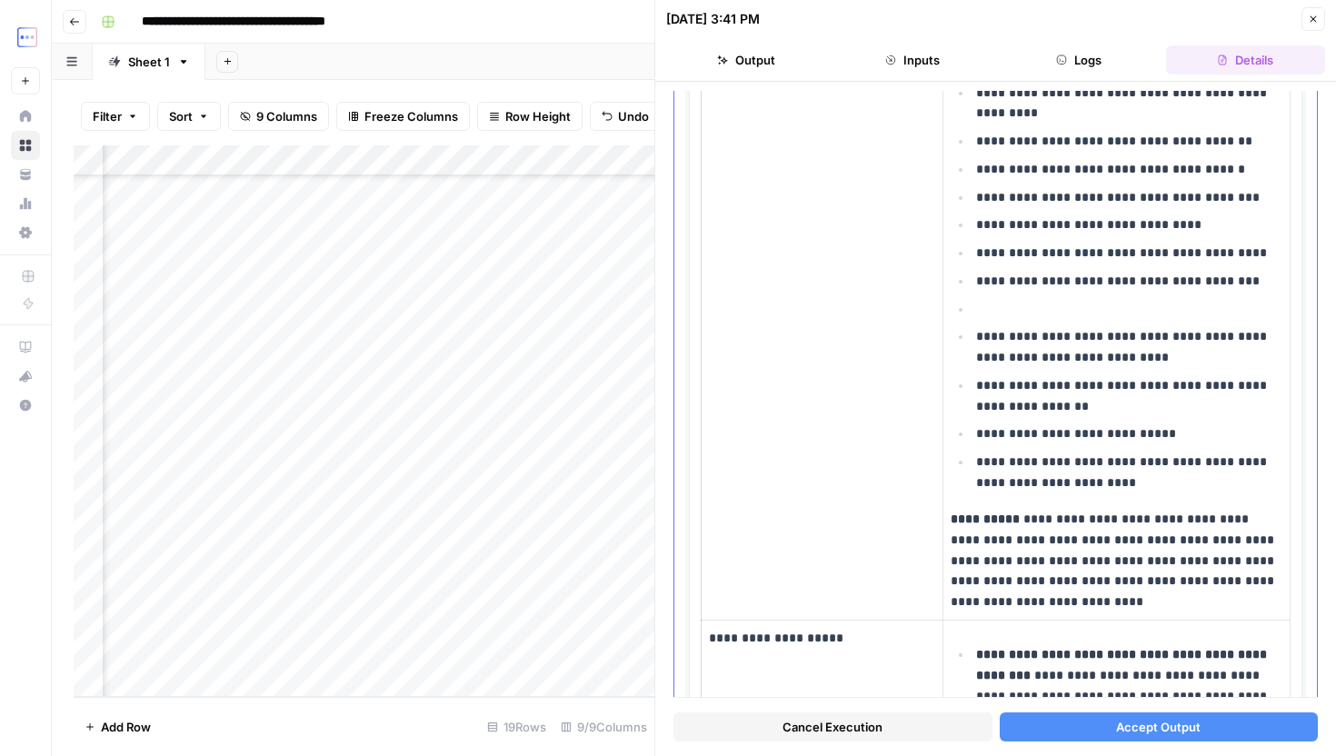
drag, startPoint x: 1117, startPoint y: 489, endPoint x: 972, endPoint y: 459, distance: 148.5
click at [971, 460] on ul "**********" at bounding box center [1117, 224] width 332 height 537
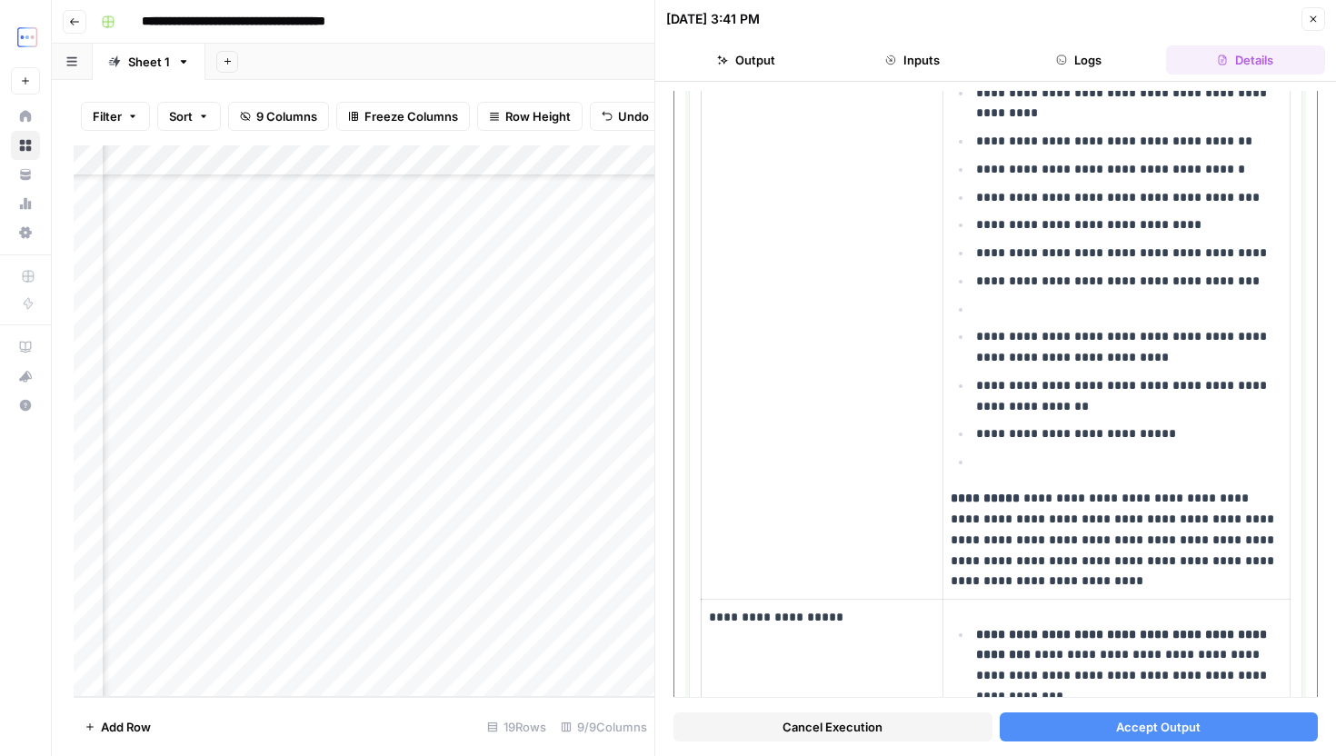
click at [1111, 403] on p "**********" at bounding box center [1129, 396] width 306 height 42
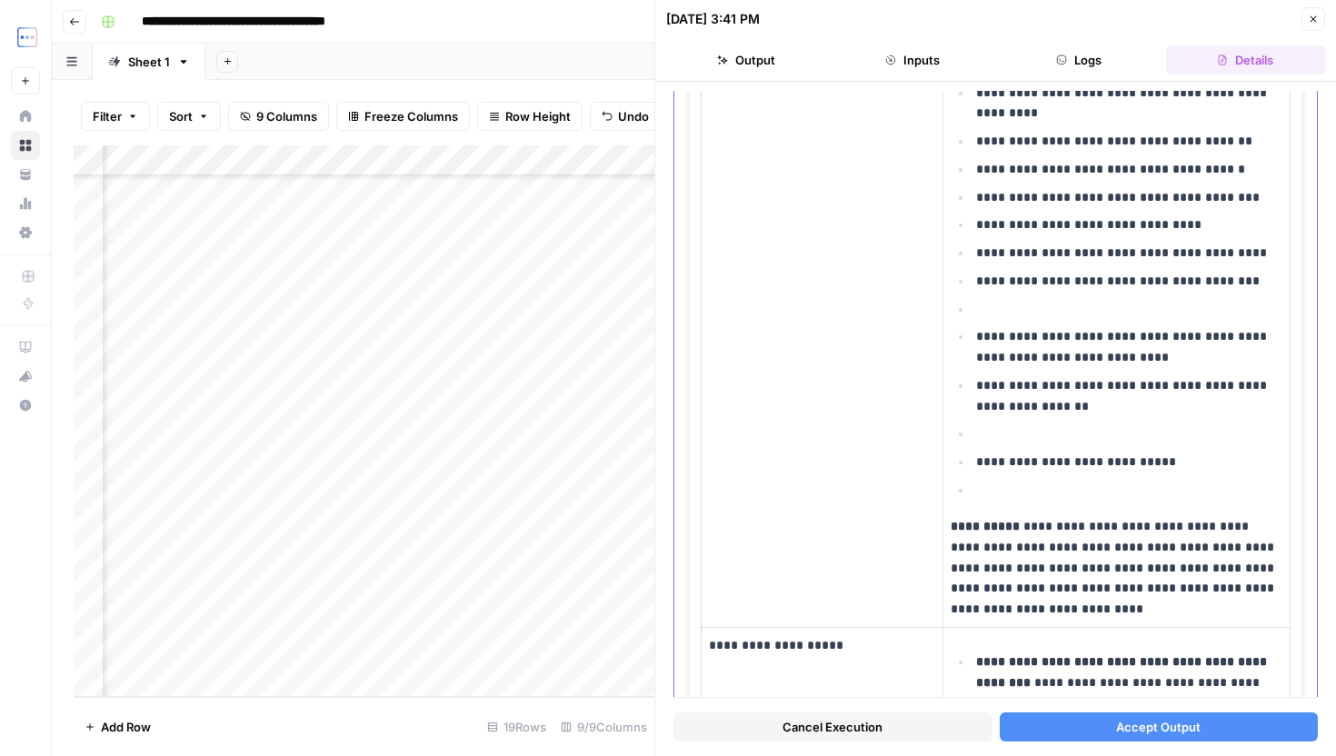
click at [1028, 315] on p at bounding box center [1129, 309] width 306 height 21
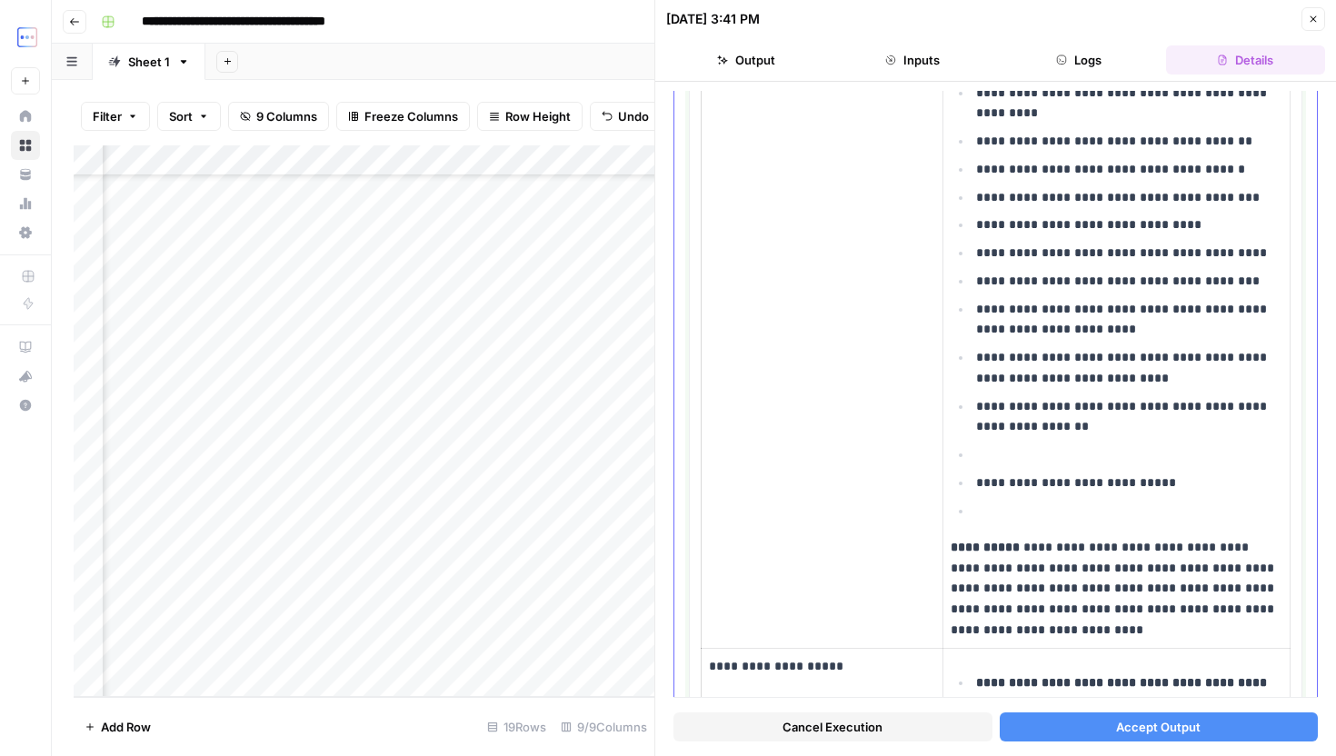
click at [1001, 464] on p at bounding box center [1129, 454] width 306 height 21
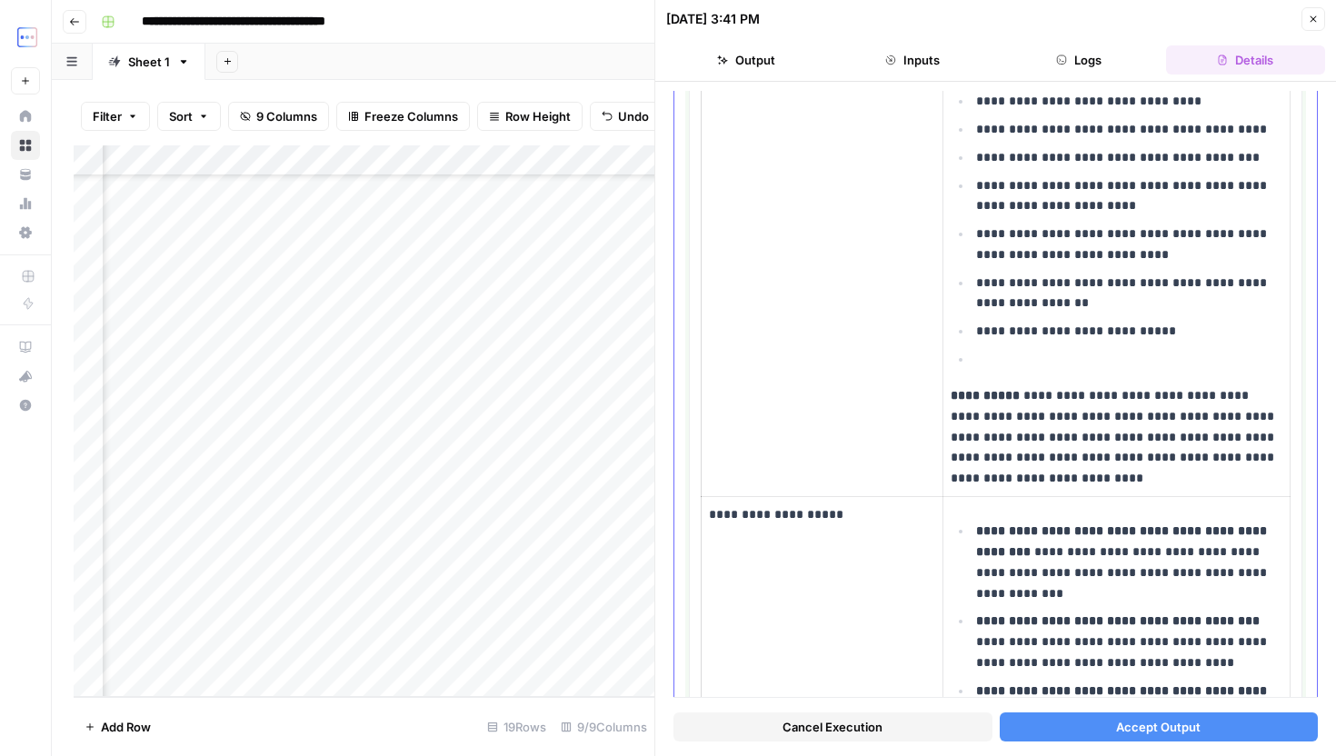
scroll to position [1862, 0]
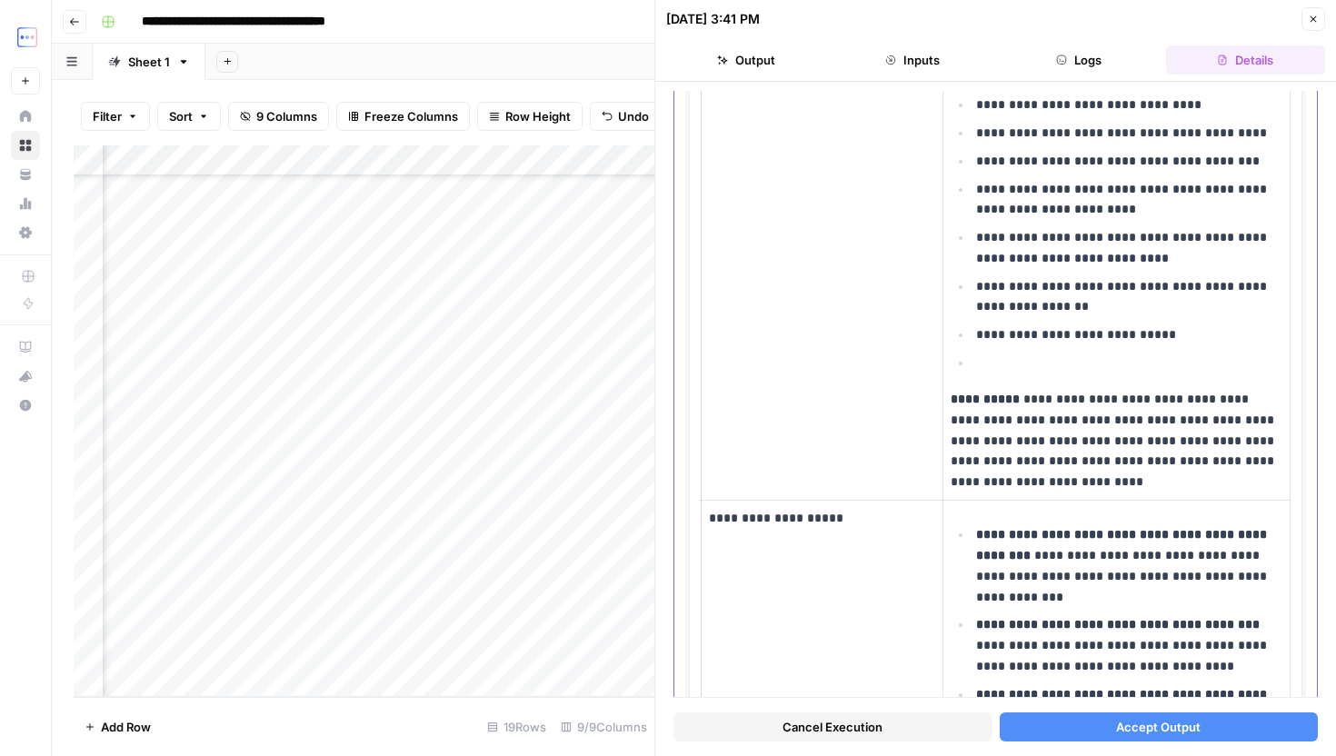
click at [1005, 363] on p at bounding box center [1129, 363] width 306 height 21
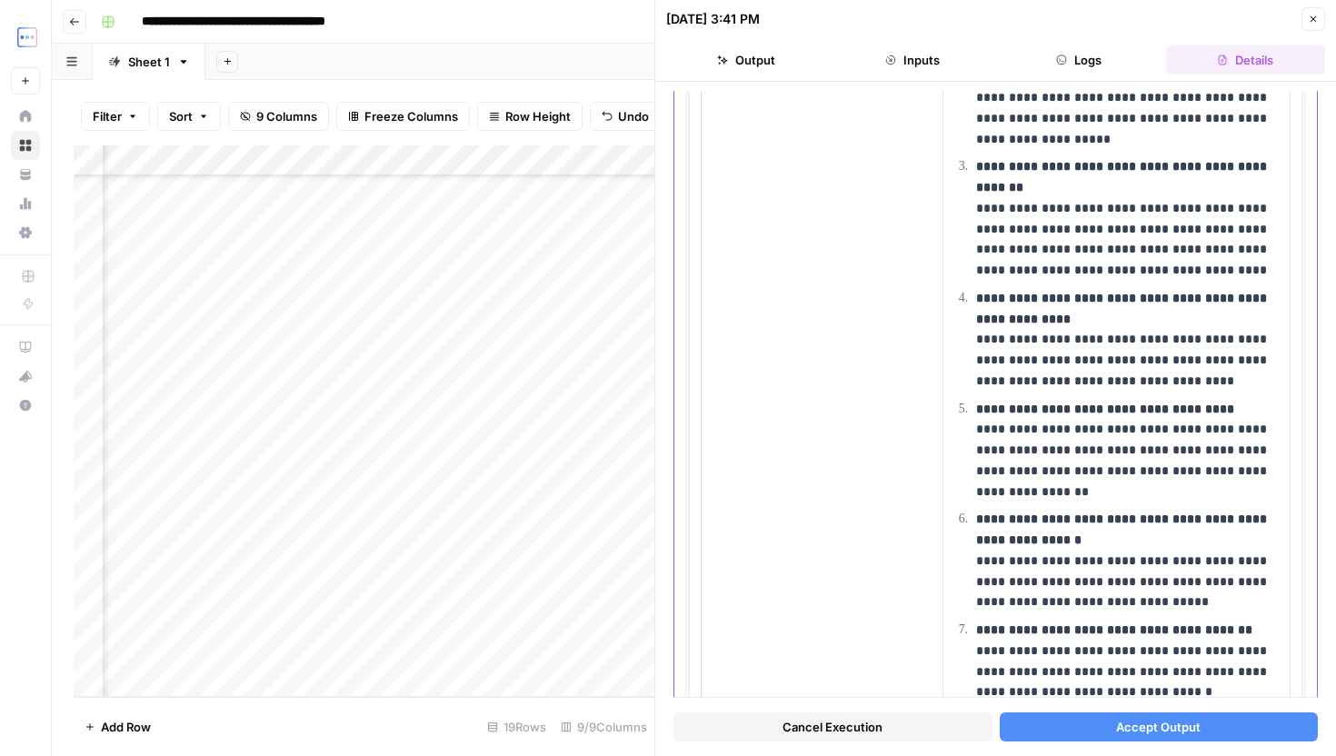
scroll to position [3439, 0]
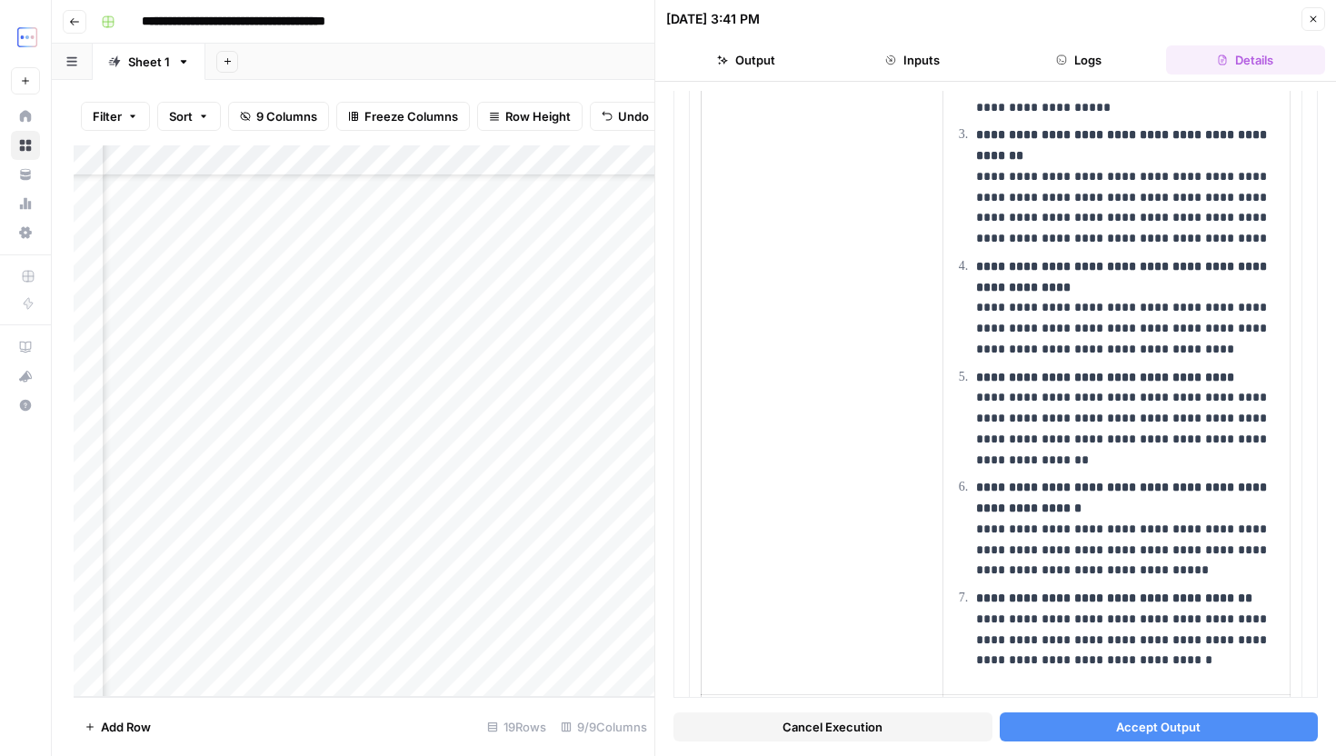
click at [1125, 718] on span "Accept Output" at bounding box center [1158, 727] width 85 height 18
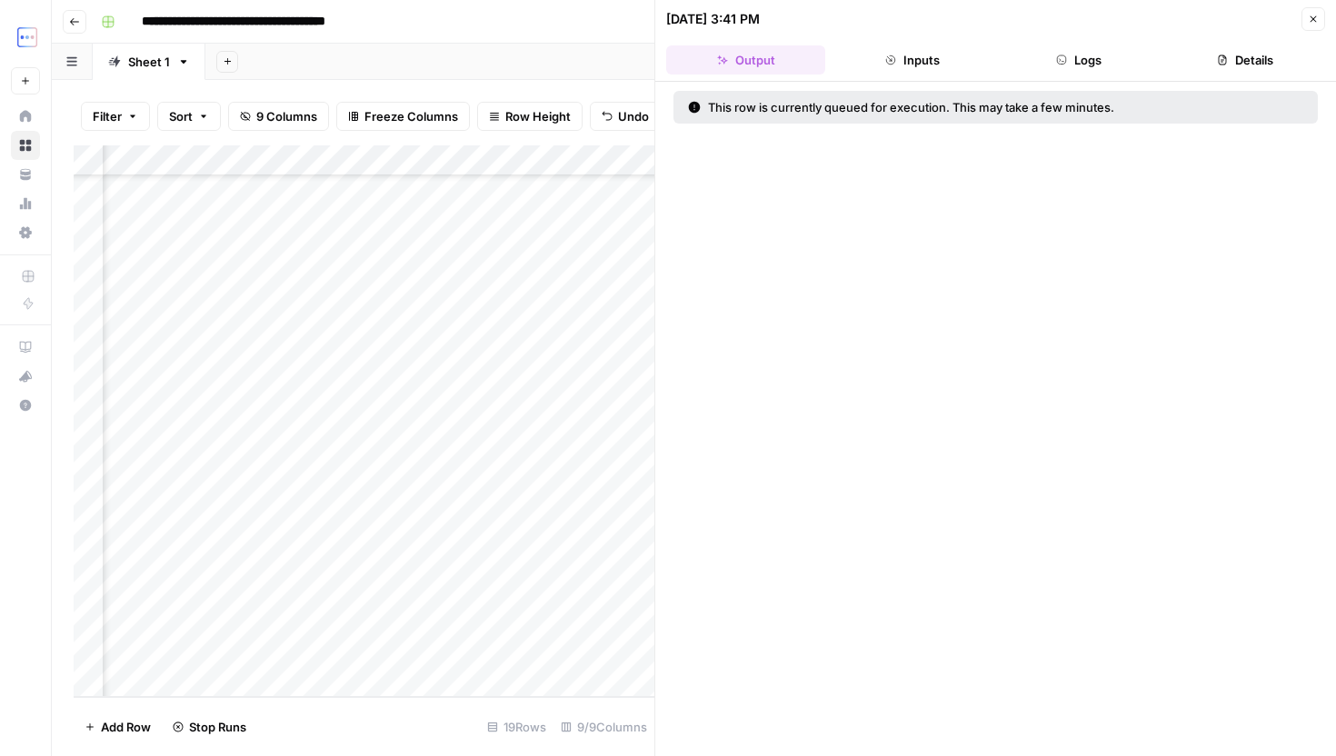
click at [1302, 13] on button "Close" at bounding box center [1314, 19] width 24 height 24
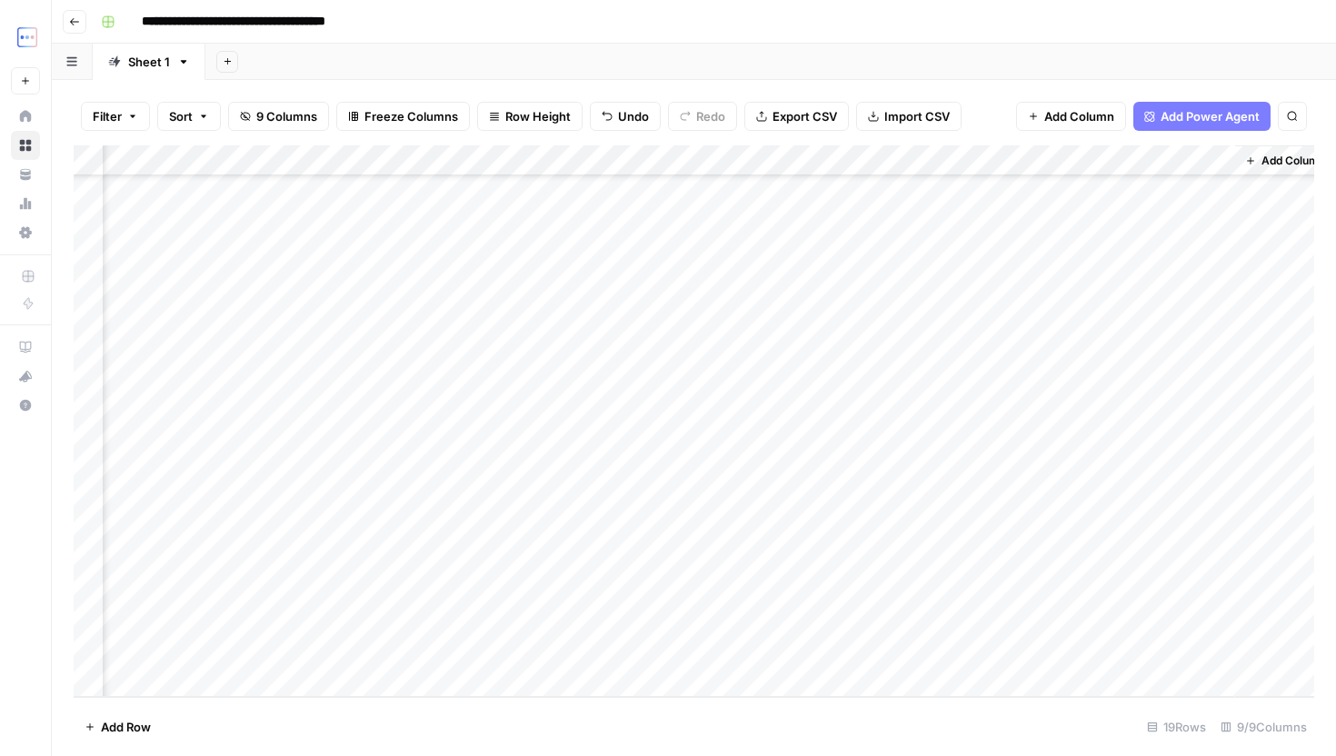
scroll to position [95, 0]
click at [150, 694] on div "Add Column" at bounding box center [694, 421] width 1241 height 552
click at [166, 694] on div "Add Column" at bounding box center [694, 421] width 1241 height 552
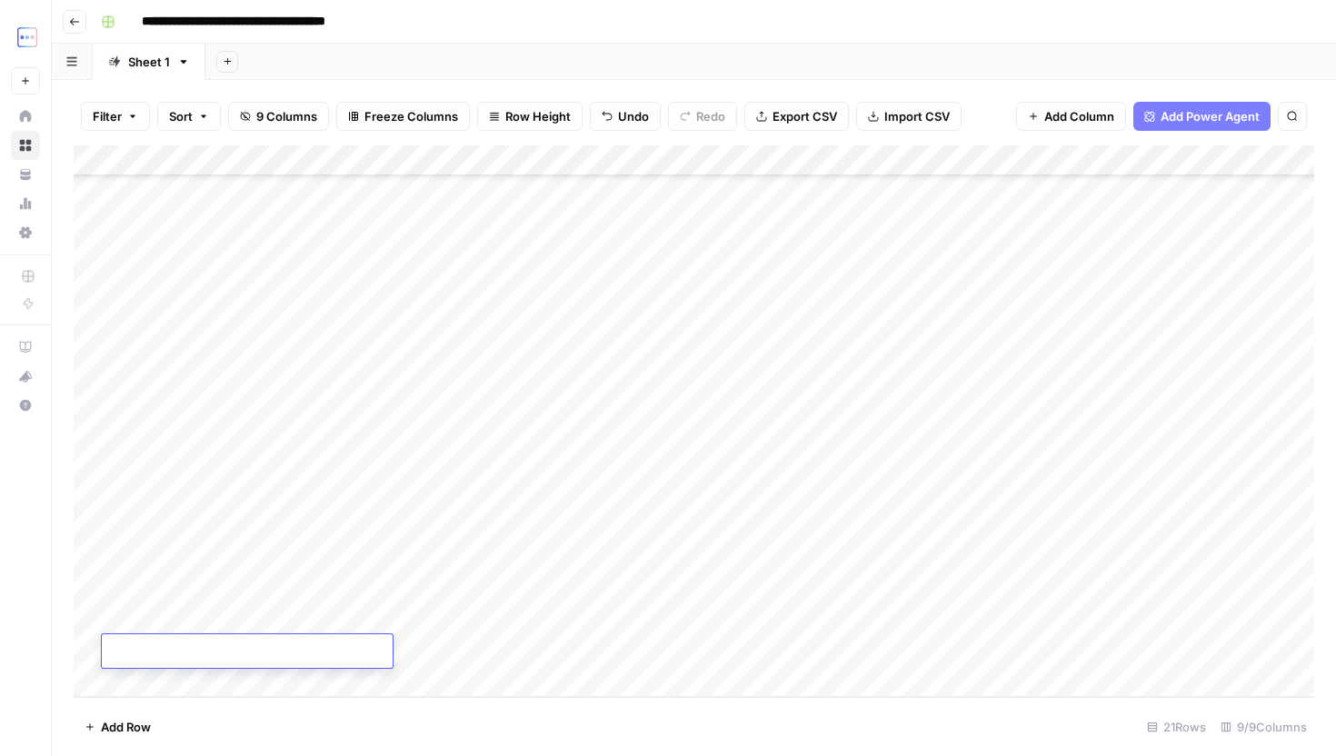
click at [574, 612] on div "Add Column" at bounding box center [694, 421] width 1241 height 552
click at [541, 640] on div "Add Column" at bounding box center [694, 421] width 1241 height 552
click at [660, 643] on div "Add Column" at bounding box center [694, 421] width 1241 height 552
click at [704, 602] on div "Add Column" at bounding box center [694, 421] width 1241 height 552
click at [699, 625] on div "Add Column" at bounding box center [694, 421] width 1241 height 552
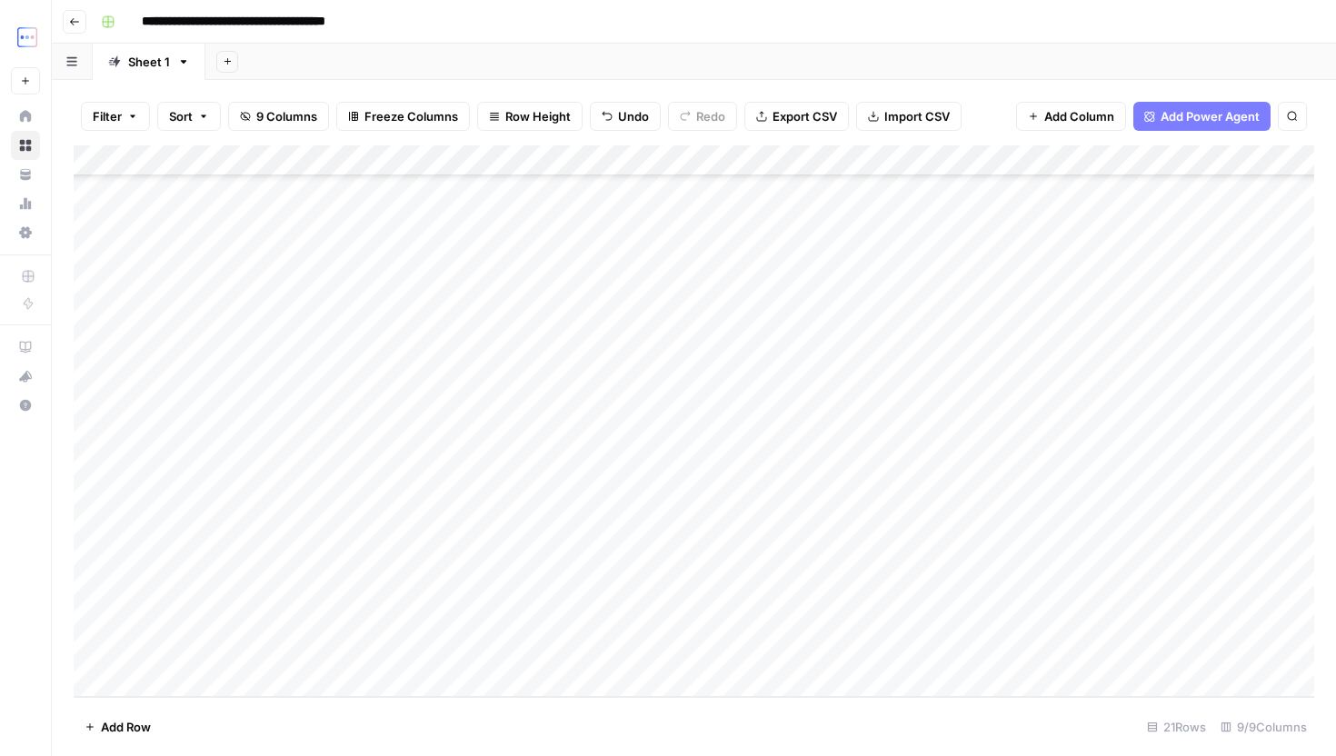
click at [774, 630] on div "Add Column" at bounding box center [694, 421] width 1241 height 552
click at [814, 656] on div "Add Column" at bounding box center [694, 421] width 1241 height 552
click at [938, 612] on div "Add Column" at bounding box center [694, 421] width 1241 height 552
click at [928, 652] on div "Add Column" at bounding box center [694, 421] width 1241 height 552
click at [1126, 614] on div "Add Column" at bounding box center [694, 421] width 1241 height 552
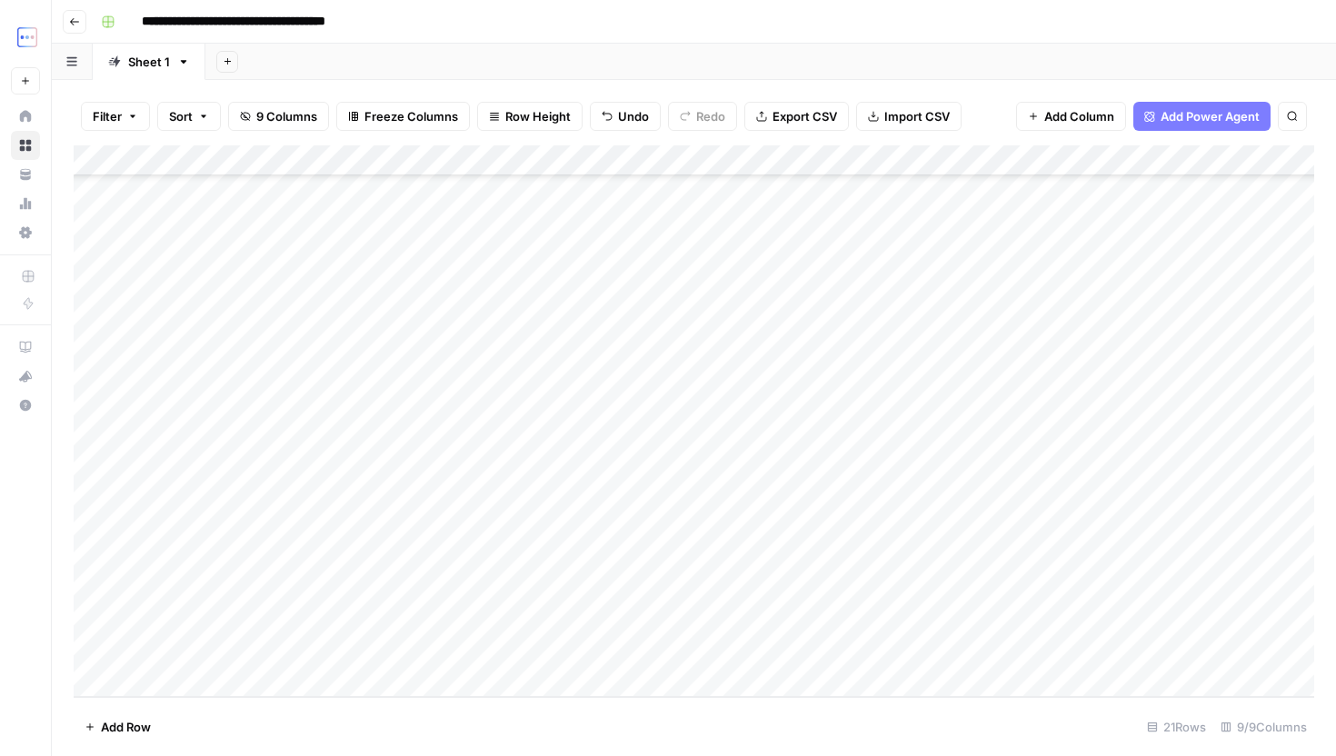
click at [1108, 657] on div "Add Column" at bounding box center [694, 421] width 1241 height 552
click at [1067, 641] on div "Add Column" at bounding box center [694, 421] width 1241 height 552
click at [1045, 607] on div "Add Column" at bounding box center [694, 421] width 1241 height 552
click at [900, 610] on div "Add Column" at bounding box center [694, 421] width 1241 height 552
click at [874, 632] on div "Add Column" at bounding box center [694, 421] width 1241 height 552
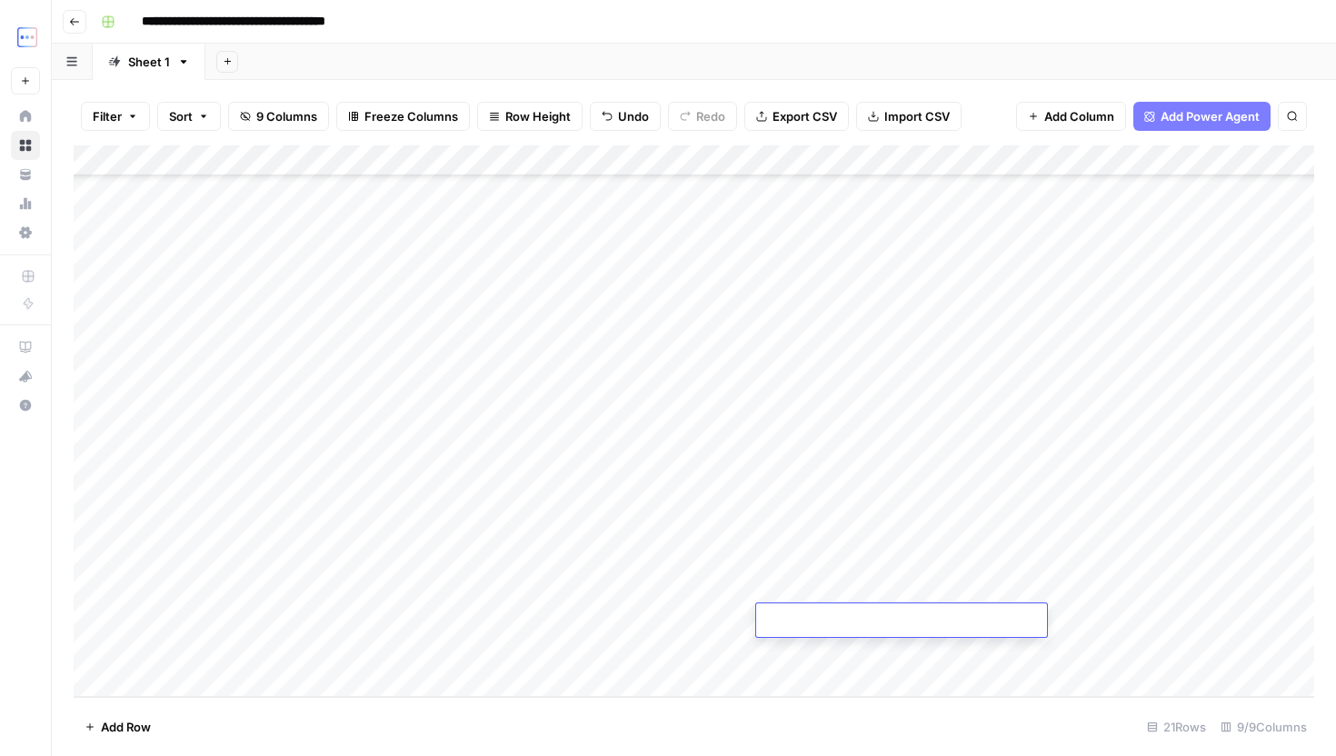
click at [874, 632] on textarea at bounding box center [901, 621] width 291 height 25
click at [874, 640] on div "Add Column" at bounding box center [694, 421] width 1241 height 552
click at [697, 623] on div "Add Column" at bounding box center [694, 421] width 1241 height 552
click at [548, 649] on div "Add Column" at bounding box center [694, 421] width 1241 height 552
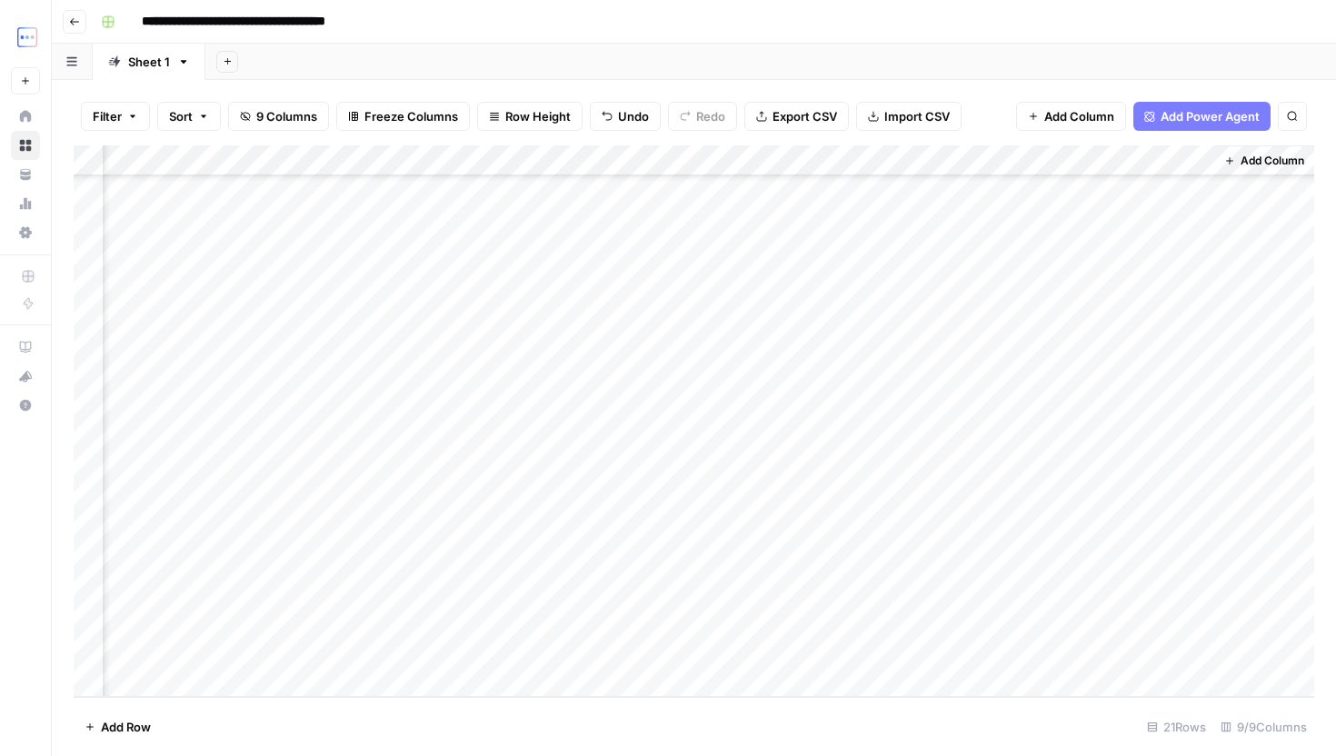
click at [1144, 589] on div "Add Column" at bounding box center [694, 421] width 1241 height 552
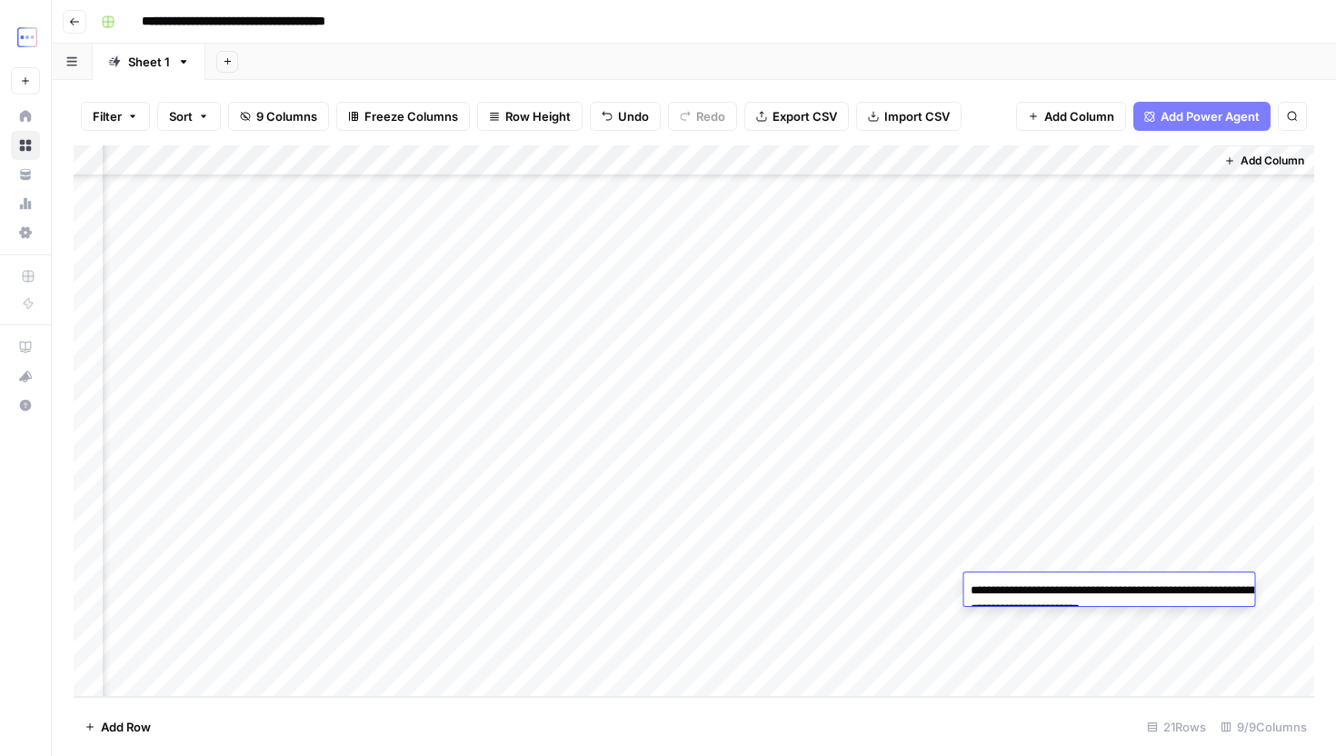
drag, startPoint x: 1032, startPoint y: 591, endPoint x: 1233, endPoint y: 617, distance: 203.5
click at [1233, 617] on textarea "**********" at bounding box center [1145, 600] width 364 height 44
click at [821, 619] on div "Add Column" at bounding box center [694, 421] width 1241 height 552
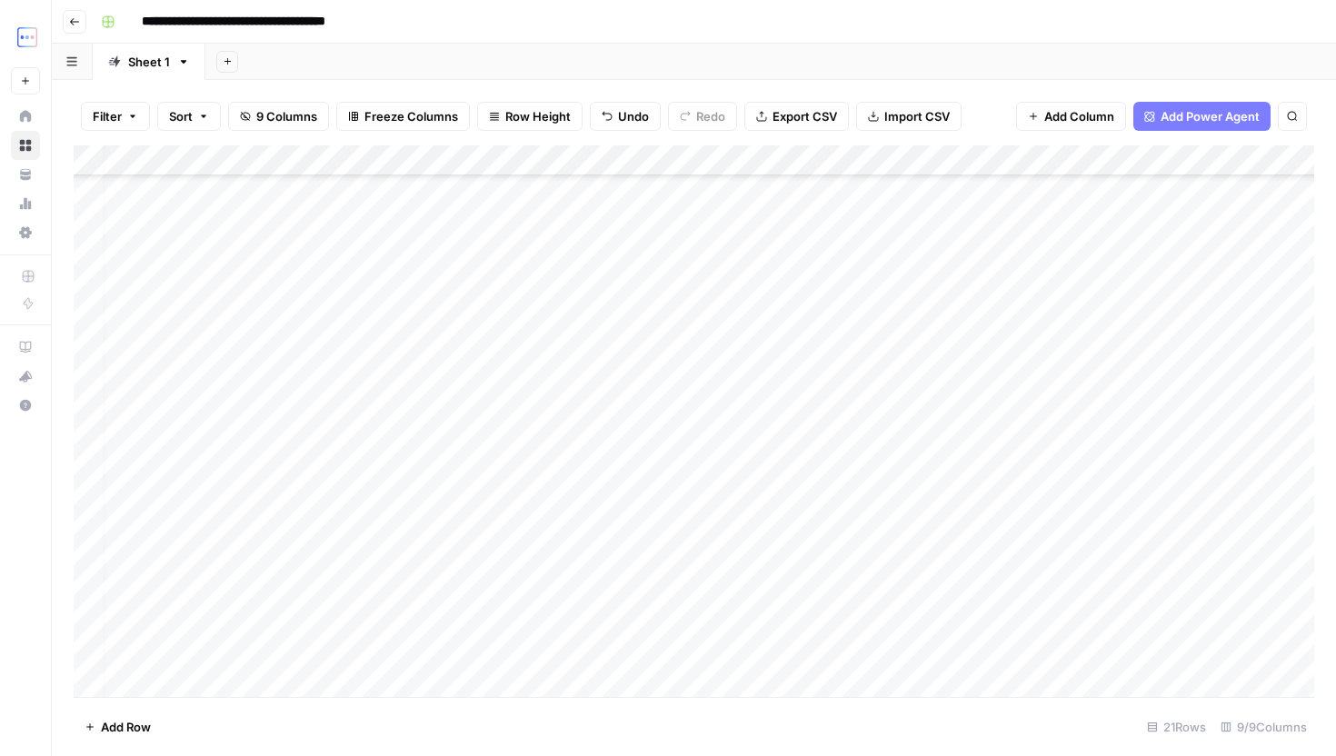
scroll to position [156, 0]
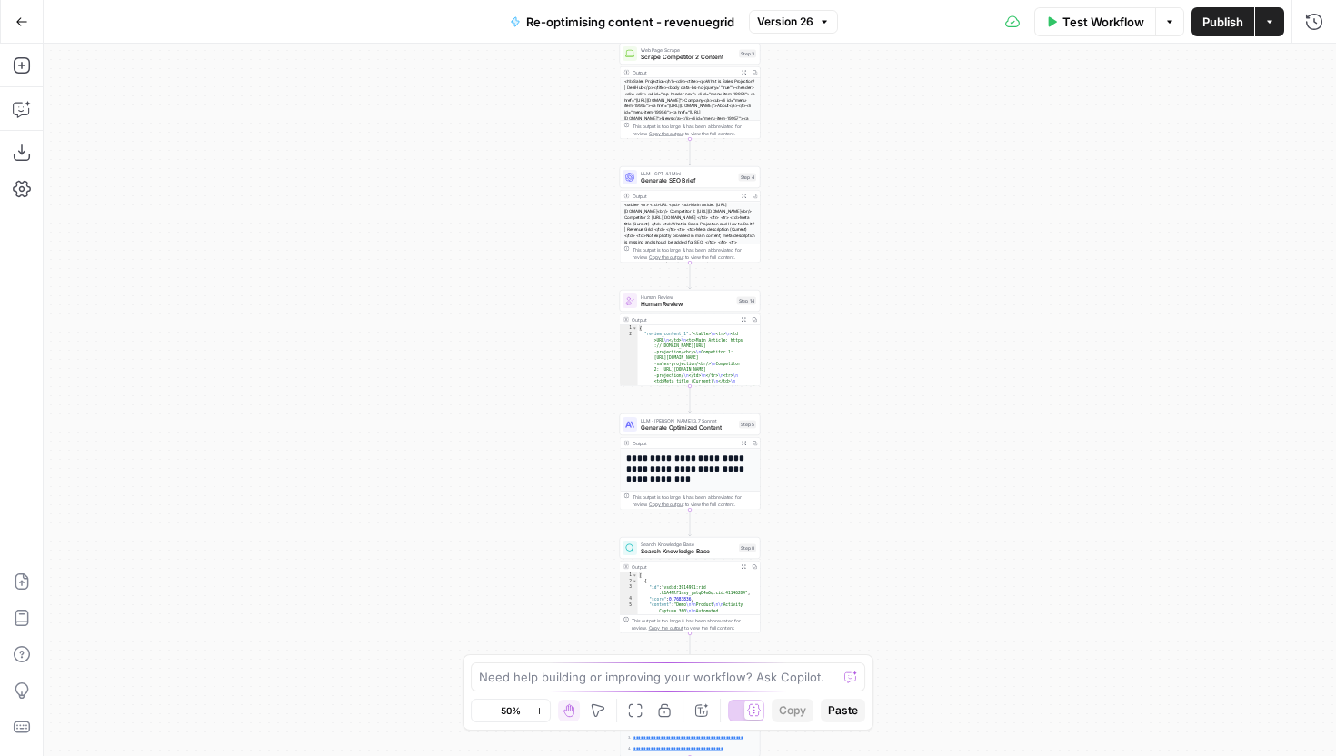
click at [1112, 5] on div "Test Workflow Options Publish Actions Run History" at bounding box center [1087, 21] width 499 height 43
click at [1102, 29] on span "Test Workflow" at bounding box center [1104, 22] width 82 height 18
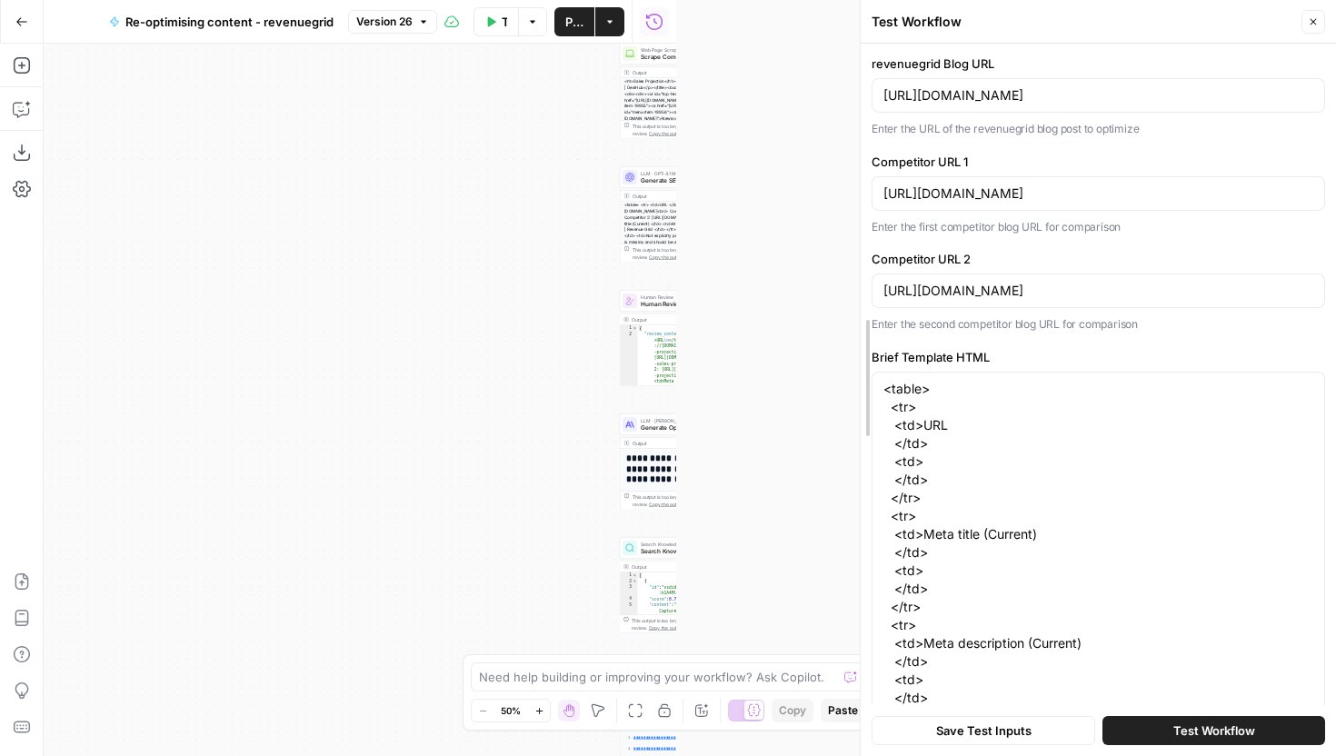
drag, startPoint x: 680, startPoint y: 61, endPoint x: 774, endPoint y: 82, distance: 95.9
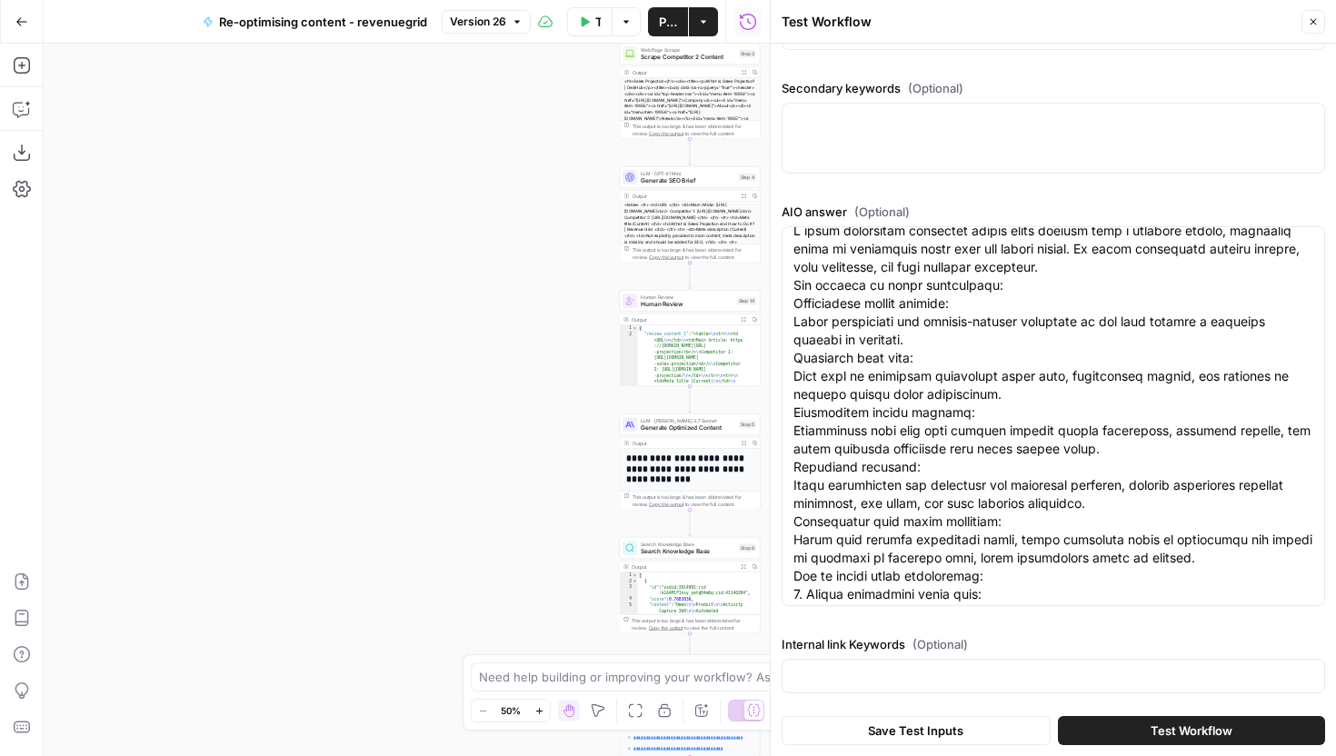
scroll to position [885, 0]
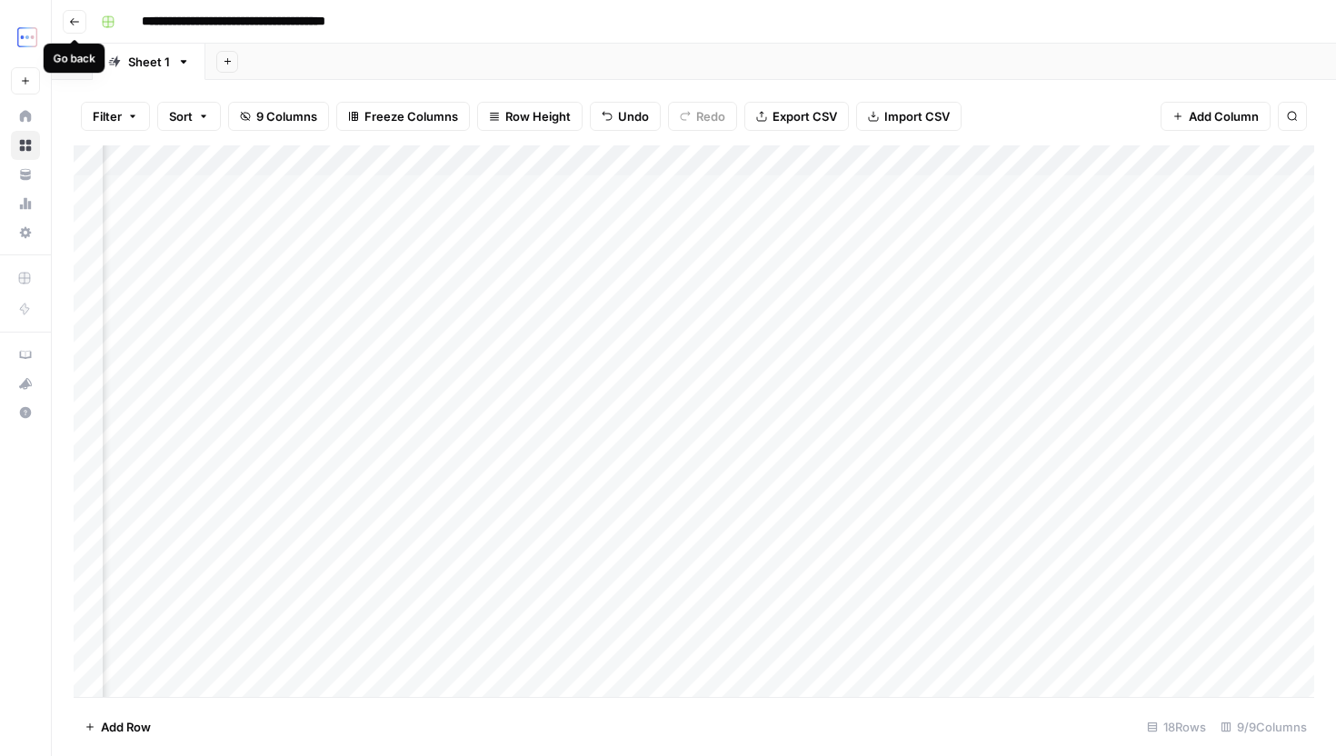
click at [75, 25] on icon "button" at bounding box center [74, 21] width 11 height 11
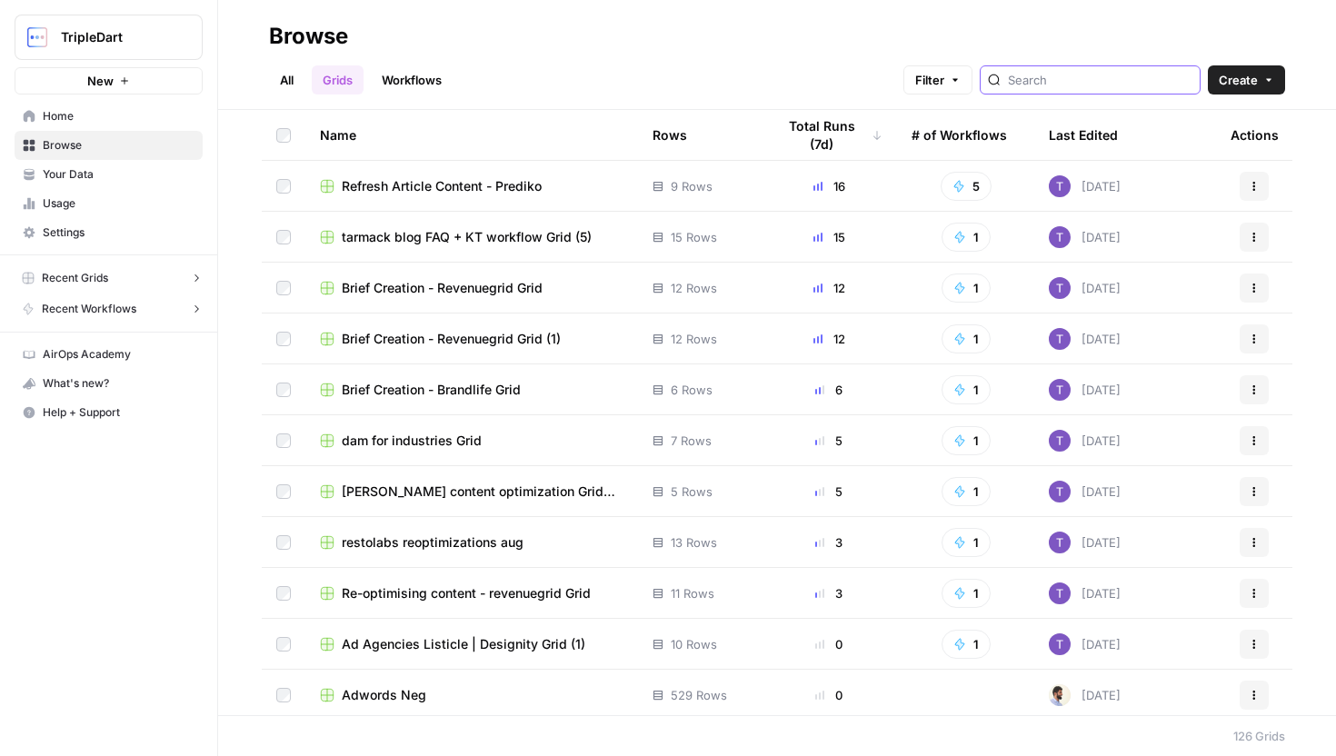
click at [1073, 87] on input "search" at bounding box center [1100, 80] width 185 height 18
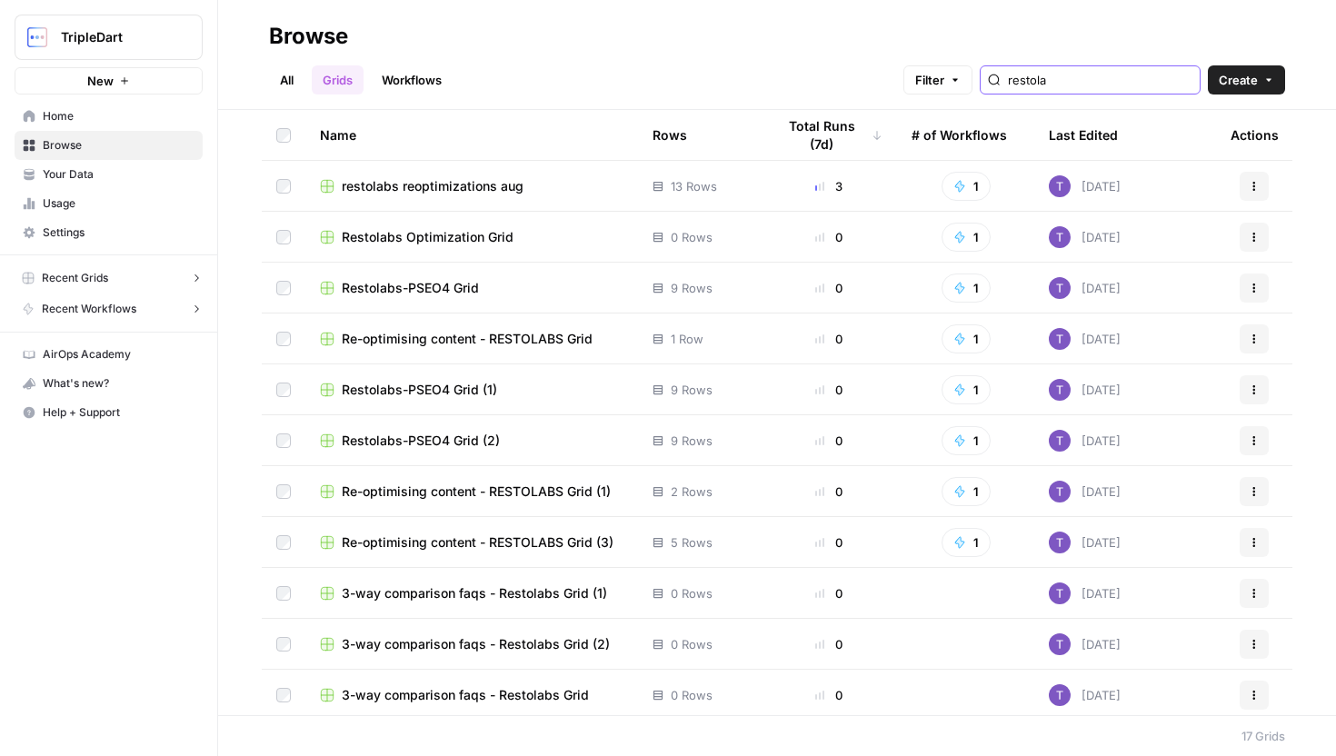
type input "restola"
click at [435, 175] on td "restolabs reoptimizations aug" at bounding box center [471, 186] width 333 height 50
click at [435, 185] on span "restolabs reoptimizations aug" at bounding box center [433, 186] width 182 height 18
